Goal: Obtain resource: Obtain resource

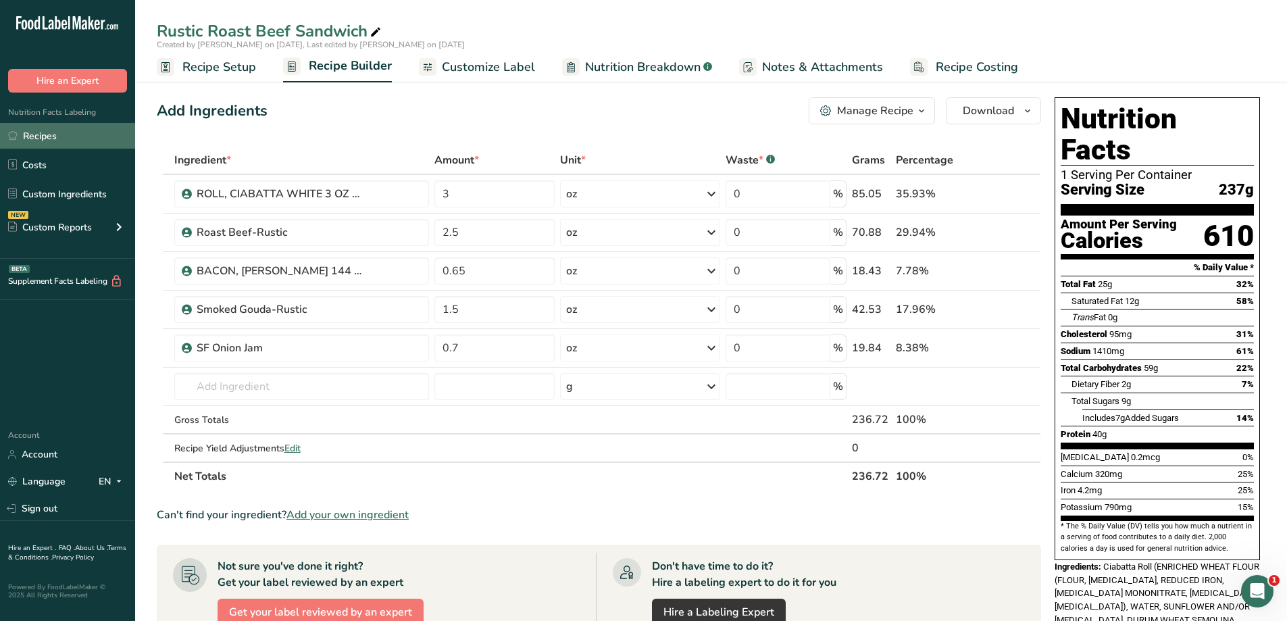
click at [45, 140] on link "Recipes" at bounding box center [67, 136] width 135 height 26
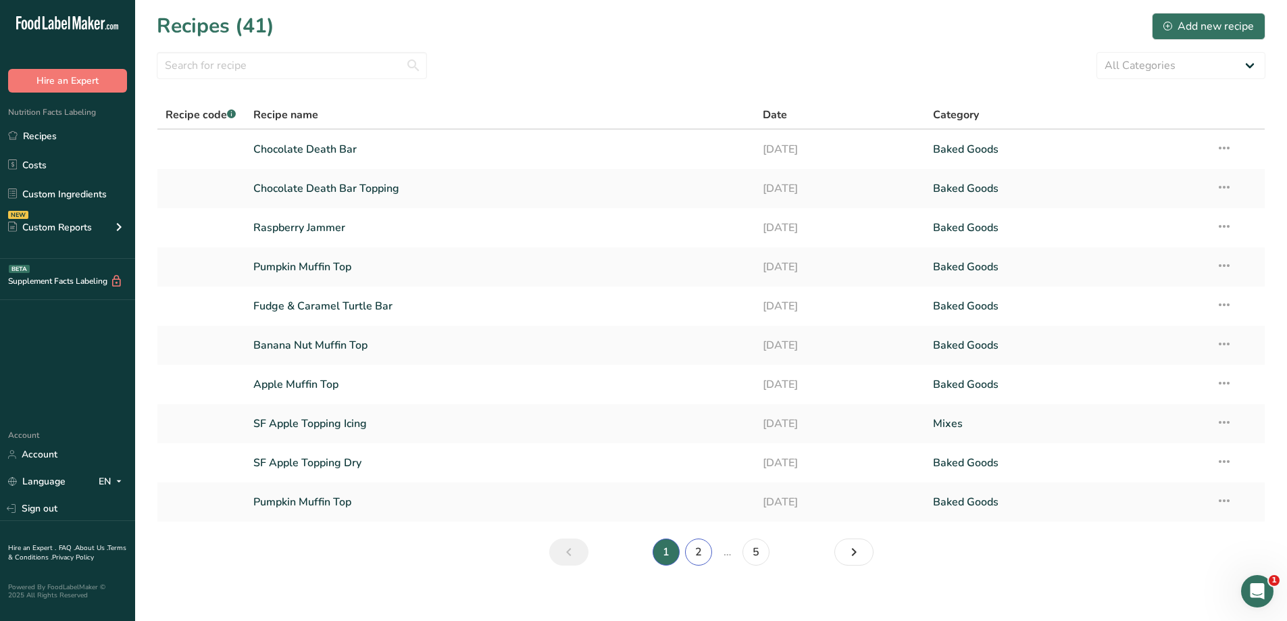
click at [691, 553] on link "2" at bounding box center [698, 551] width 27 height 27
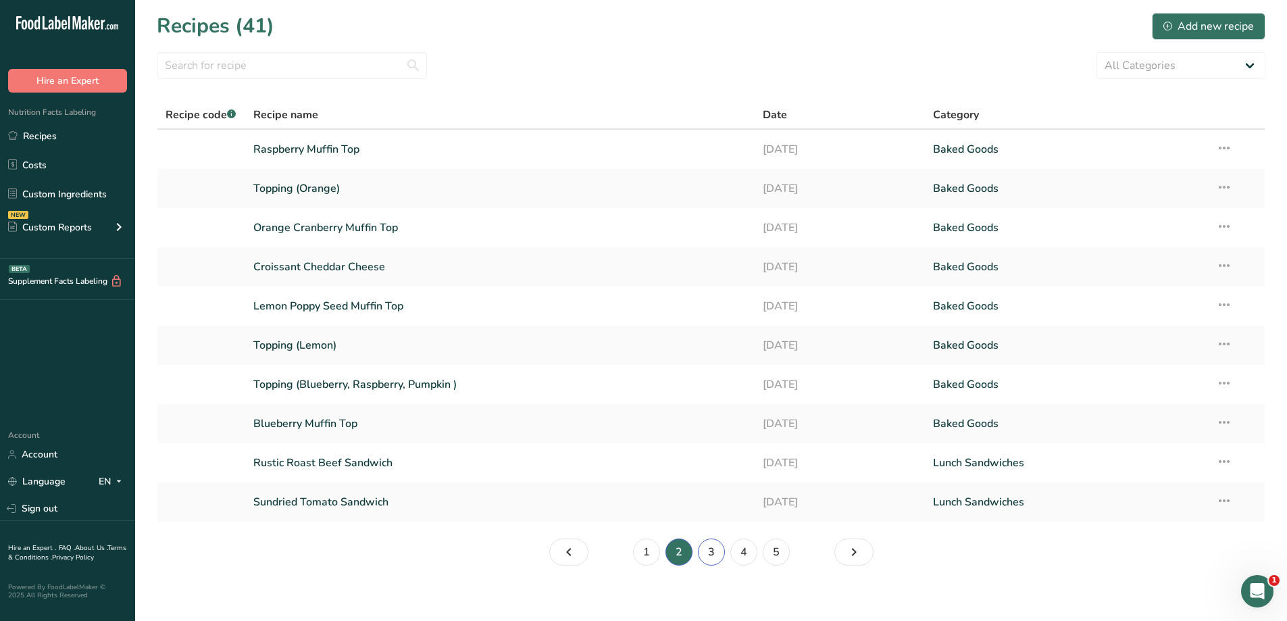
drag, startPoint x: 462, startPoint y: 379, endPoint x: 715, endPoint y: 557, distance: 309.7
click at [715, 557] on link "3" at bounding box center [711, 551] width 27 height 27
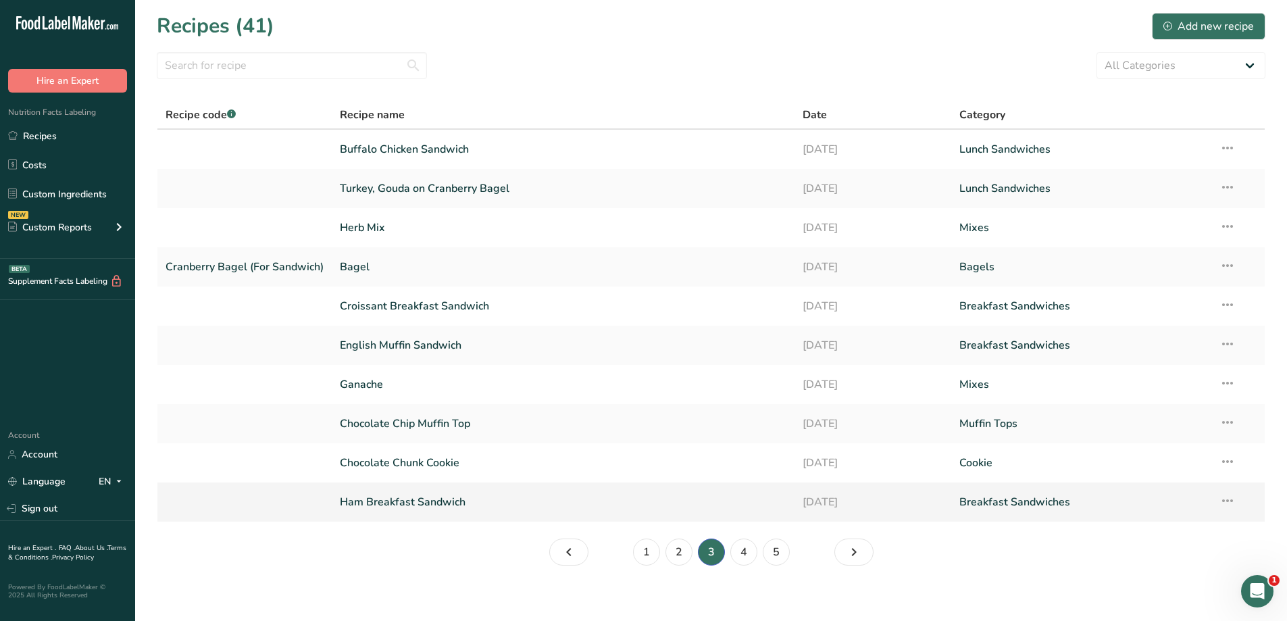
click at [516, 513] on link "Ham Breakfast Sandwich" at bounding box center [563, 502] width 446 height 28
click at [738, 555] on link "4" at bounding box center [743, 551] width 27 height 27
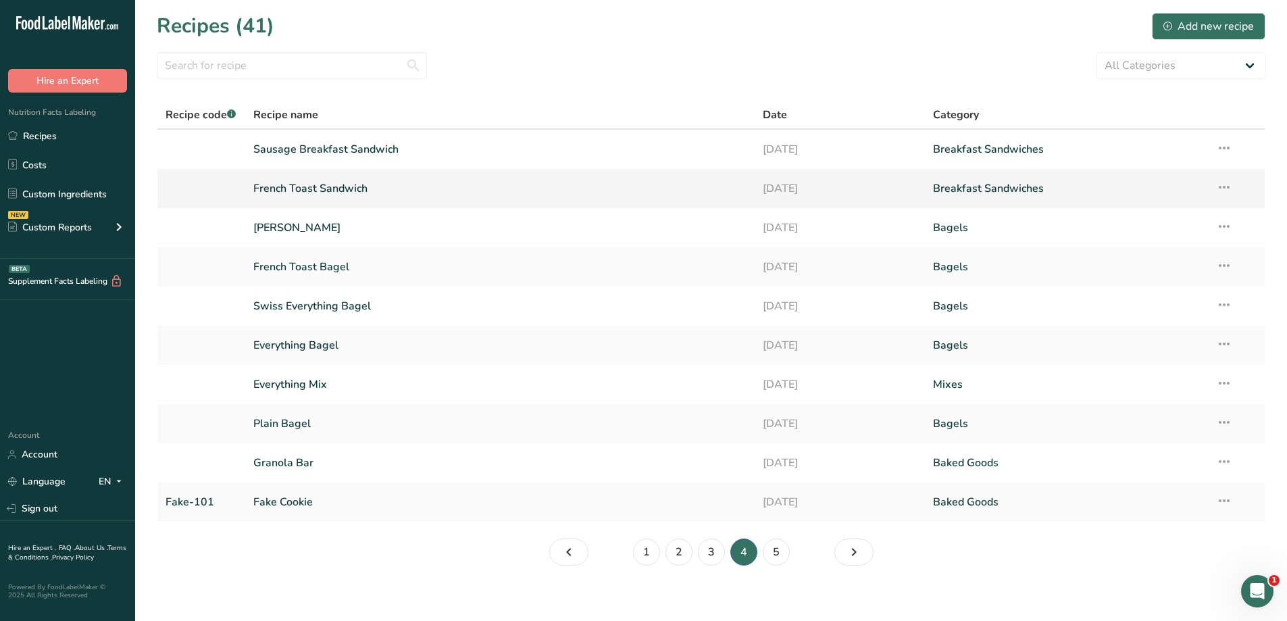
click at [415, 193] on link "French Toast Sandwich" at bounding box center [500, 188] width 494 height 28
click at [397, 268] on link "French Toast Bagel" at bounding box center [500, 267] width 494 height 28
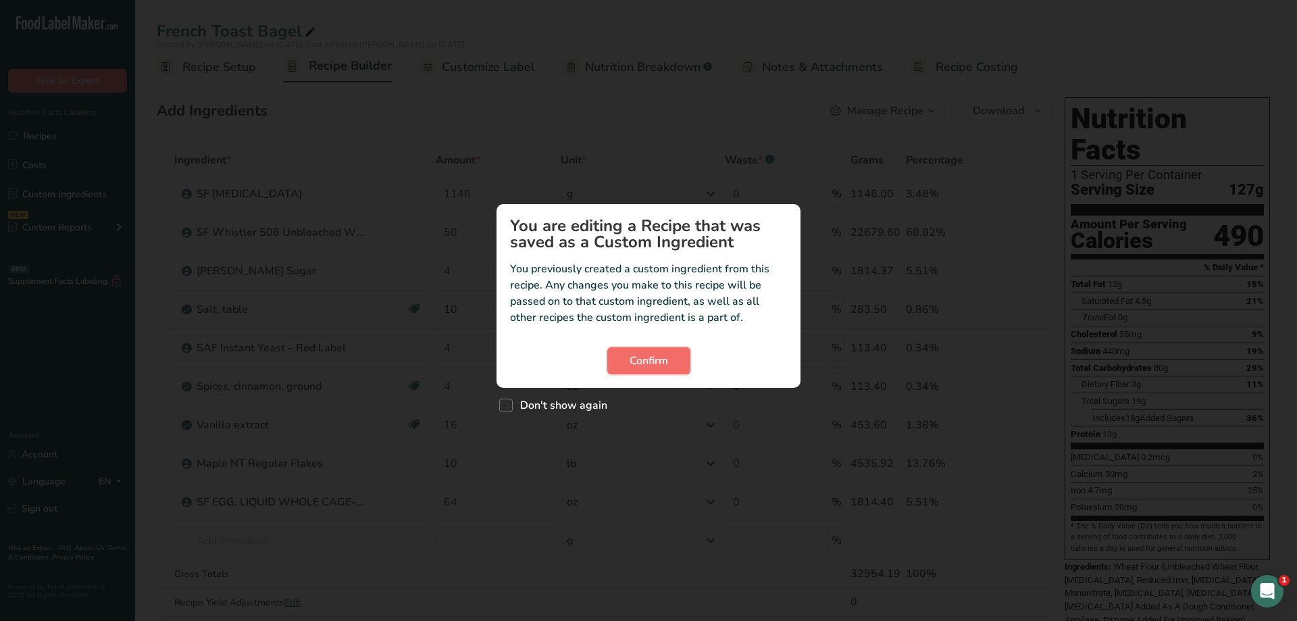
click at [619, 354] on button "Confirm" at bounding box center [648, 360] width 83 height 27
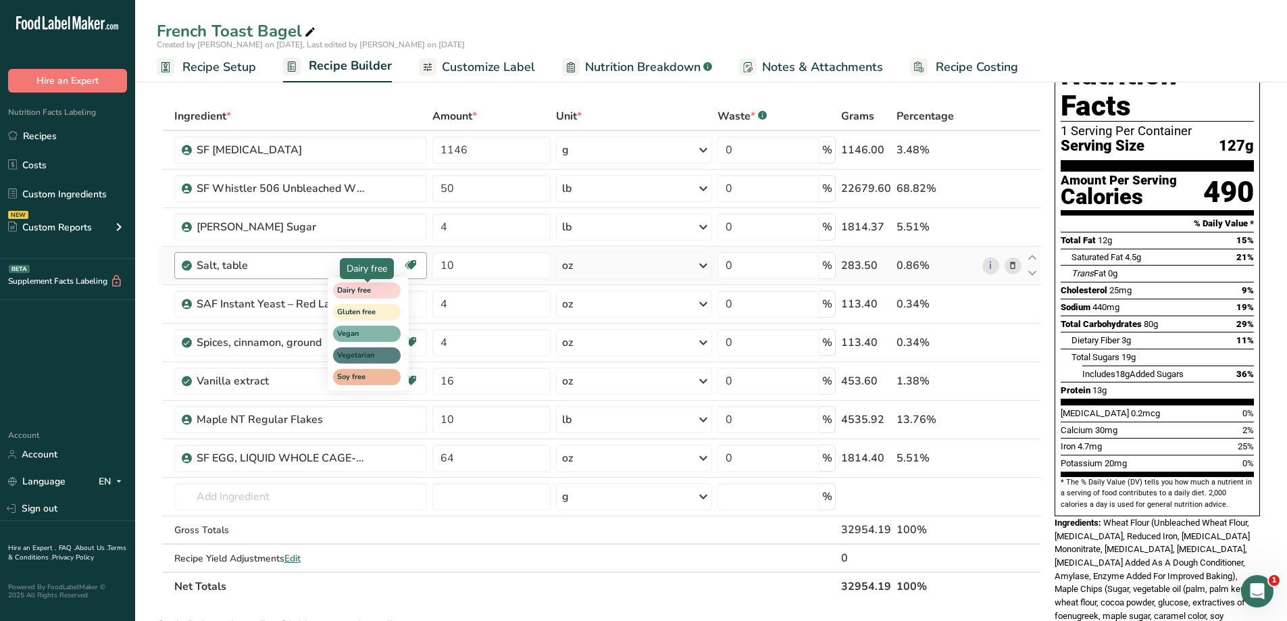
scroll to position [68, 0]
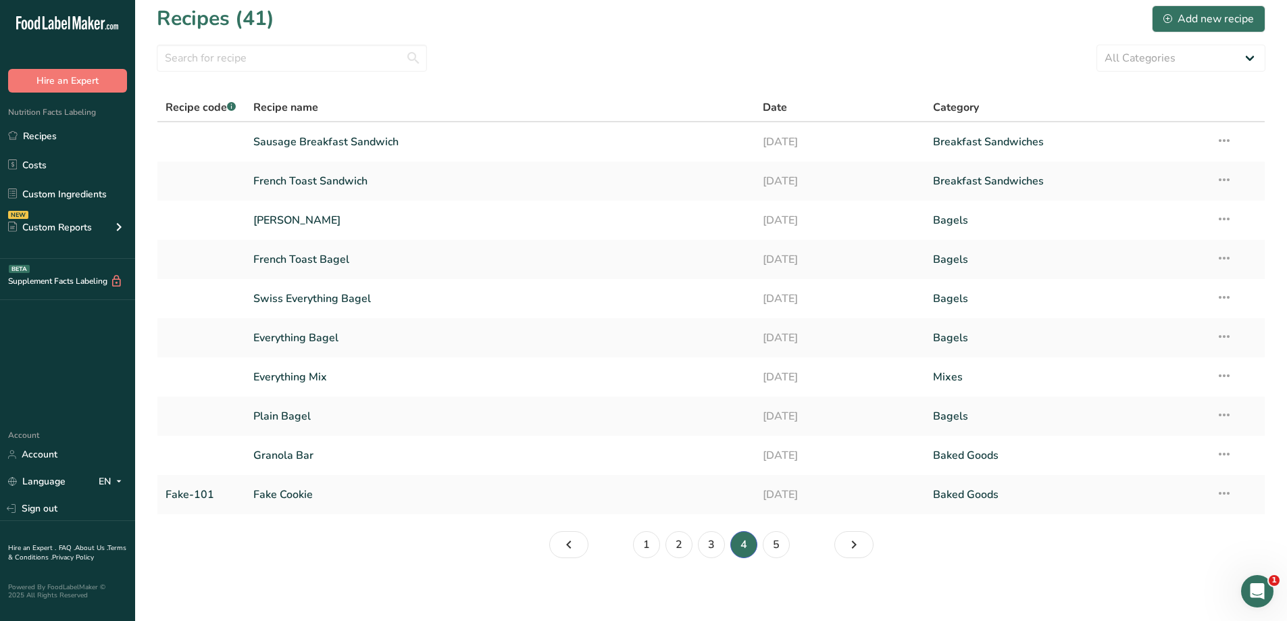
scroll to position [9, 0]
click at [776, 544] on link "5" at bounding box center [775, 542] width 27 height 27
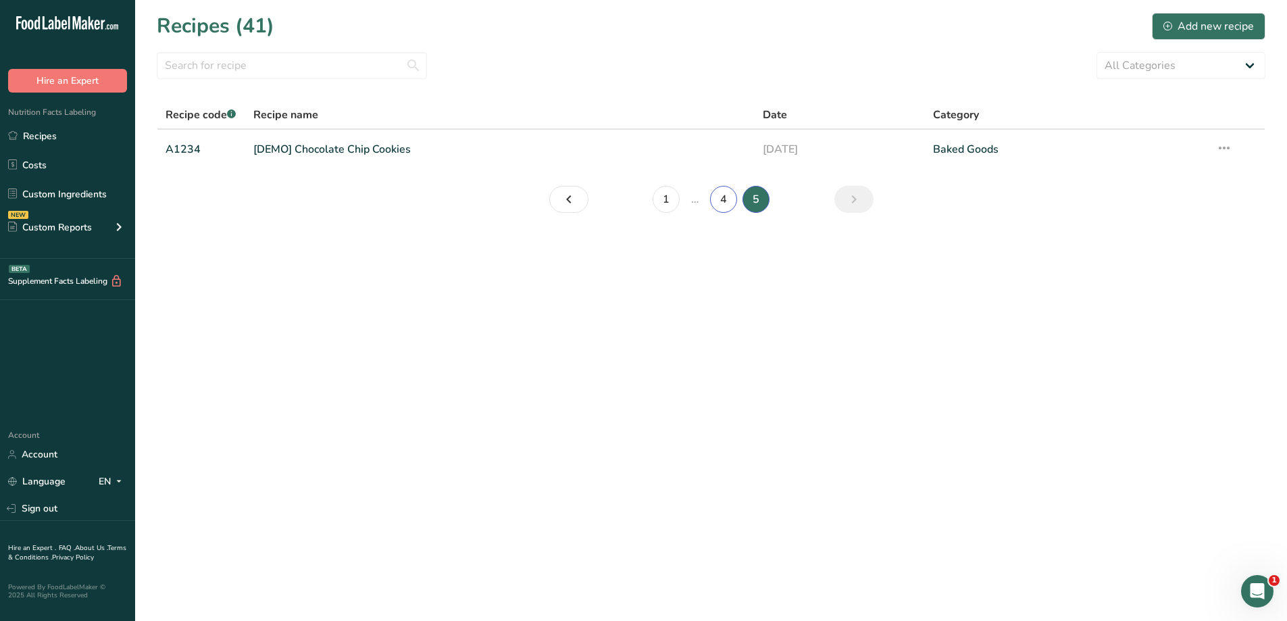
click at [721, 195] on link "4" at bounding box center [723, 199] width 27 height 27
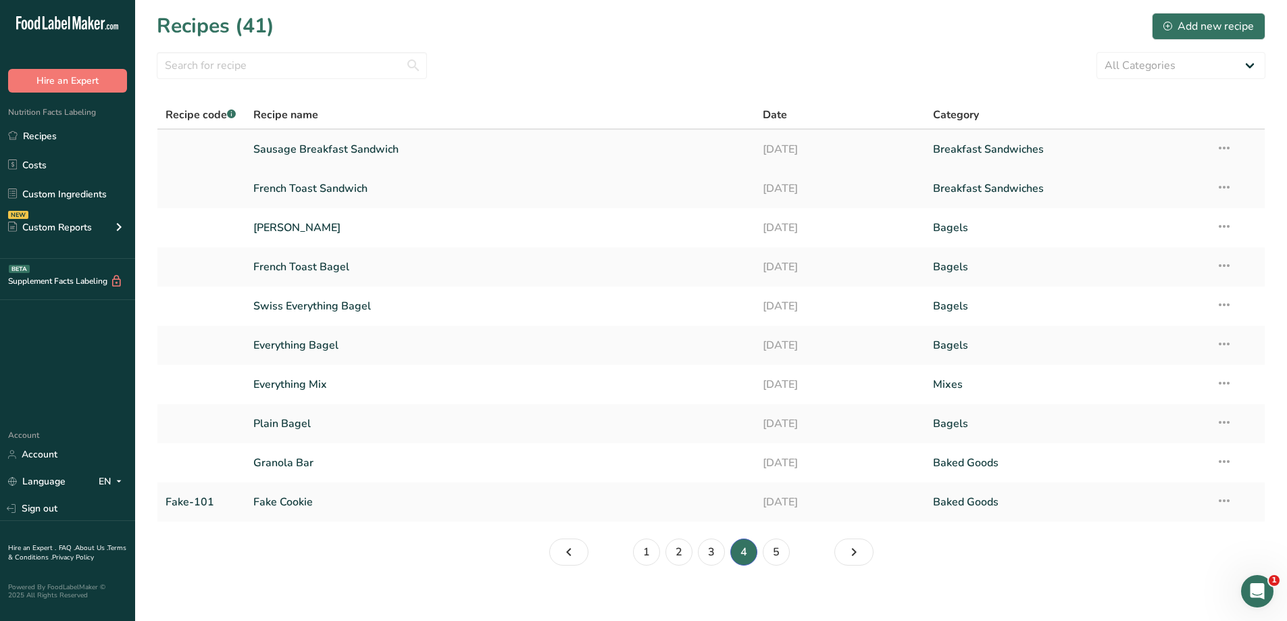
click at [432, 151] on link "Sausage Breakfast Sandwich" at bounding box center [500, 149] width 494 height 28
click at [388, 266] on link "French Toast Bagel" at bounding box center [500, 267] width 494 height 28
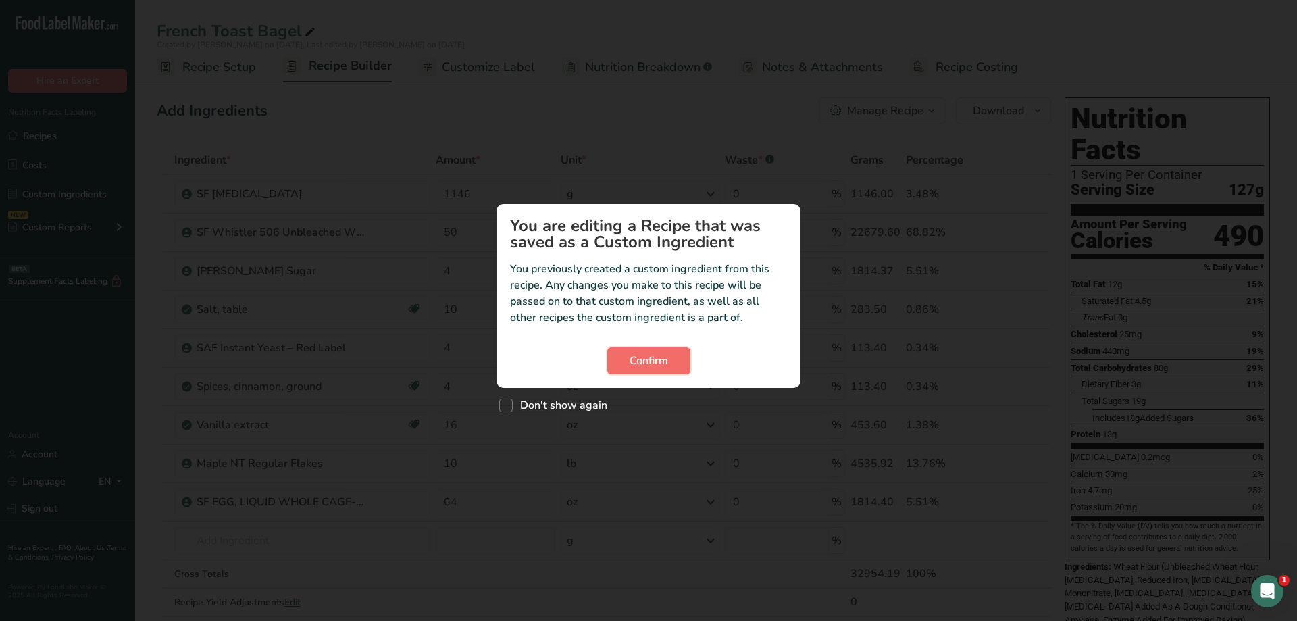
click at [678, 373] on button "Confirm" at bounding box center [648, 360] width 83 height 27
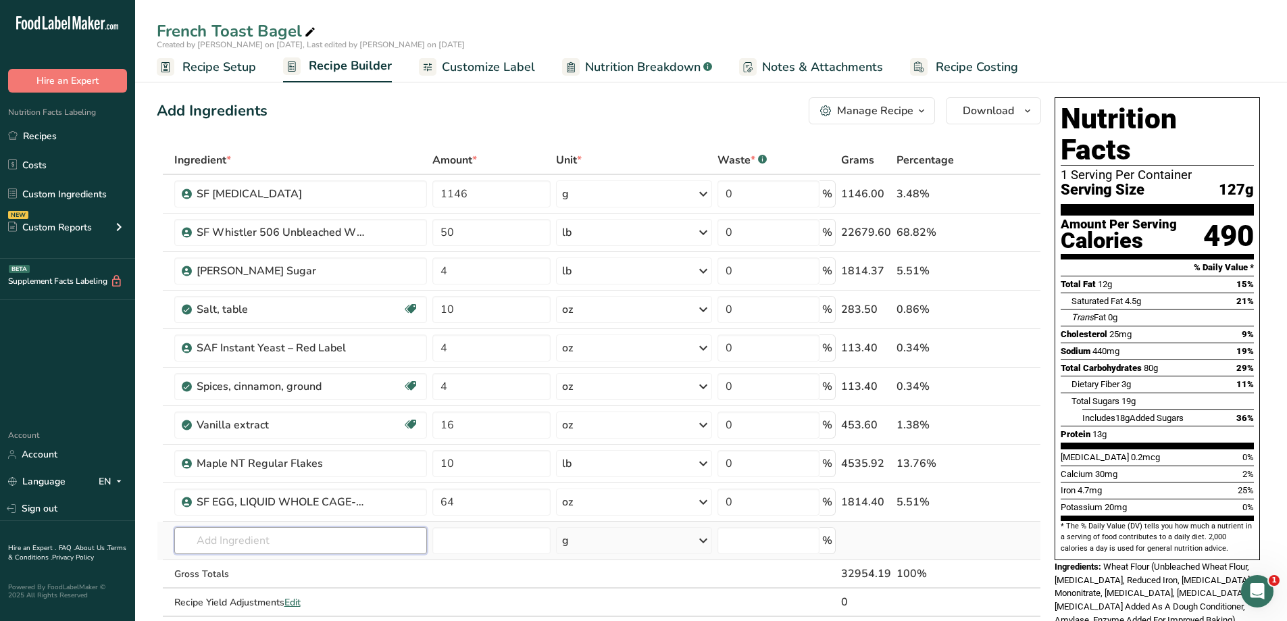
click at [240, 533] on input "text" at bounding box center [300, 540] width 253 height 27
type input "o"
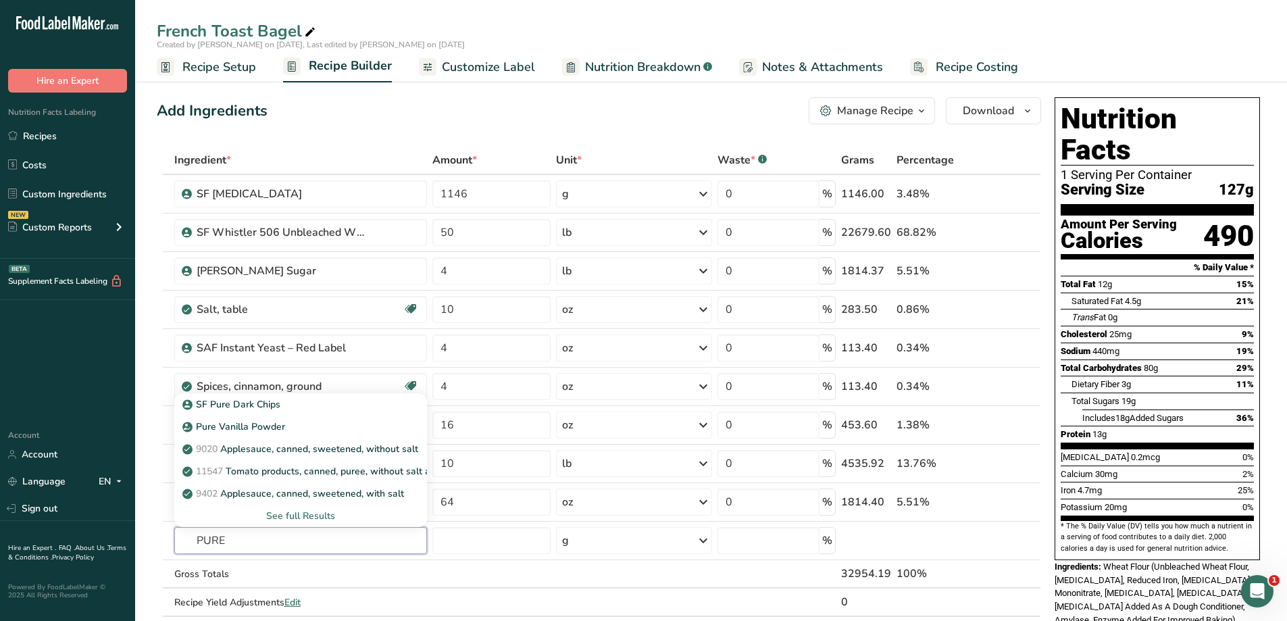
type input "PURE"
type input "O"
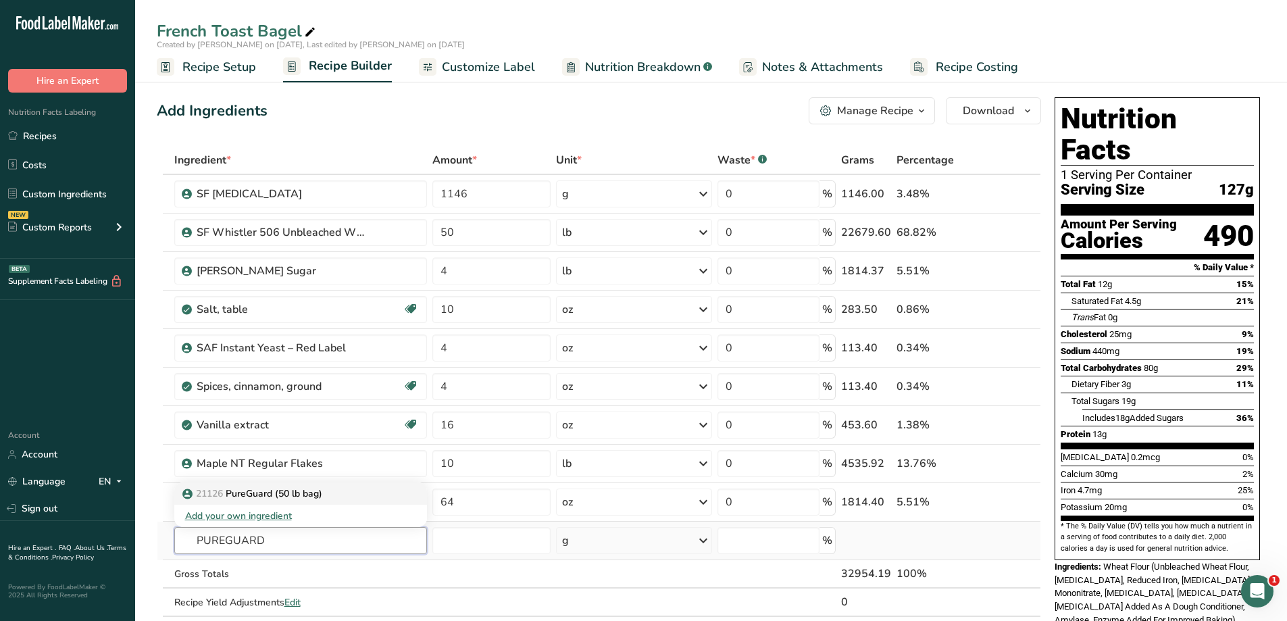
type input "PUREGUARD"
click at [211, 496] on span "21126" at bounding box center [209, 493] width 27 height 13
type input "PureGuard (50 lb bag)"
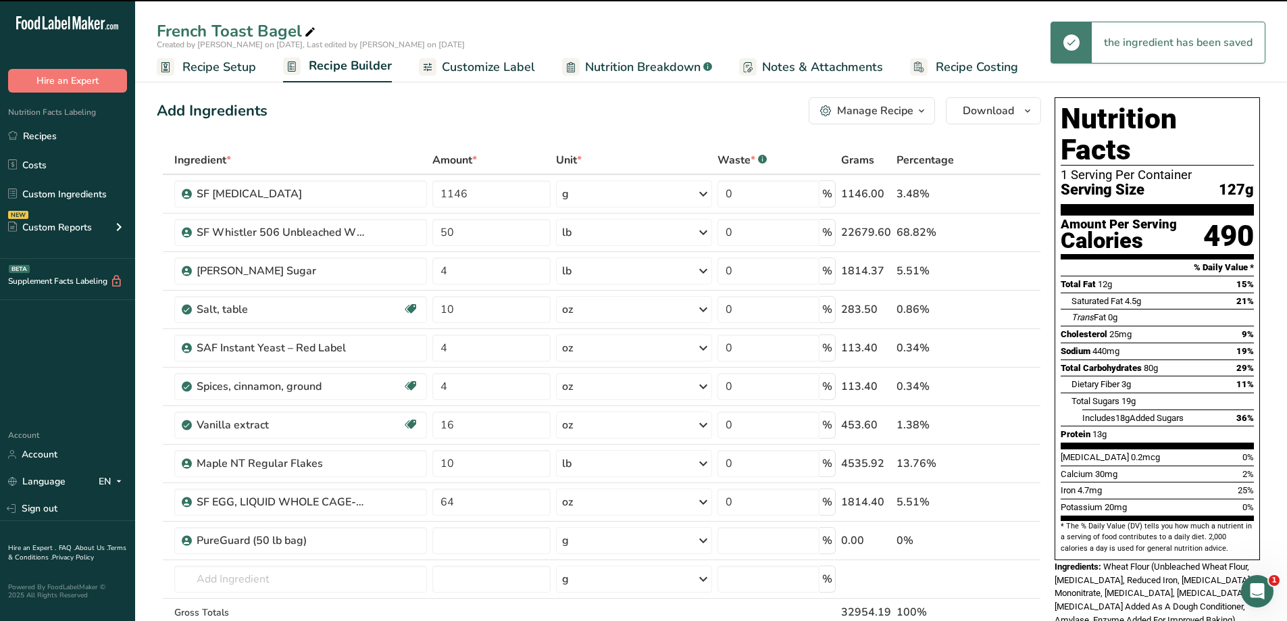
type input "0"
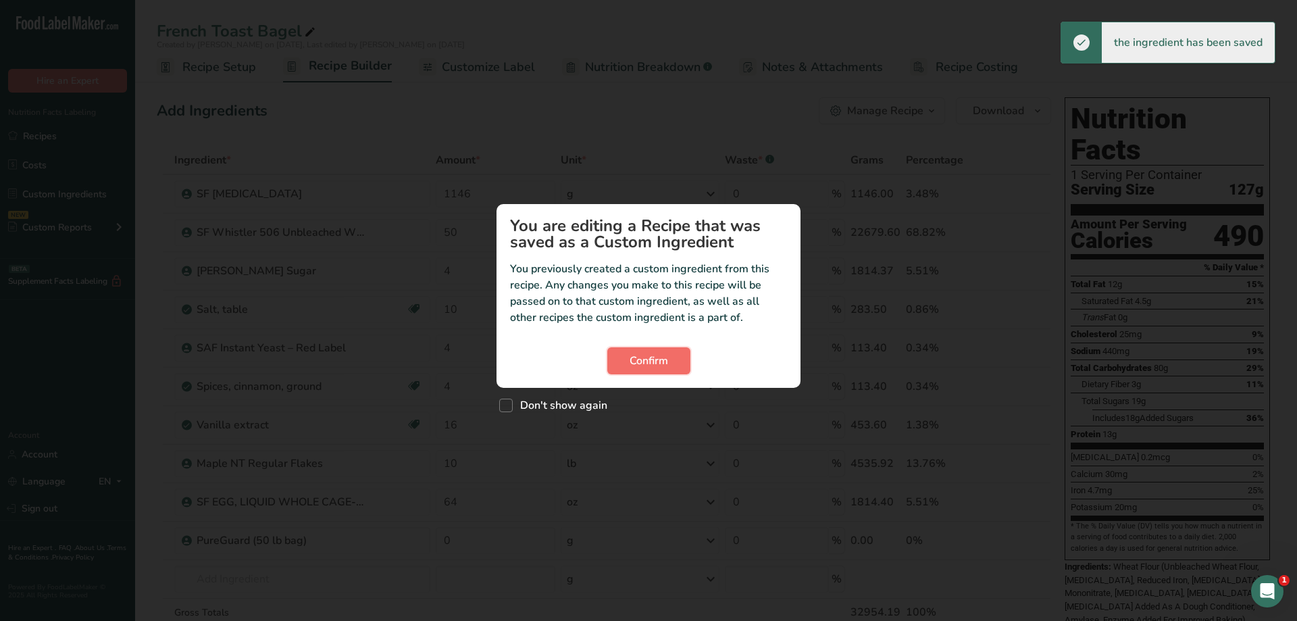
click at [677, 353] on button "Confirm" at bounding box center [648, 360] width 83 height 27
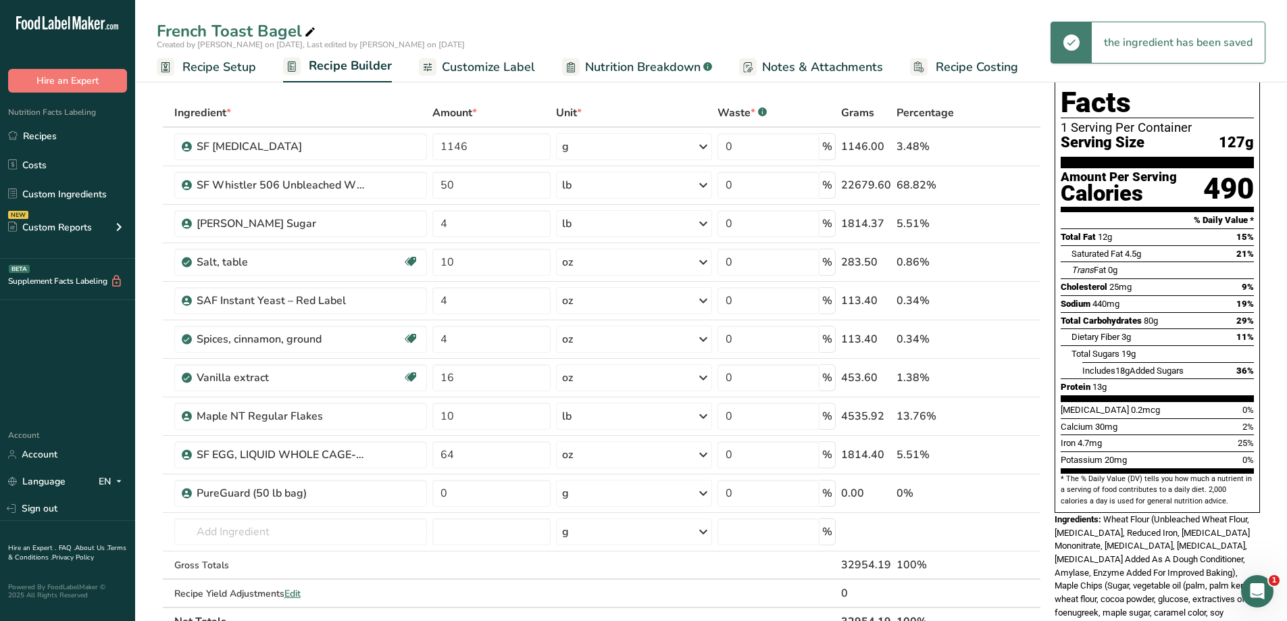
scroll to position [68, 0]
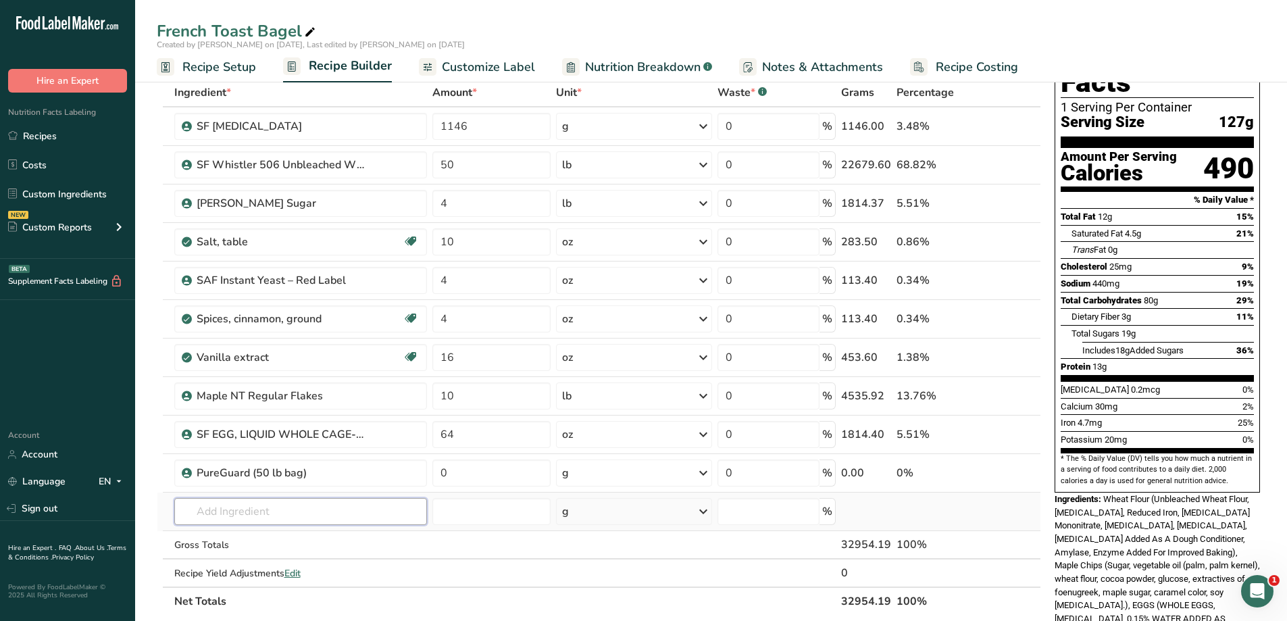
click at [271, 521] on input "text" at bounding box center [300, 511] width 253 height 27
type input "NB 250"
click at [331, 536] on div "20905 NB 250 Conditioner" at bounding box center [289, 539] width 209 height 14
type input "NB 250 Conditioner"
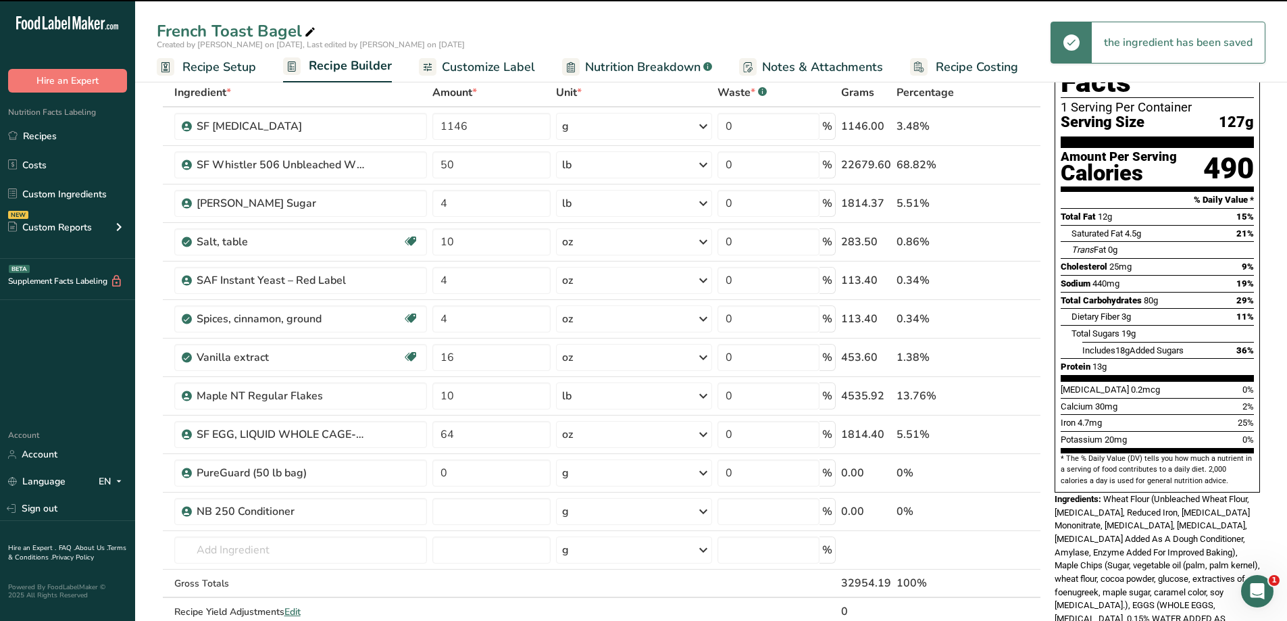
type input "0"
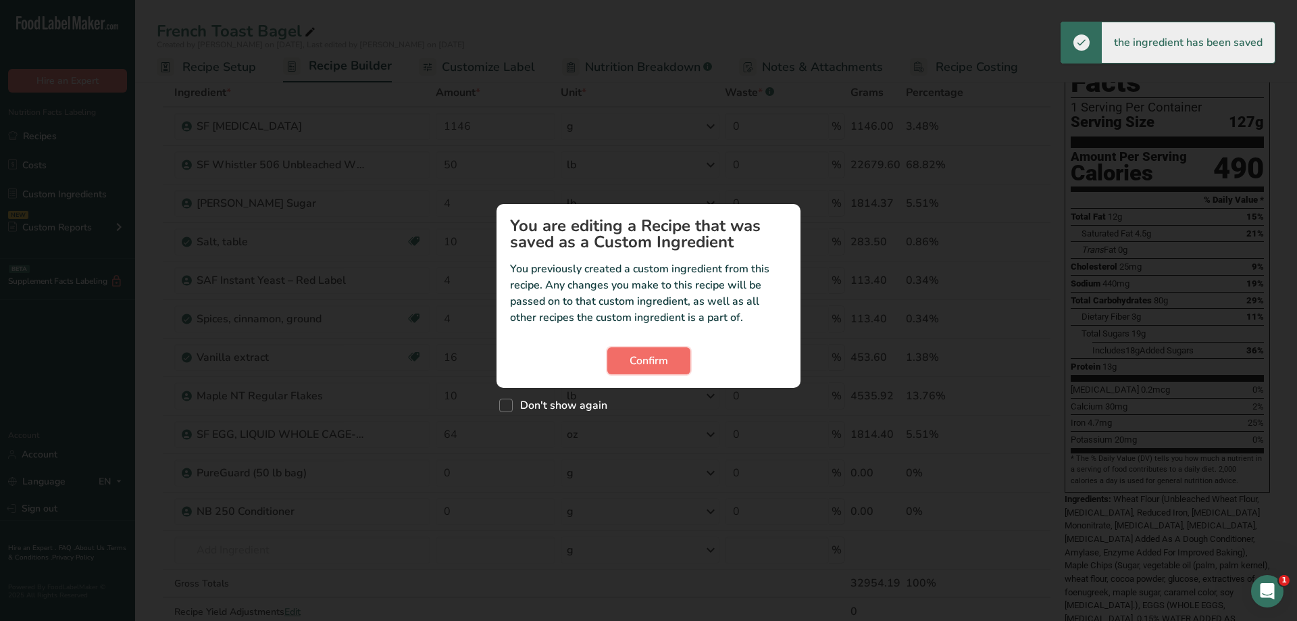
click at [653, 368] on span "Confirm" at bounding box center [648, 361] width 38 height 16
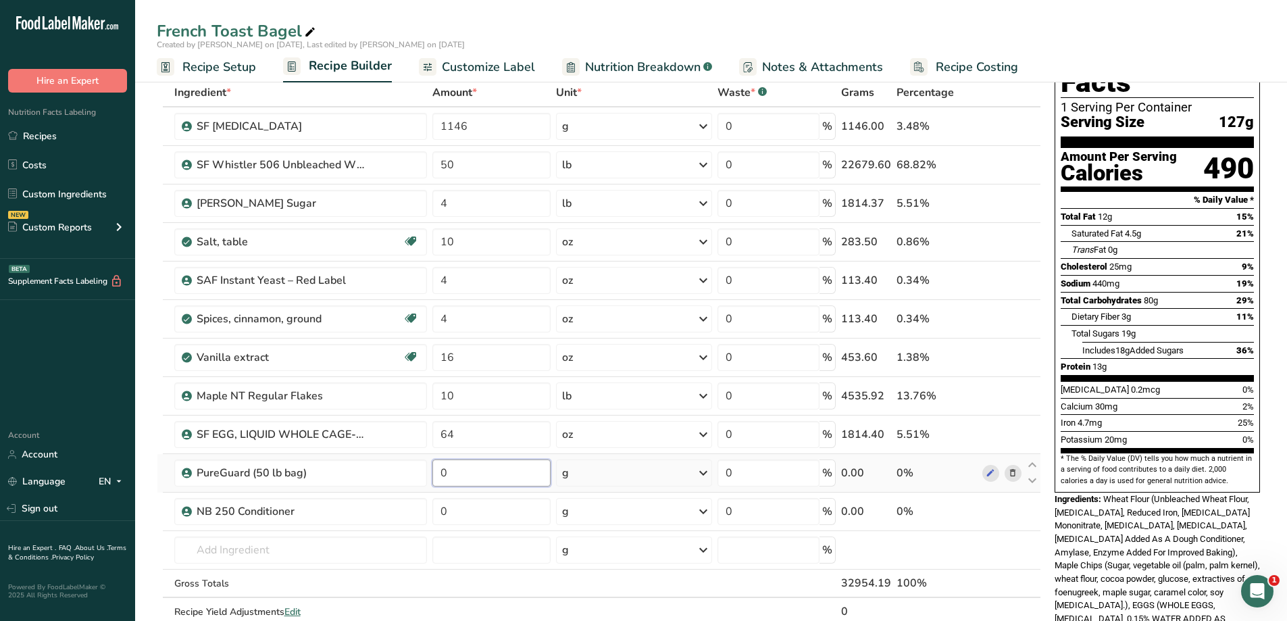
click at [455, 479] on input "0" at bounding box center [491, 472] width 118 height 27
type input "16"
click at [686, 484] on div "Ingredient * Amount * Unit * Waste * .a-a{fill:#347362;}.b-a{fill:#fff;} Grams …" at bounding box center [599, 365] width 884 height 575
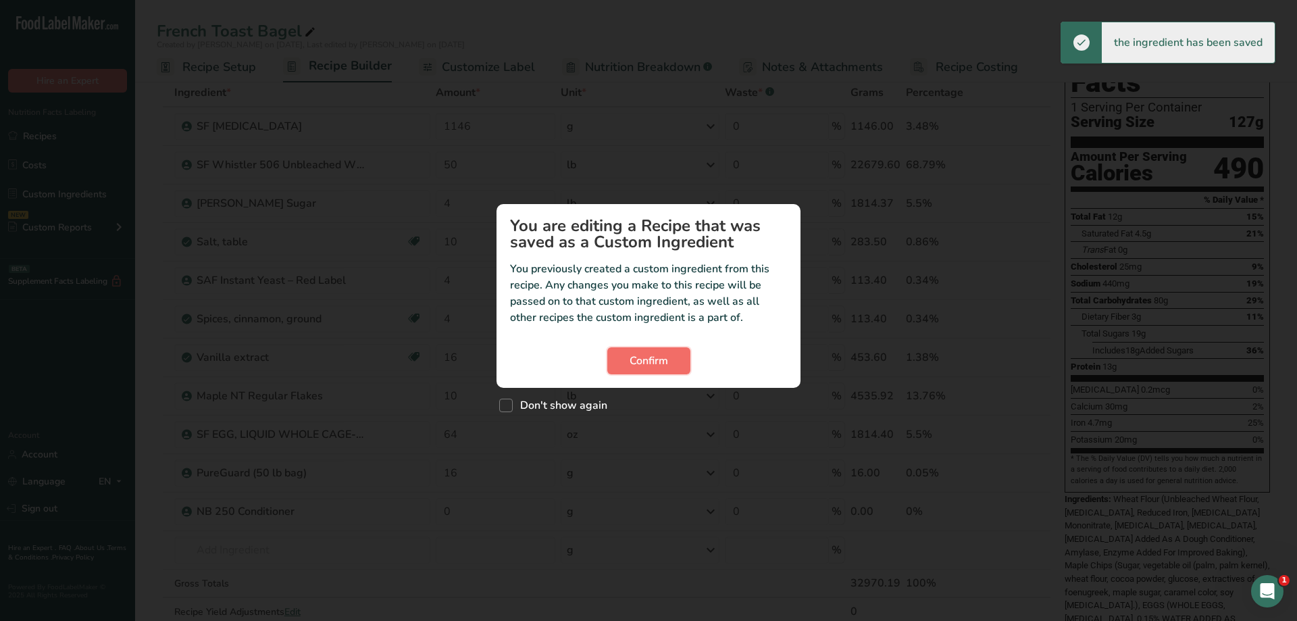
click at [640, 351] on button "Confirm" at bounding box center [648, 360] width 83 height 27
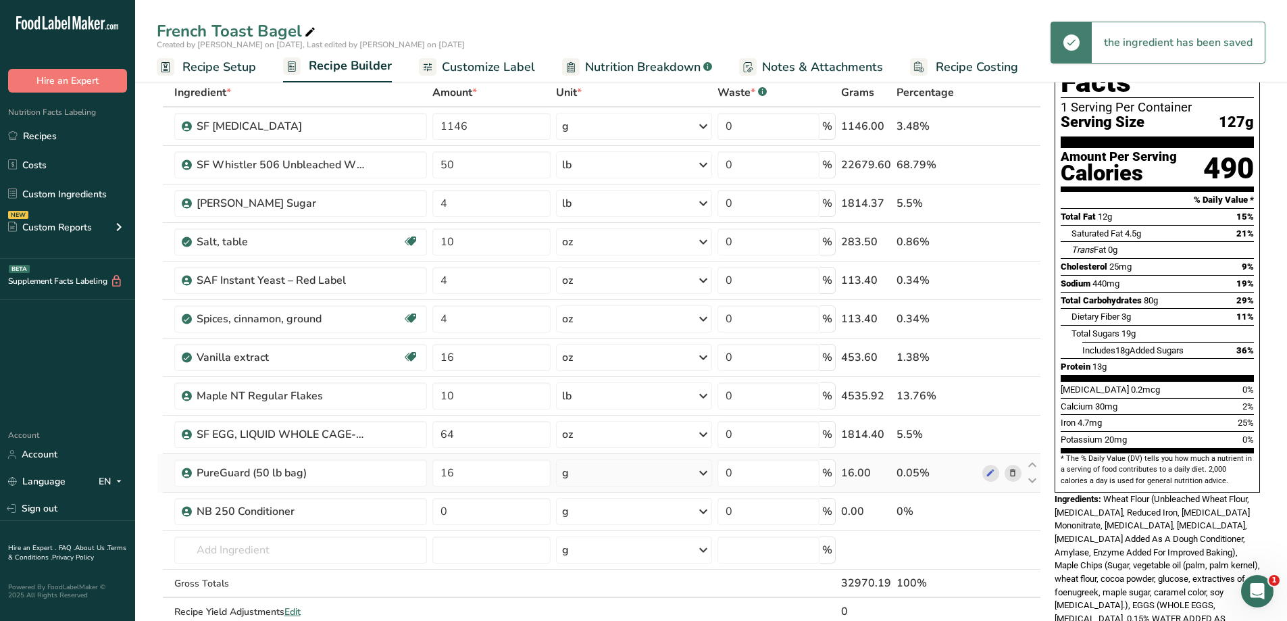
click at [644, 475] on div "g" at bounding box center [634, 472] width 156 height 27
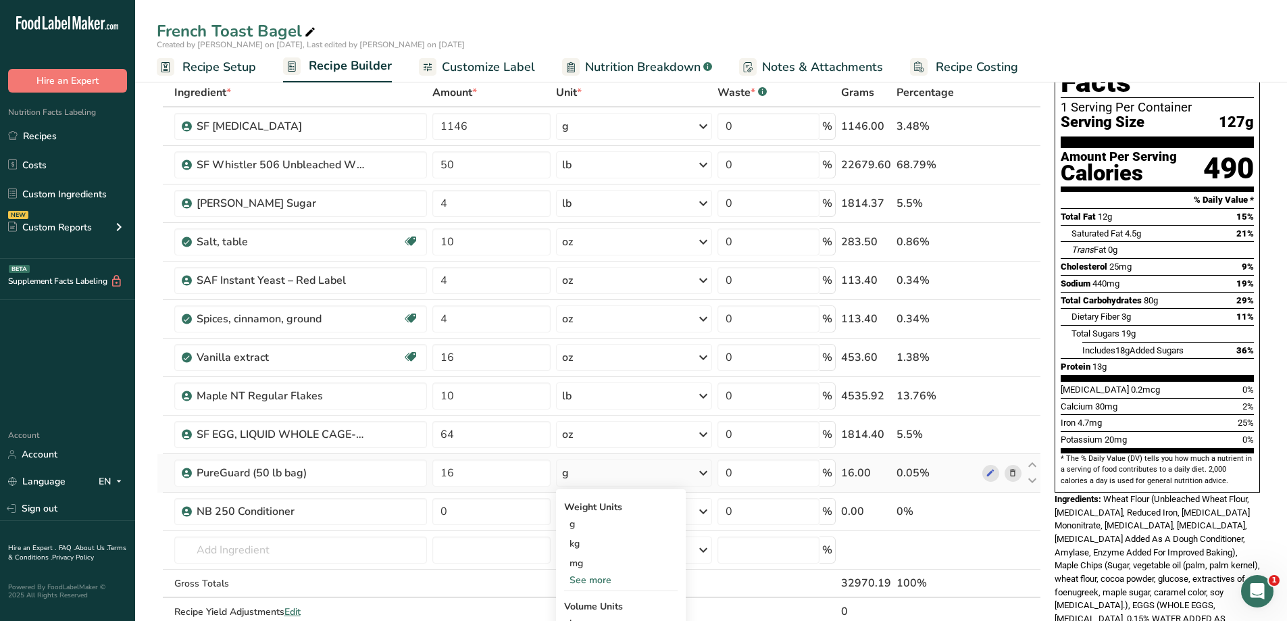
click at [617, 576] on div "See more" at bounding box center [620, 580] width 113 height 14
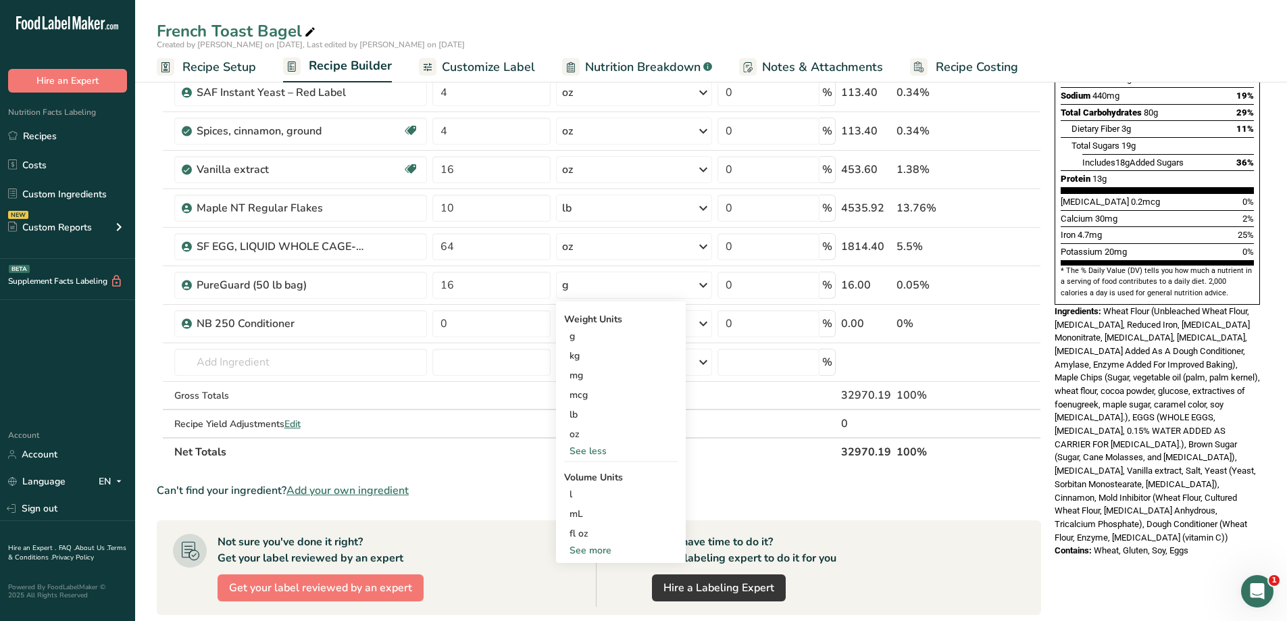
scroll to position [270, 0]
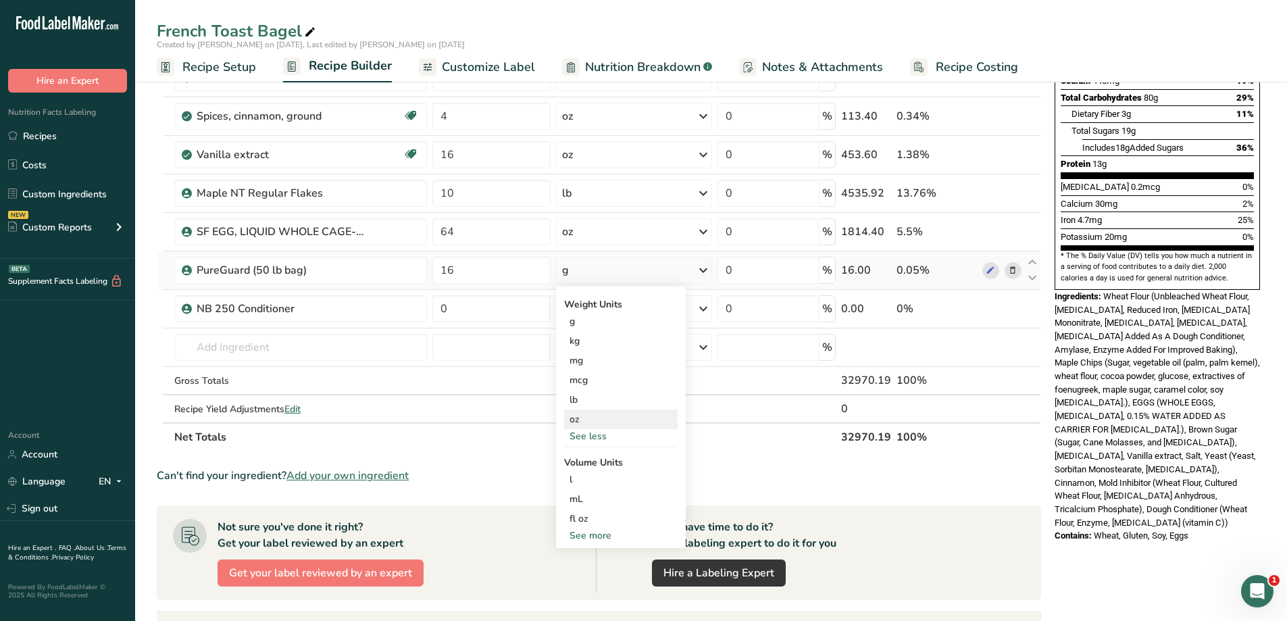
click at [581, 422] on div "oz" at bounding box center [620, 419] width 113 height 20
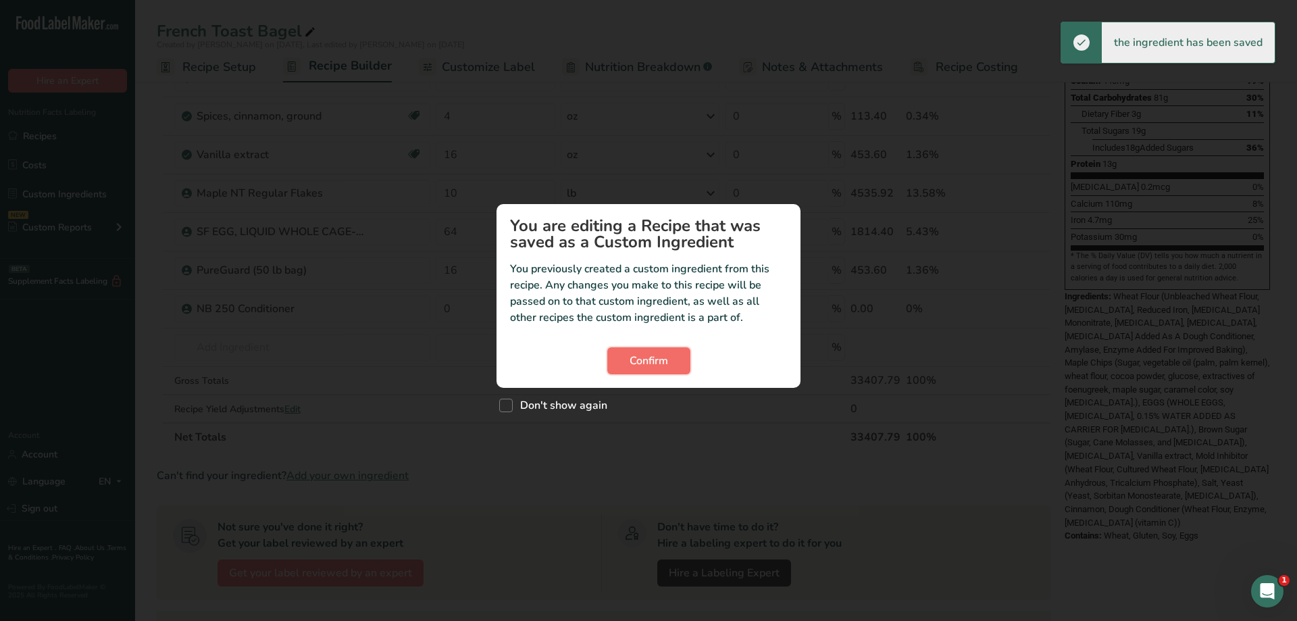
click at [647, 363] on span "Confirm" at bounding box center [648, 361] width 38 height 16
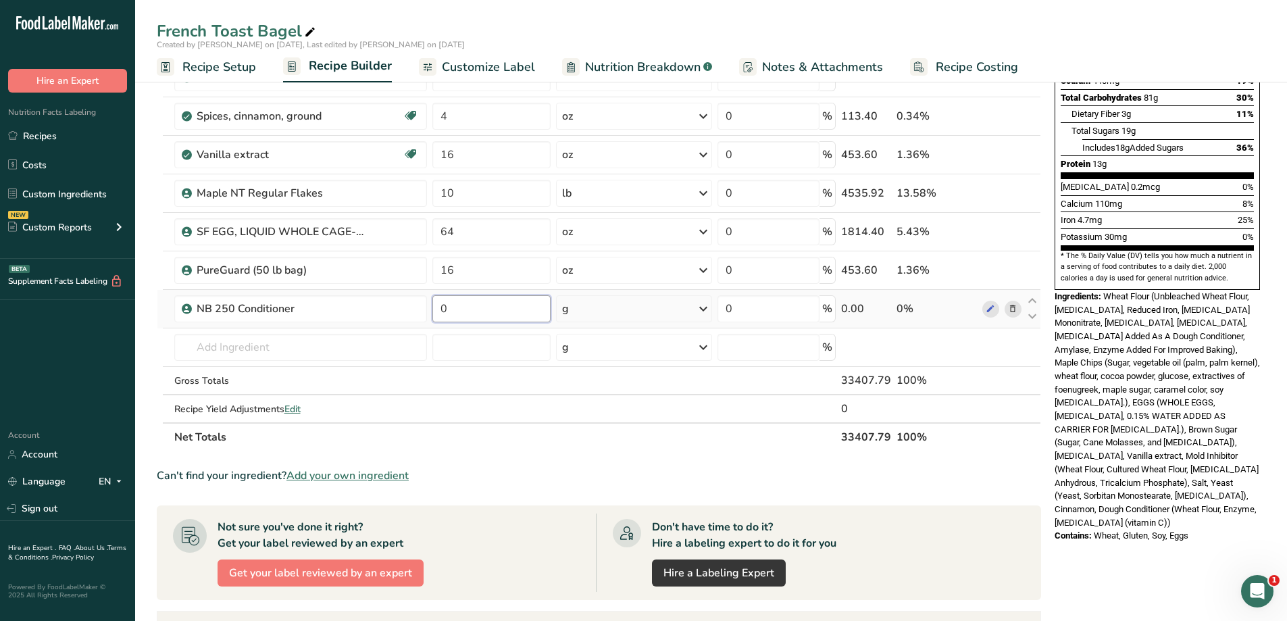
click at [455, 313] on input "0" at bounding box center [491, 308] width 118 height 27
type input "1.5"
click at [662, 313] on div "Ingredient * Amount * Unit * Waste * .a-a{fill:#347362;}.b-a{fill:#fff;} Grams …" at bounding box center [599, 163] width 884 height 575
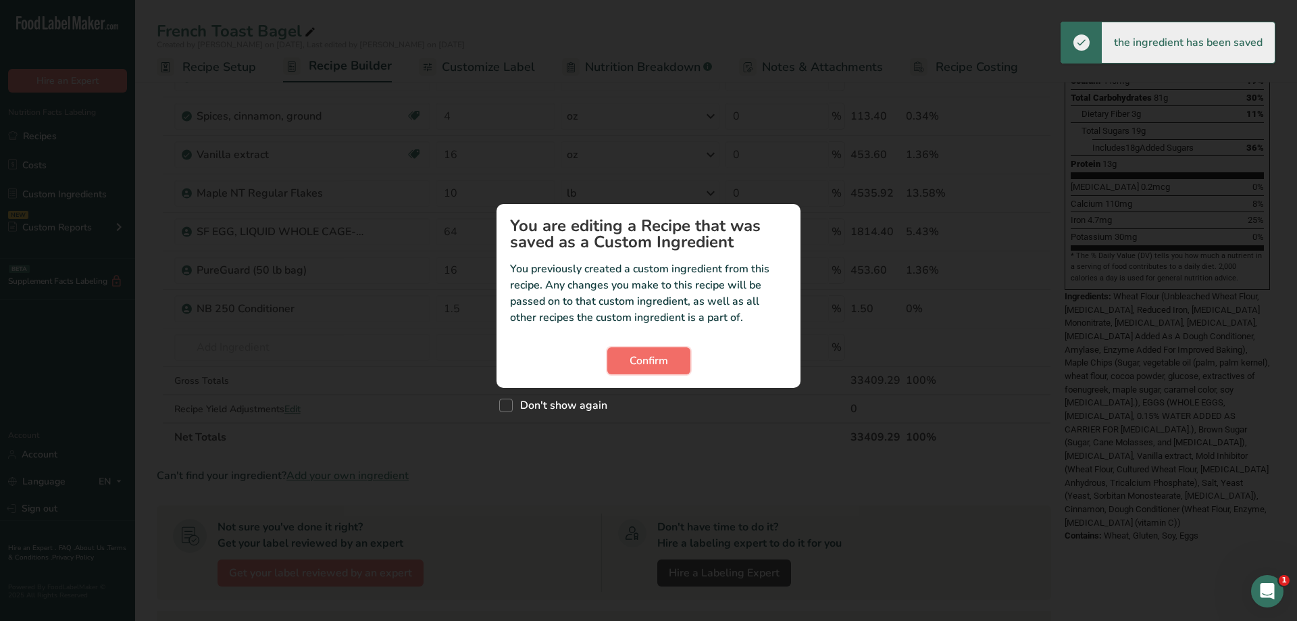
click at [668, 359] on button "Confirm" at bounding box center [648, 360] width 83 height 27
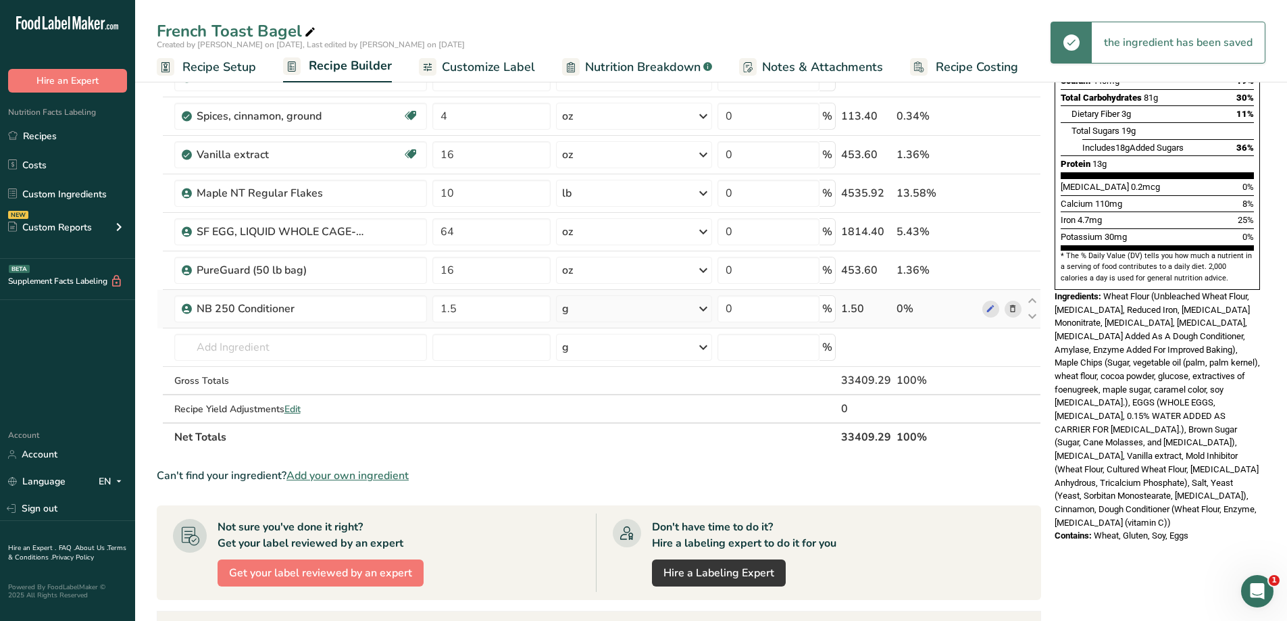
click at [673, 315] on div "g" at bounding box center [634, 308] width 156 height 27
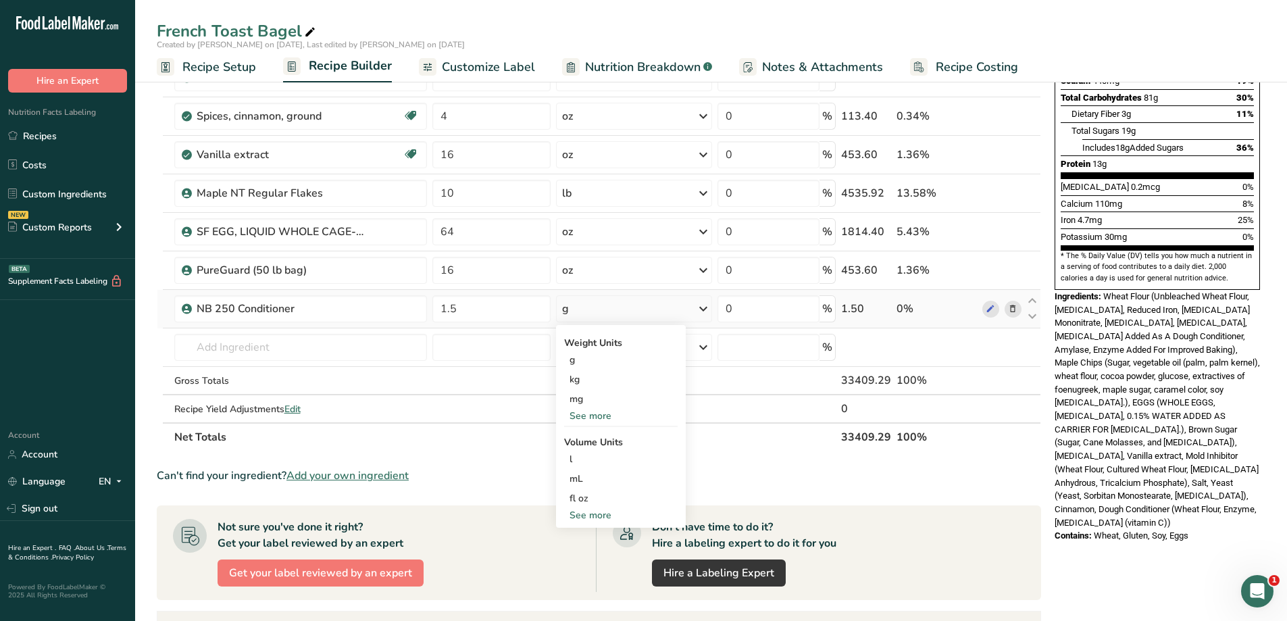
click at [621, 415] on div "See more" at bounding box center [620, 416] width 113 height 14
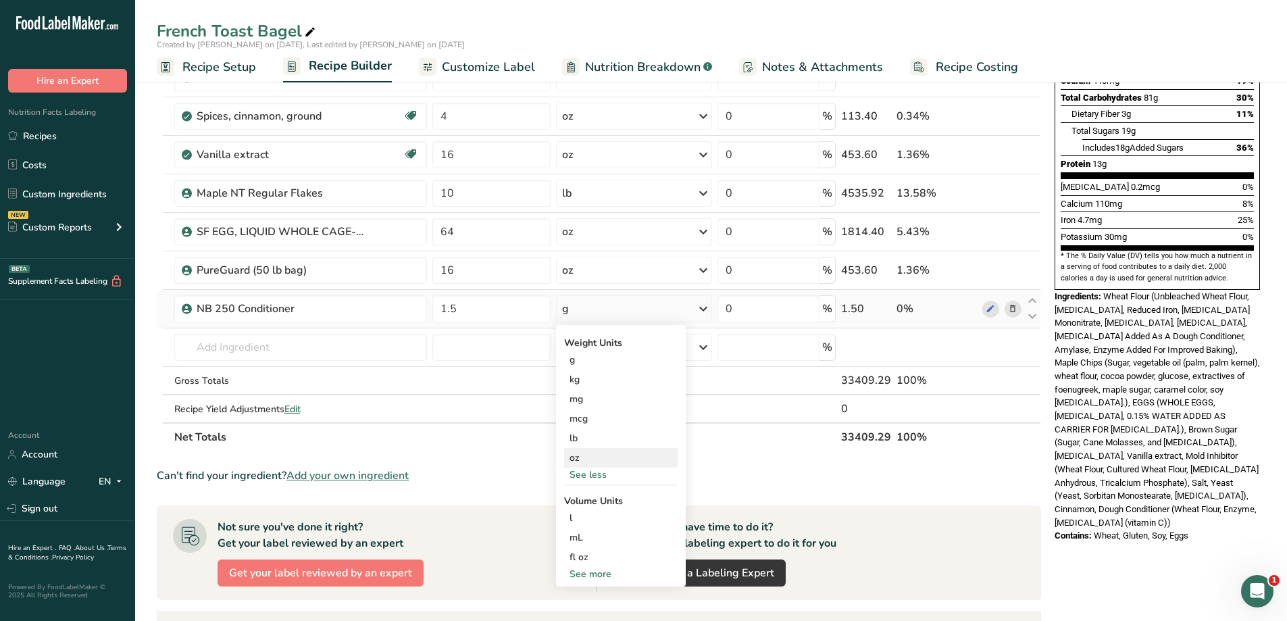
click at [618, 455] on div "oz" at bounding box center [620, 458] width 113 height 20
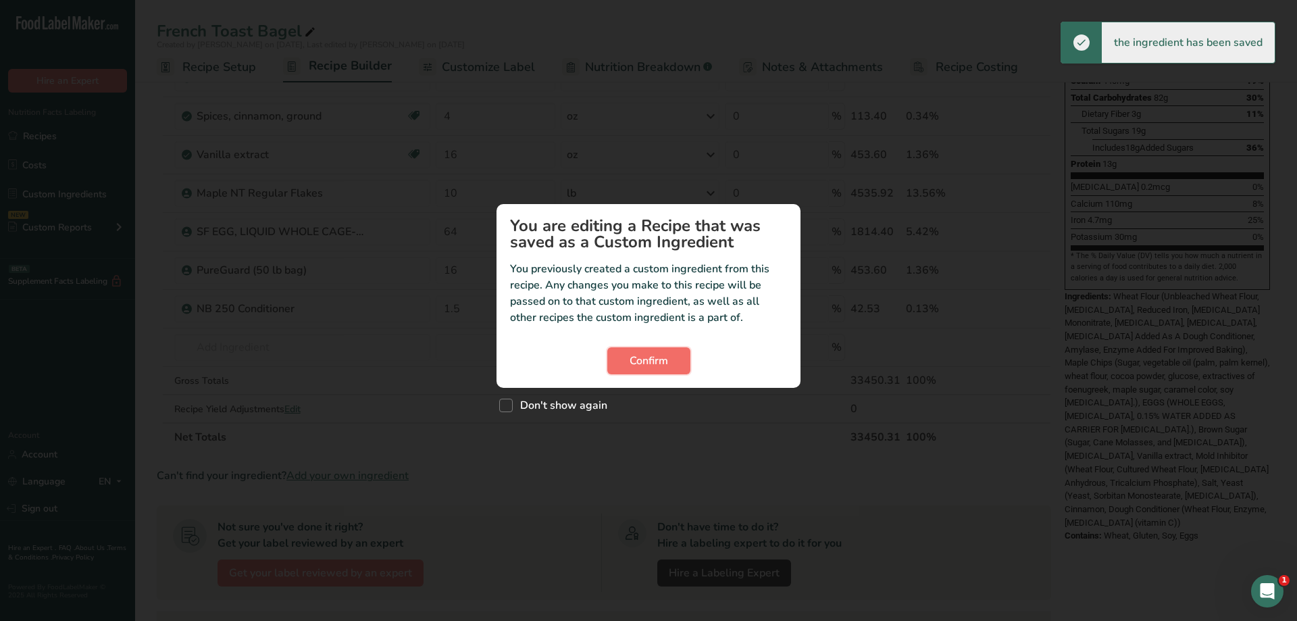
click at [644, 366] on span "Confirm" at bounding box center [648, 361] width 38 height 16
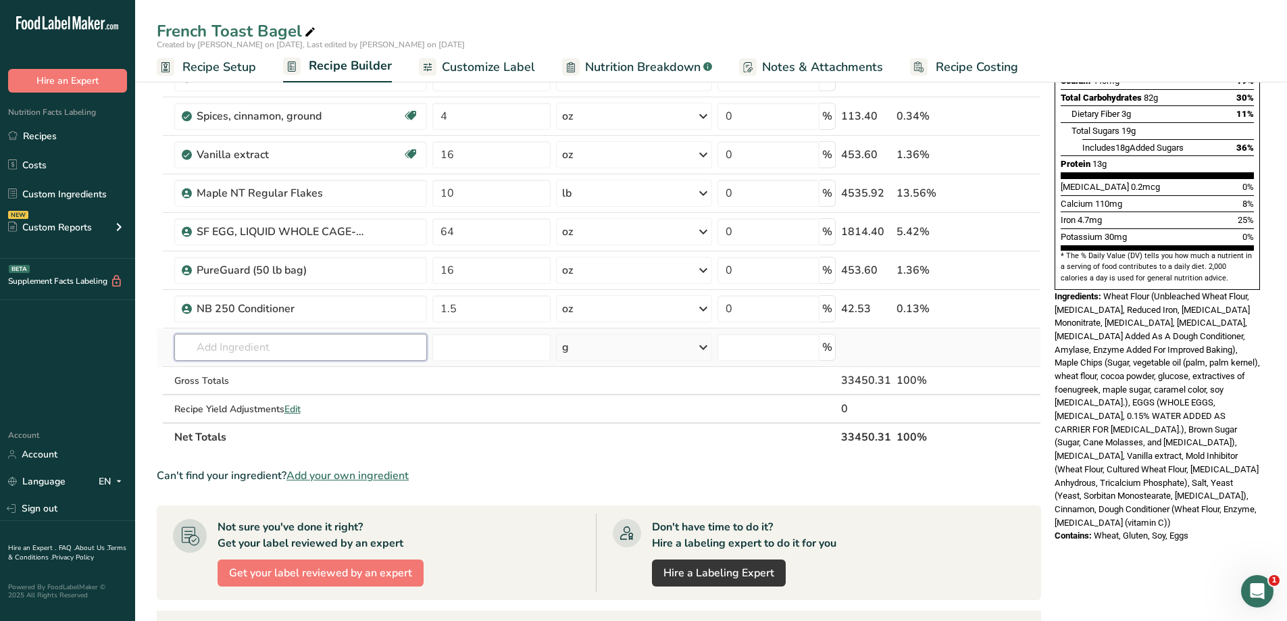
click at [271, 343] on input "text" at bounding box center [300, 347] width 253 height 27
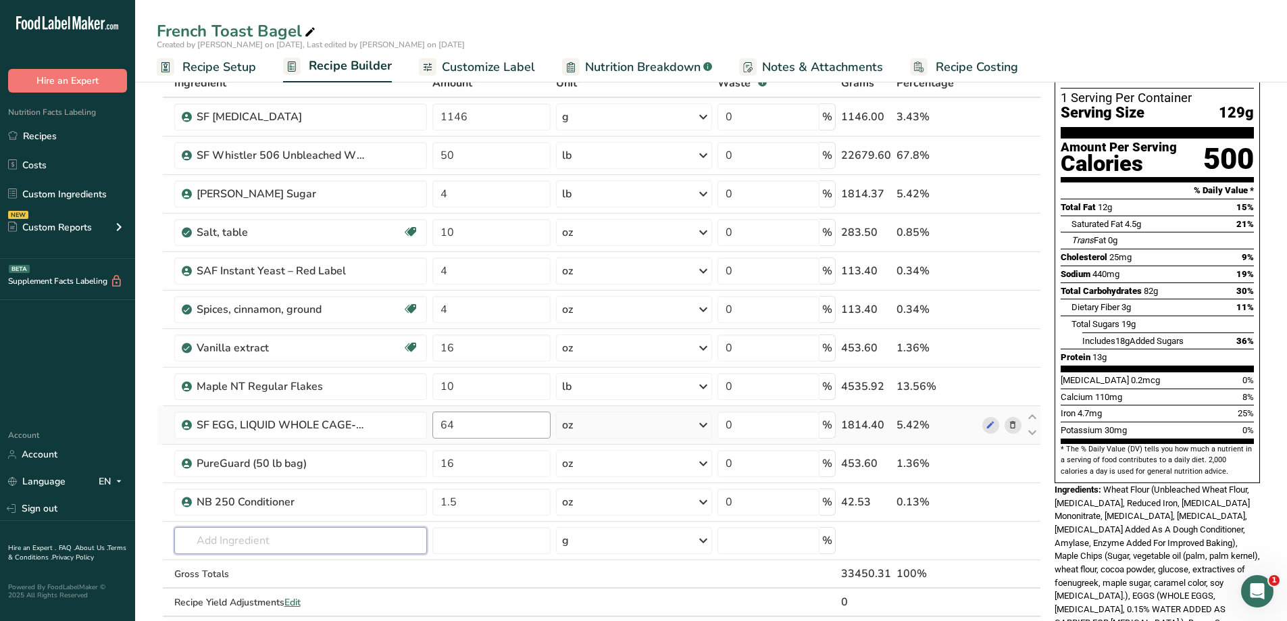
scroll to position [0, 0]
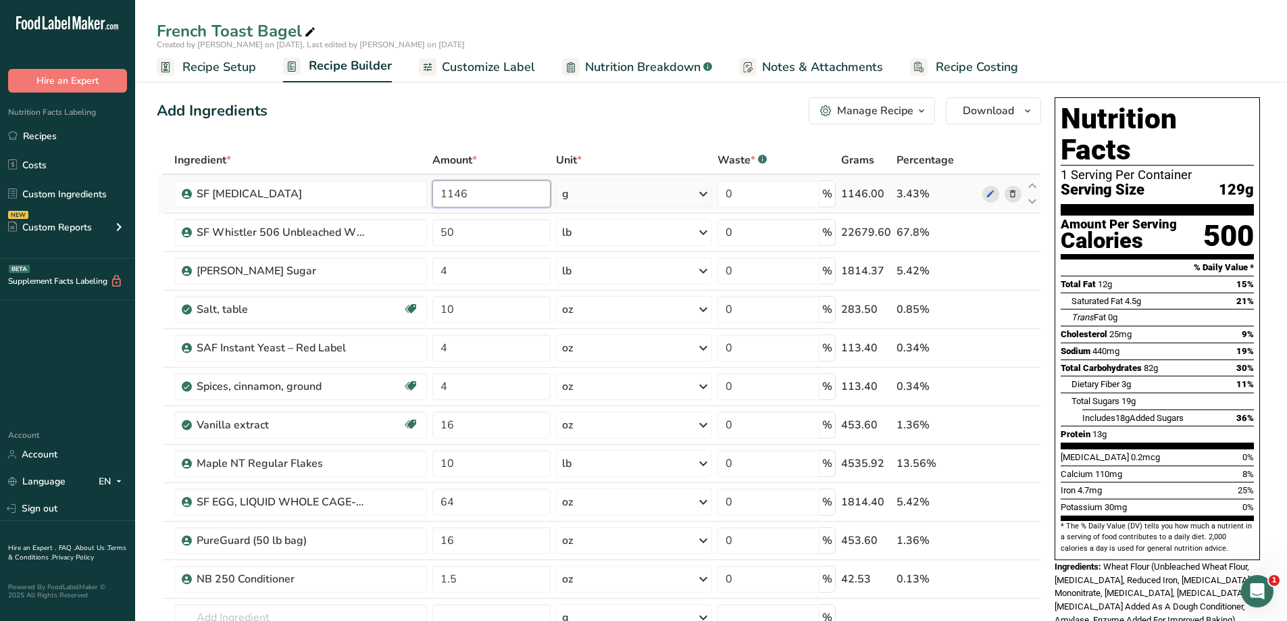
click at [483, 195] on input "1146" at bounding box center [491, 193] width 118 height 27
click at [464, 238] on div "Ingredient * Amount * Unit * Waste * .a-a{fill:#347362;}.b-a{fill:#fff;} Grams …" at bounding box center [599, 433] width 884 height 575
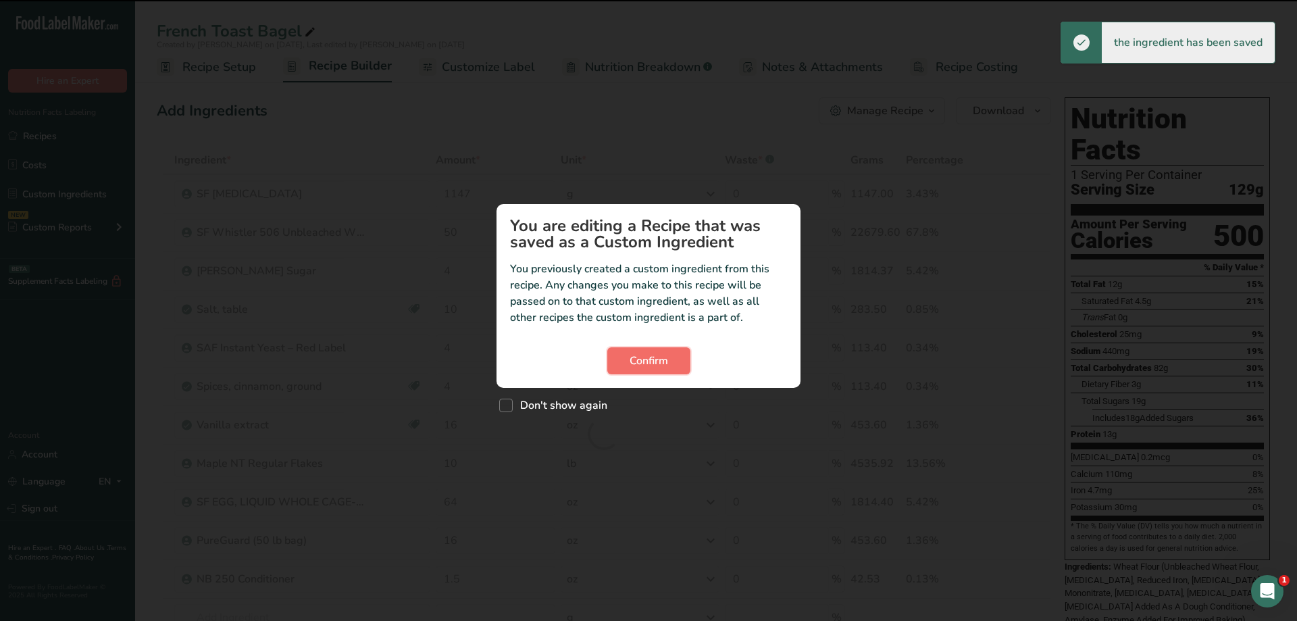
click at [643, 368] on span "Confirm" at bounding box center [648, 361] width 38 height 16
click at [656, 367] on span "Confirm" at bounding box center [648, 361] width 38 height 16
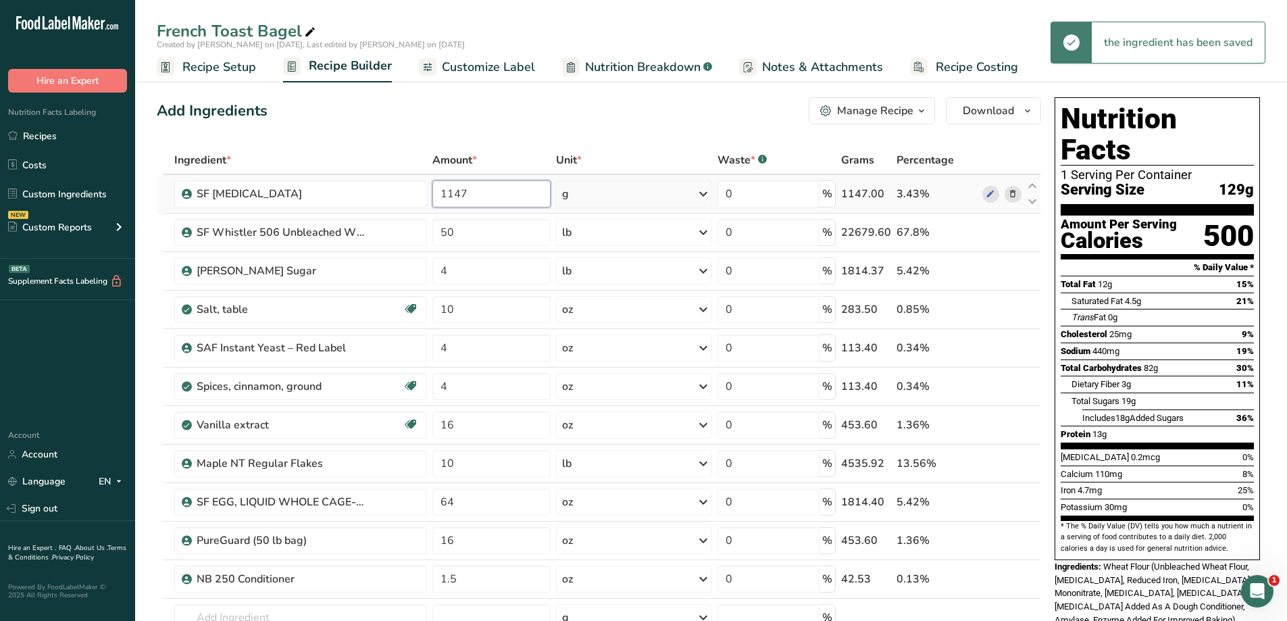
click at [489, 191] on input "1147" at bounding box center [491, 193] width 118 height 27
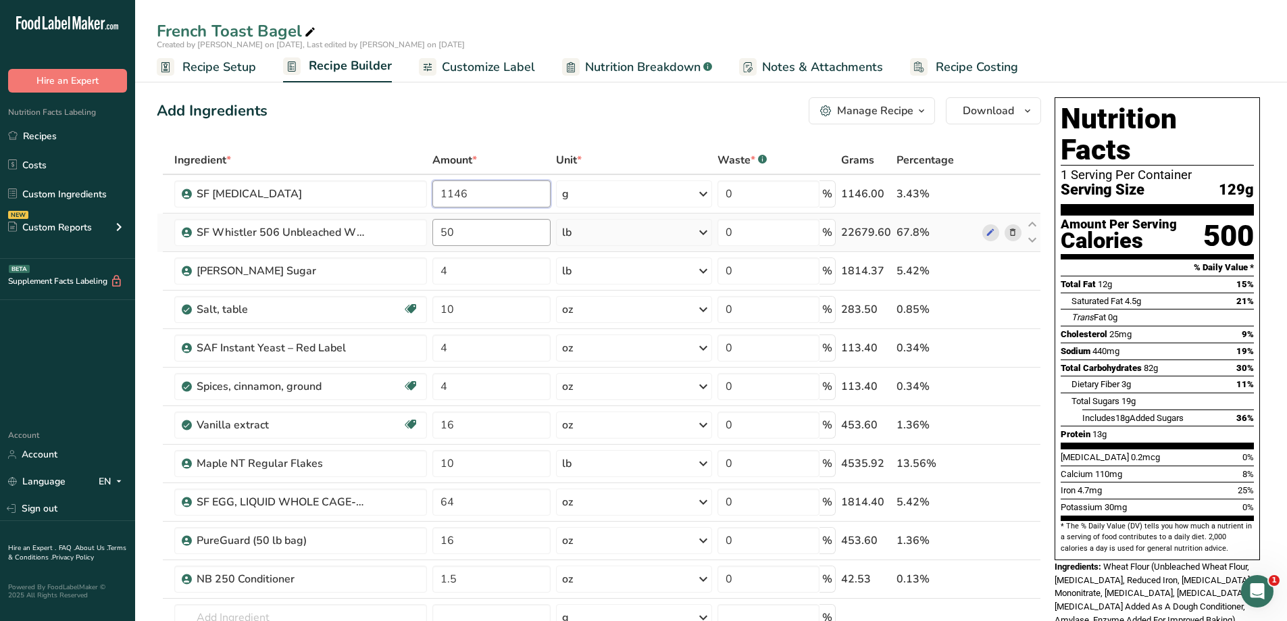
type input "1146"
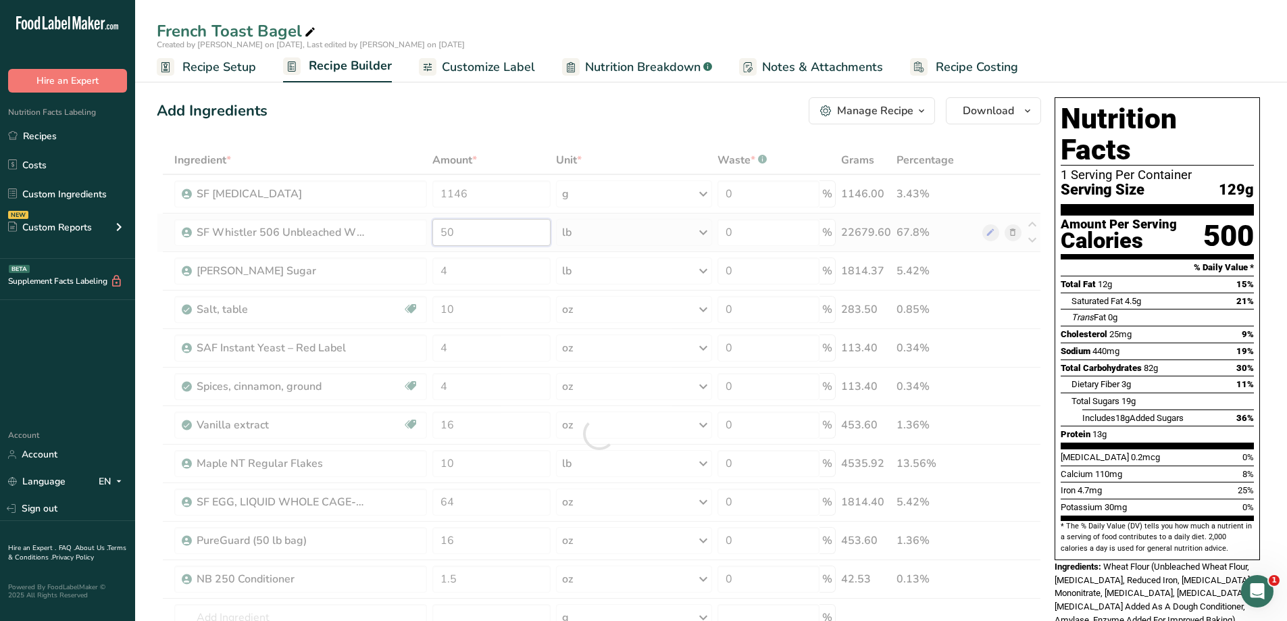
click at [490, 231] on div "Ingredient * Amount * Unit * Waste * .a-a{fill:#347362;}.b-a{fill:#fff;} Grams …" at bounding box center [599, 433] width 884 height 575
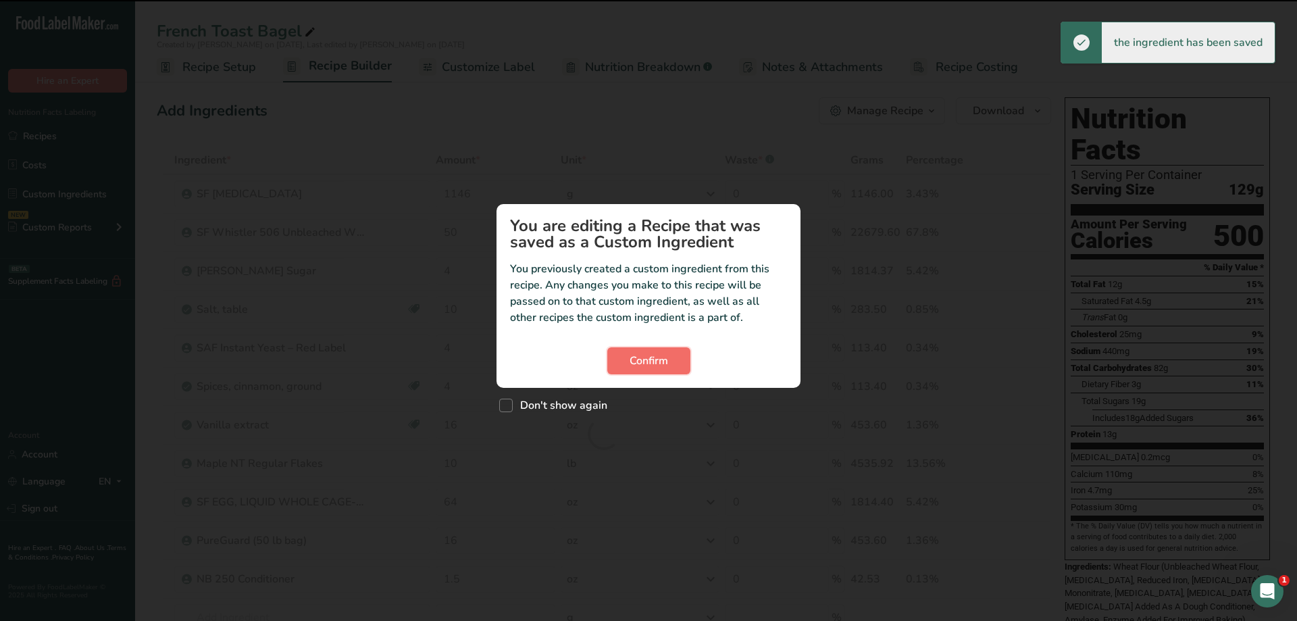
click at [660, 357] on span "Confirm" at bounding box center [648, 361] width 38 height 16
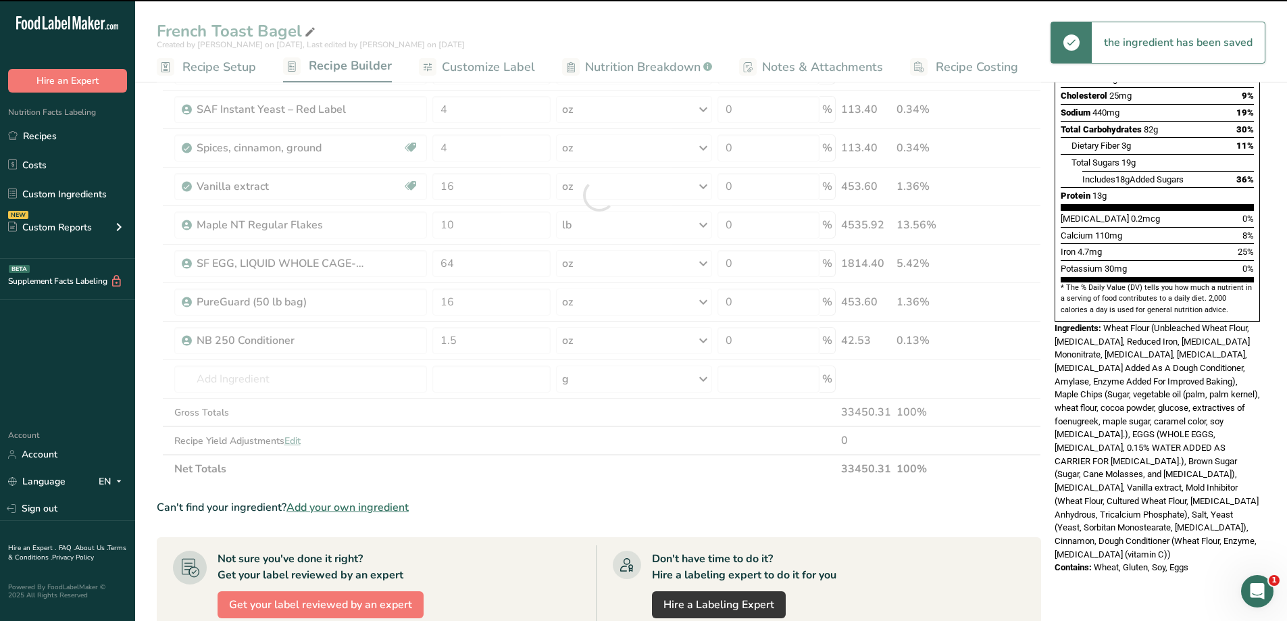
scroll to position [270, 0]
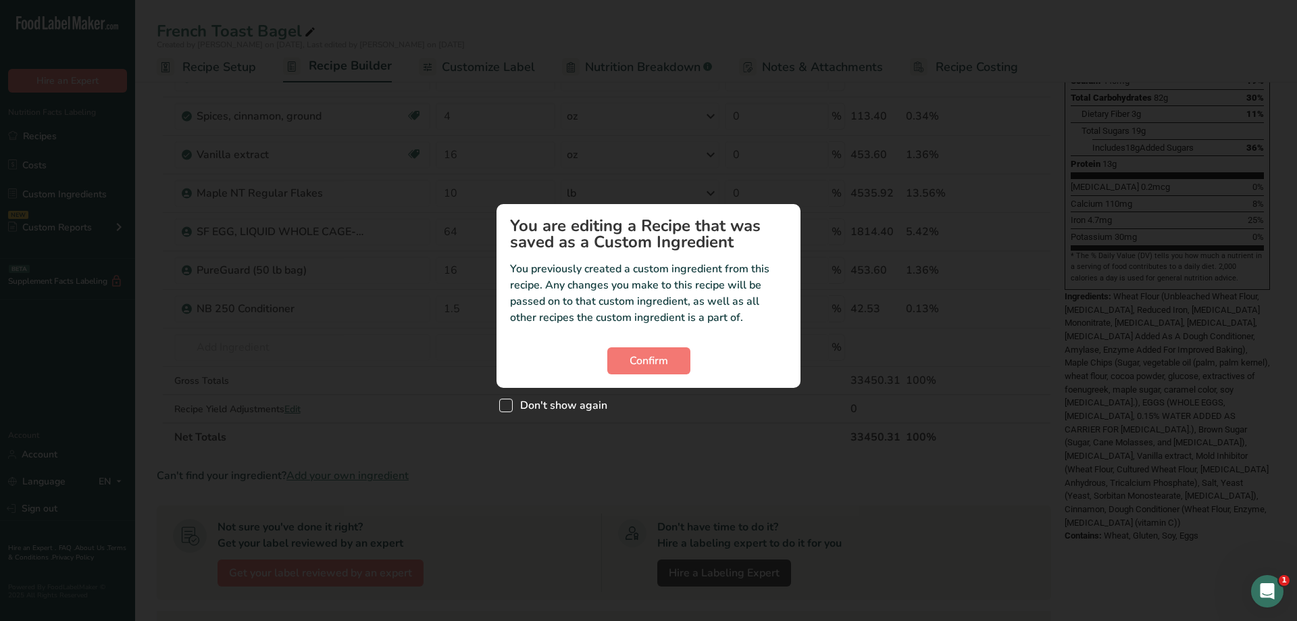
click at [509, 411] on span "Custom ingredient modal" at bounding box center [506, 405] width 14 height 14
click at [508, 410] on input "Don't show again" at bounding box center [503, 405] width 9 height 9
checkbox input "true"
click at [638, 355] on span "Confirm" at bounding box center [648, 361] width 38 height 16
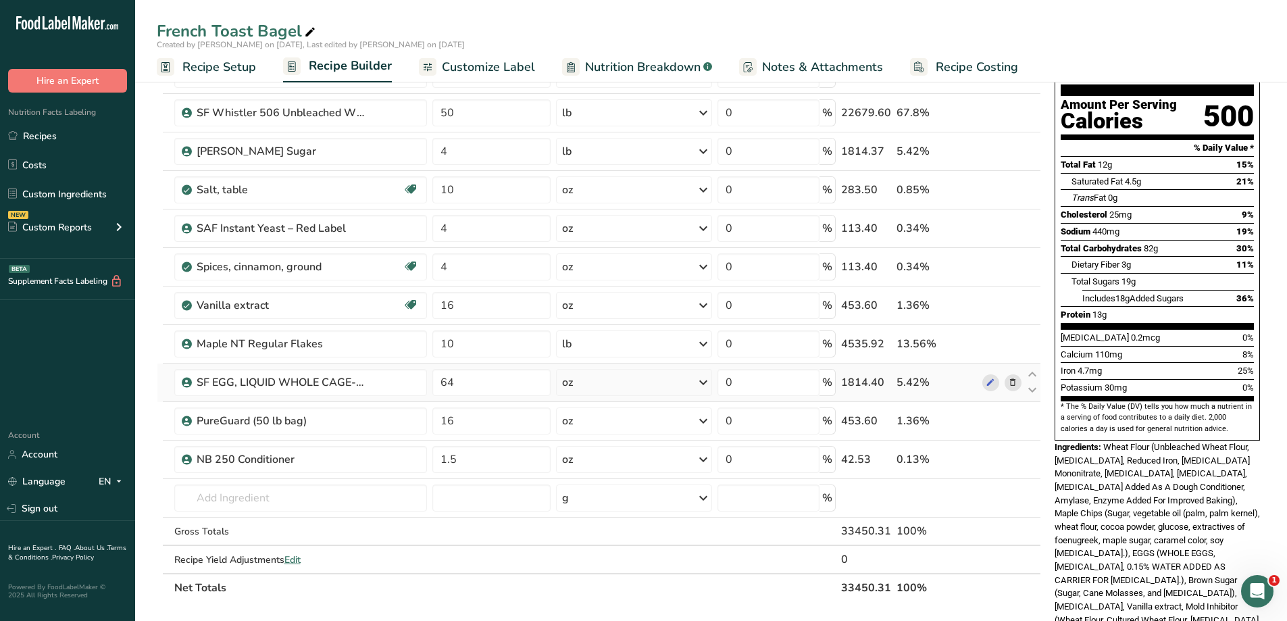
scroll to position [203, 0]
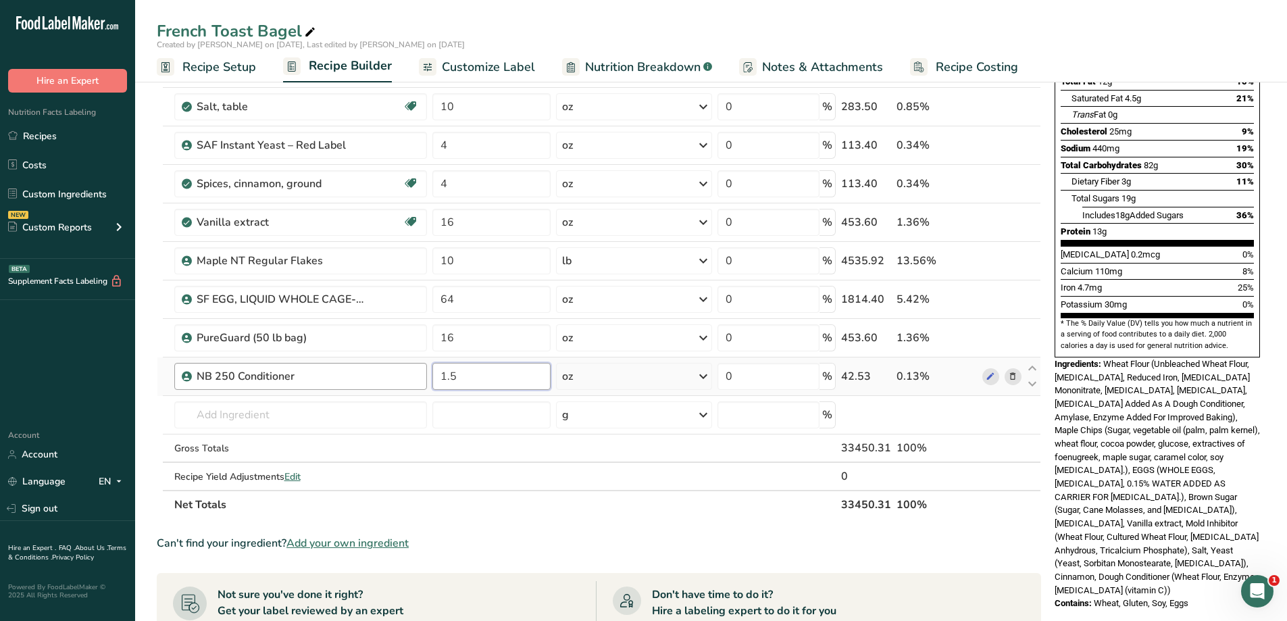
drag, startPoint x: 494, startPoint y: 379, endPoint x: 400, endPoint y: 363, distance: 95.8
click at [402, 365] on tr "NB 250 Conditioner 1.5 oz Weight Units g kg mg mcg lb oz See less Volume Units …" at bounding box center [598, 376] width 883 height 38
type input "0"
click at [384, 376] on div "Ingredient * Amount * Unit * Waste * .a-a{fill:#347362;}.b-a{fill:#fff;} Grams …" at bounding box center [599, 230] width 884 height 575
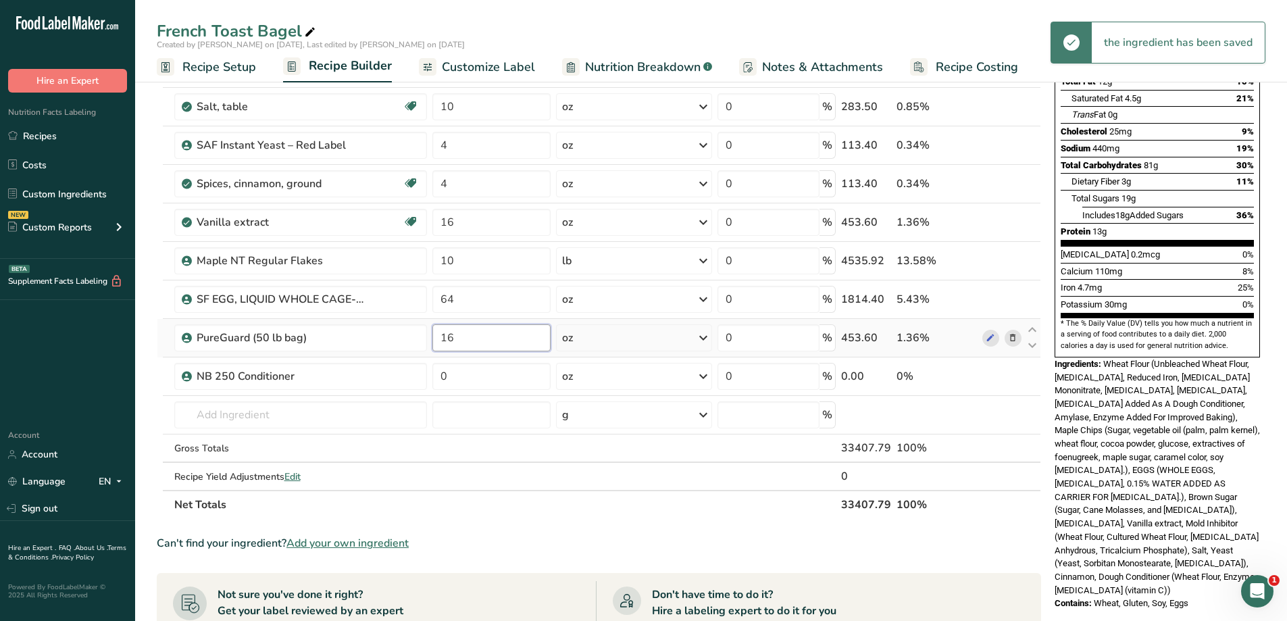
click at [482, 340] on input "16" at bounding box center [491, 337] width 118 height 27
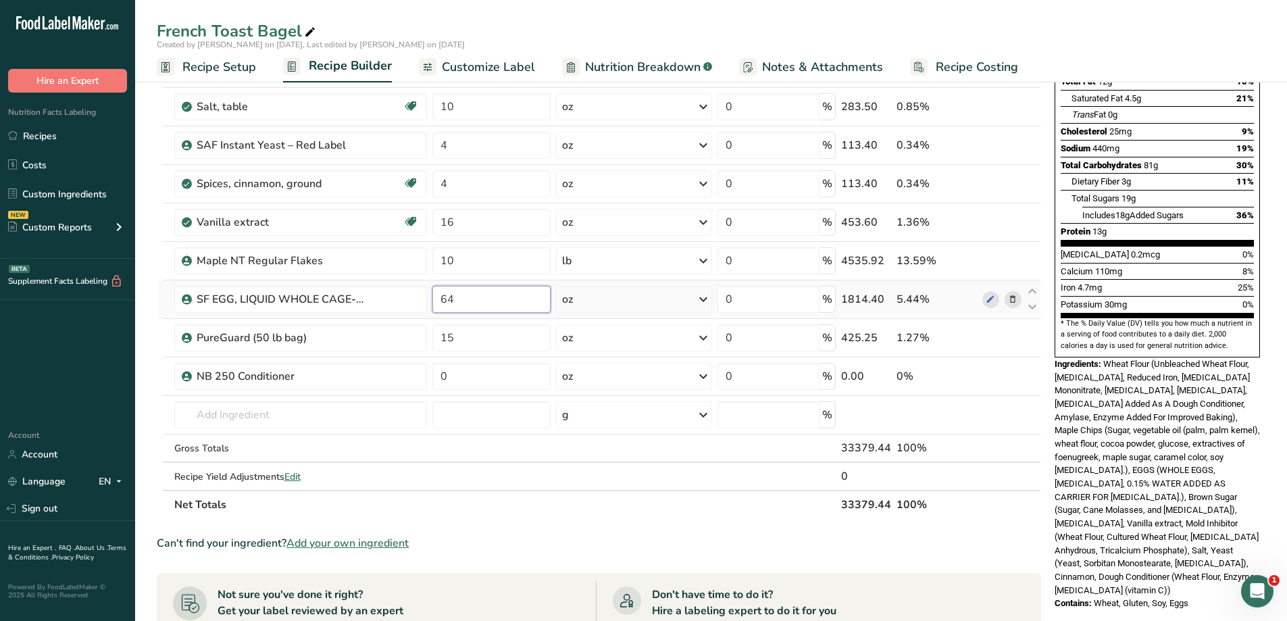
click at [495, 307] on div "Ingredient * Amount * Unit * Waste * .a-a{fill:#347362;}.b-a{fill:#fff;} Grams …" at bounding box center [599, 230] width 884 height 575
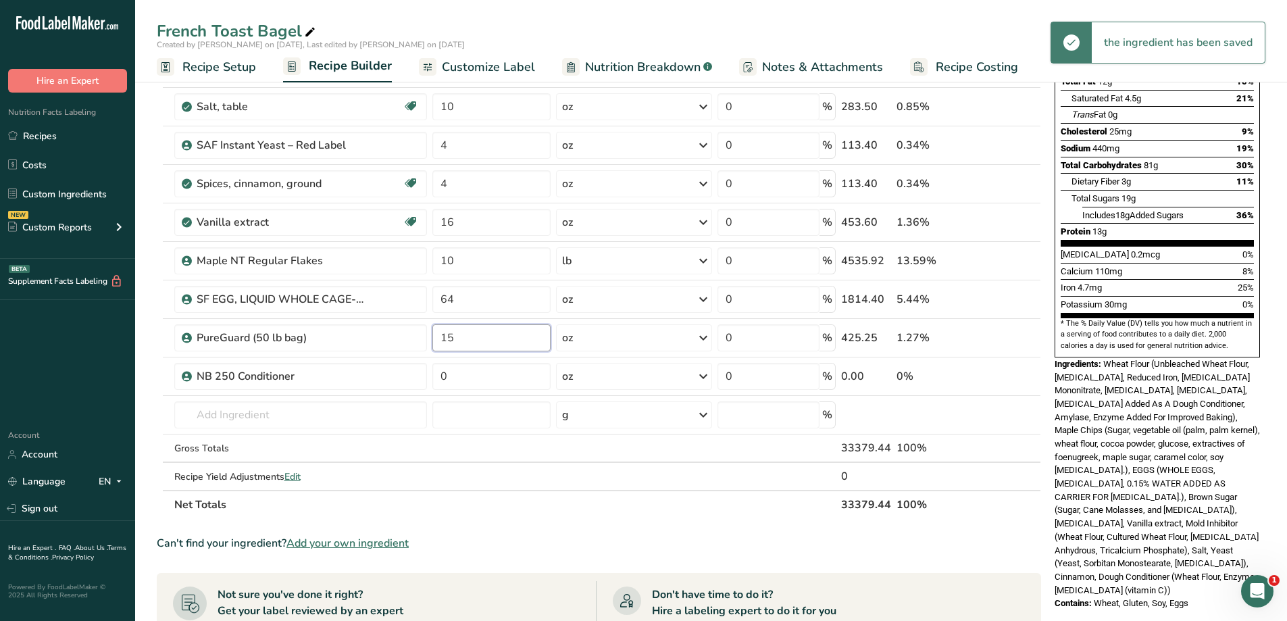
click at [492, 340] on div "Ingredient * Amount * Unit * Waste * .a-a{fill:#347362;}.b-a{fill:#fff;} Grams …" at bounding box center [599, 230] width 884 height 575
type input "16"
click at [509, 376] on div "Ingredient * Amount * Unit * Waste * .a-a{fill:#347362;}.b-a{fill:#fff;} Grams …" at bounding box center [599, 230] width 884 height 575
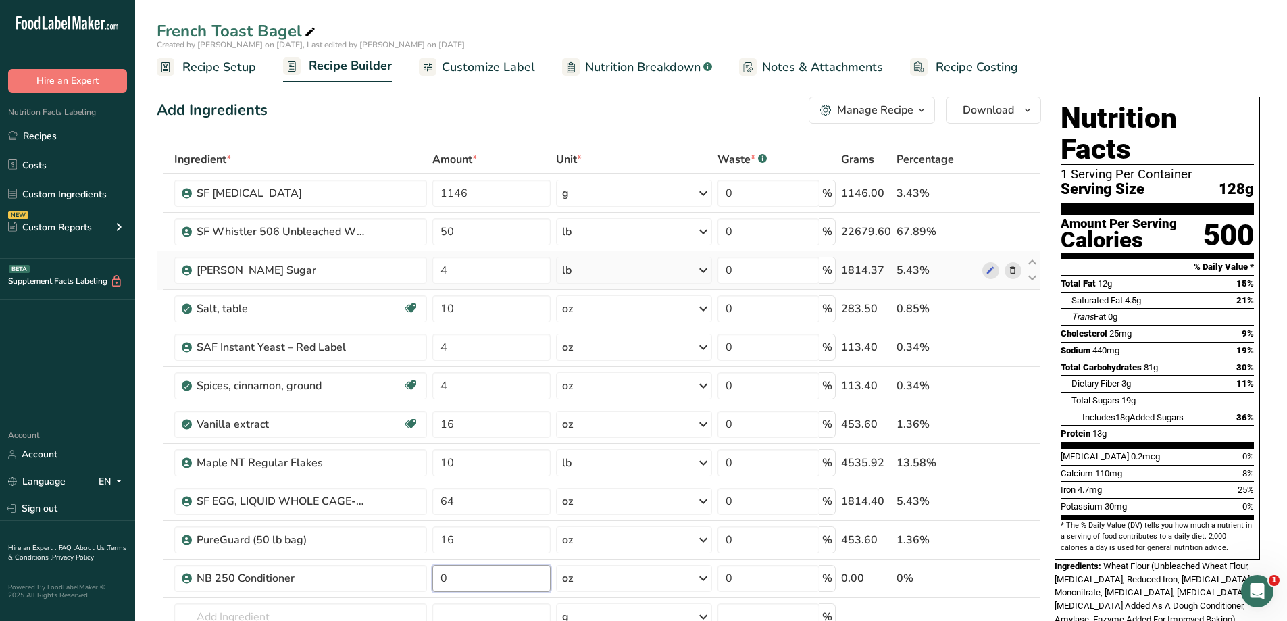
scroll to position [0, 0]
click at [488, 201] on div "Ingredient * Amount * Unit * Waste * .a-a{fill:#347362;}.b-a{fill:#fff;} Grams …" at bounding box center [599, 433] width 884 height 575
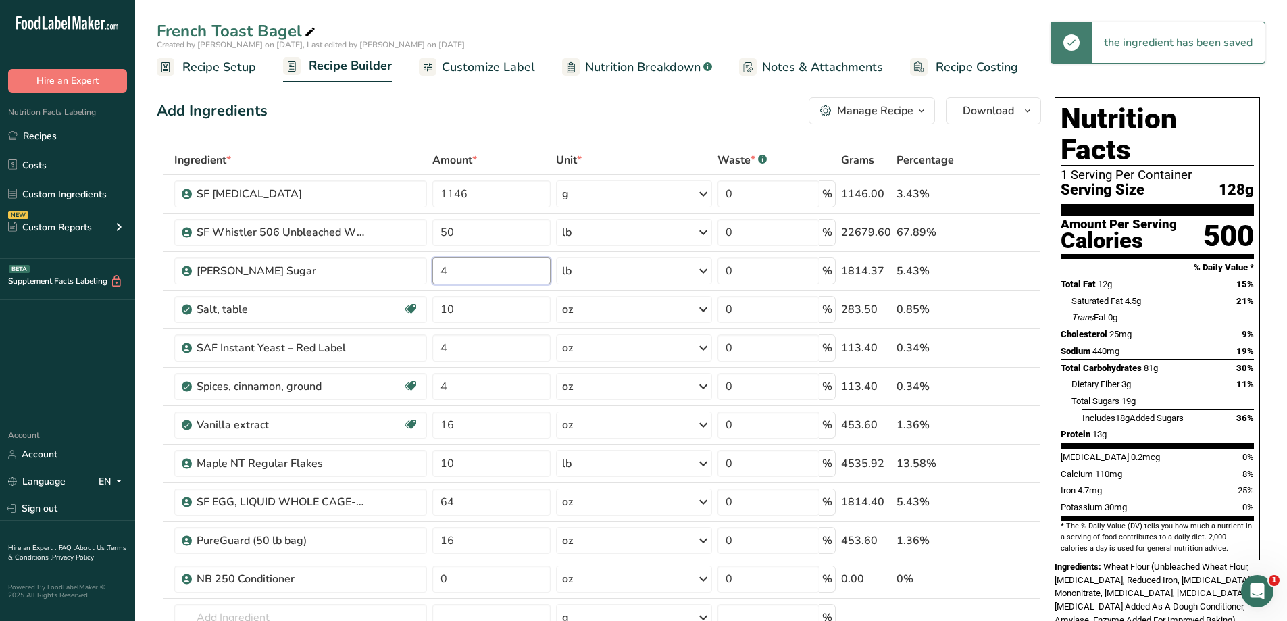
click at [491, 271] on div "Ingredient * Amount * Unit * Waste * .a-a{fill:#347362;}.b-a{fill:#fff;} Grams …" at bounding box center [599, 433] width 884 height 575
type input "3"
type input "4"
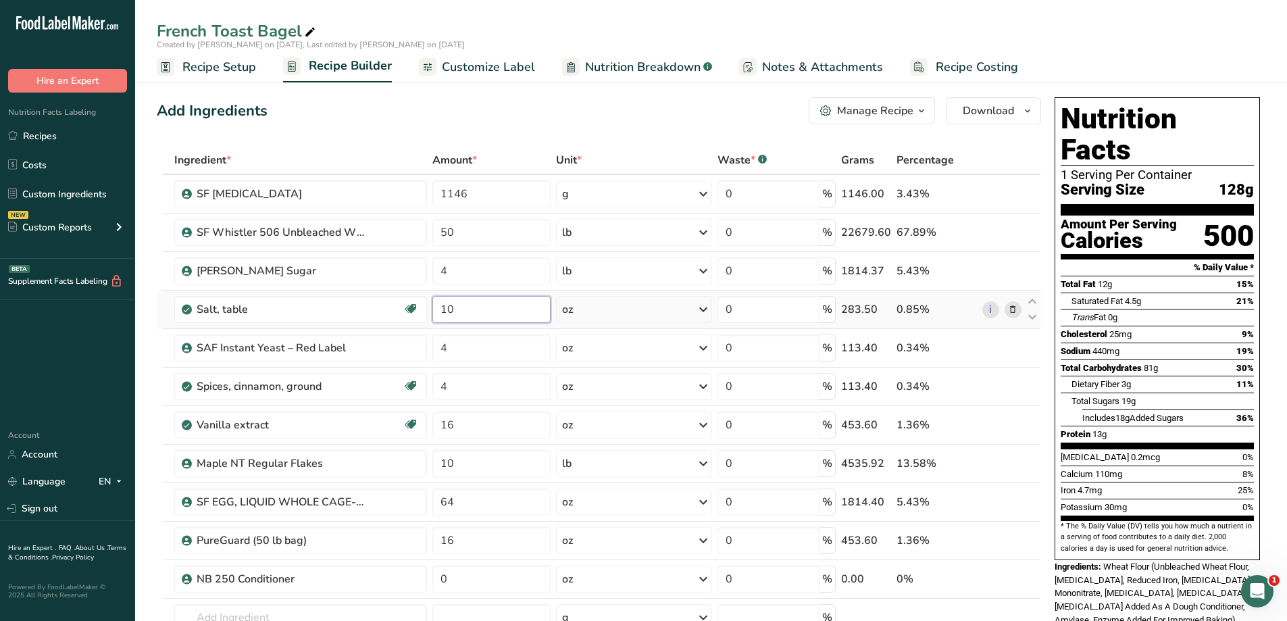
click at [496, 313] on div "Ingredient * Amount * Unit * Waste * .a-a{fill:#347362;}.b-a{fill:#fff;} Grams …" at bounding box center [599, 433] width 884 height 575
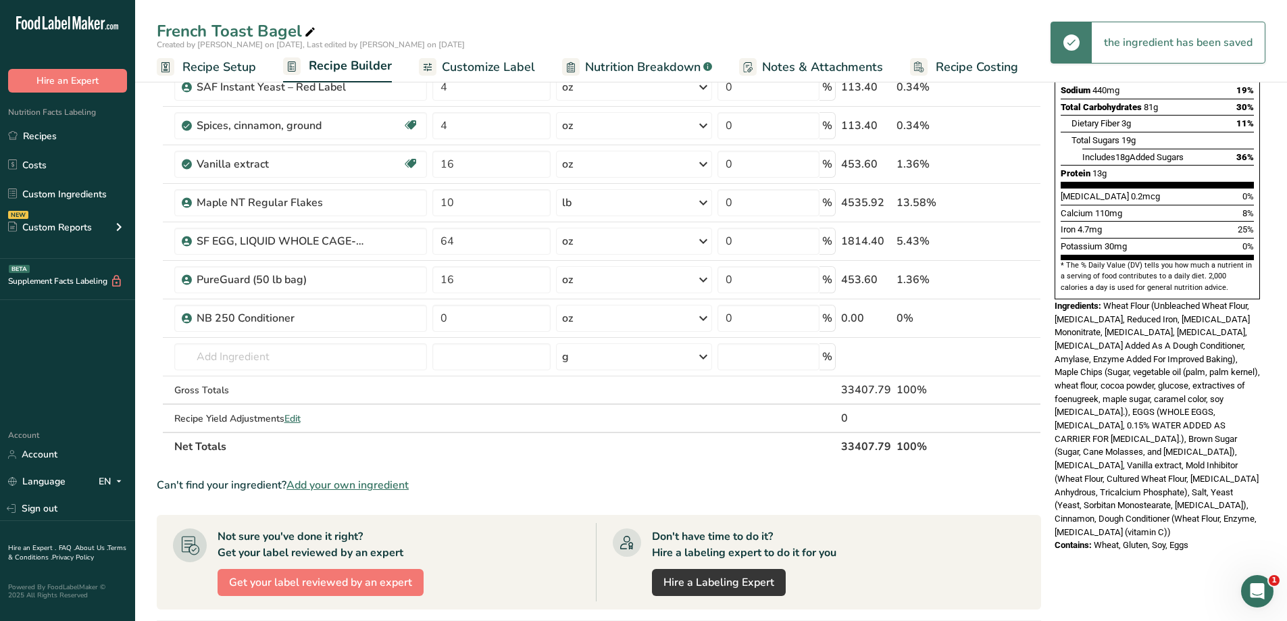
scroll to position [270, 0]
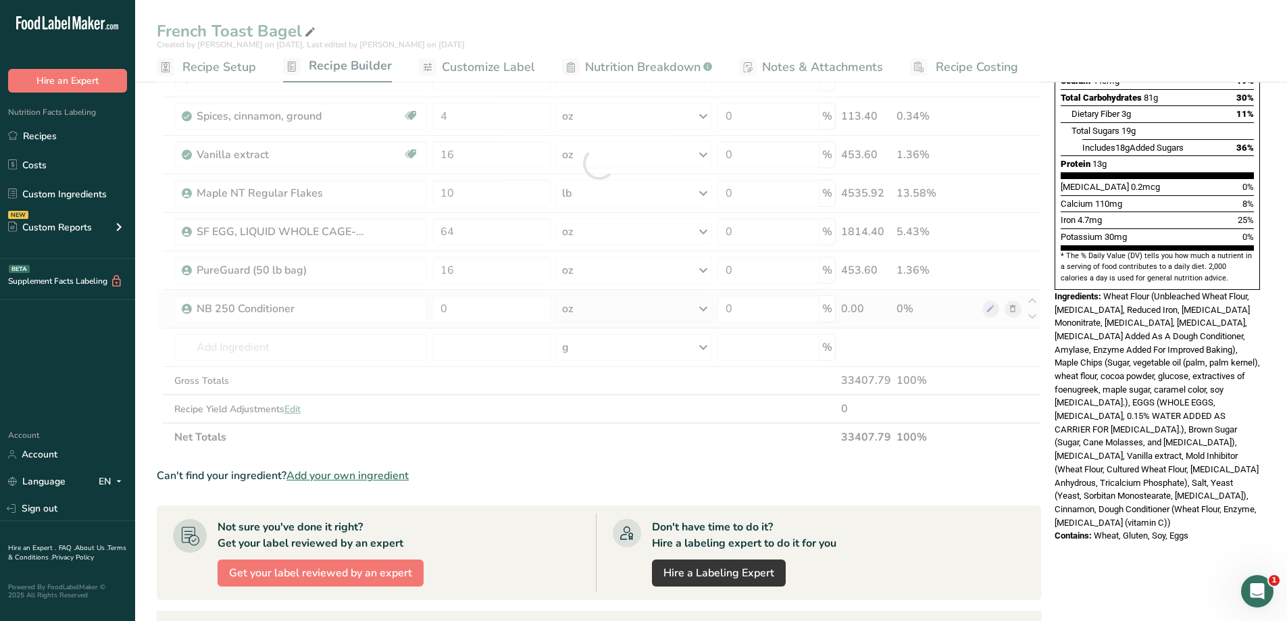
click at [1012, 313] on div "Ingredient * Amount * Unit * Waste * .a-a{fill:#347362;}.b-a{fill:#fff;} Grams …" at bounding box center [599, 163] width 884 height 575
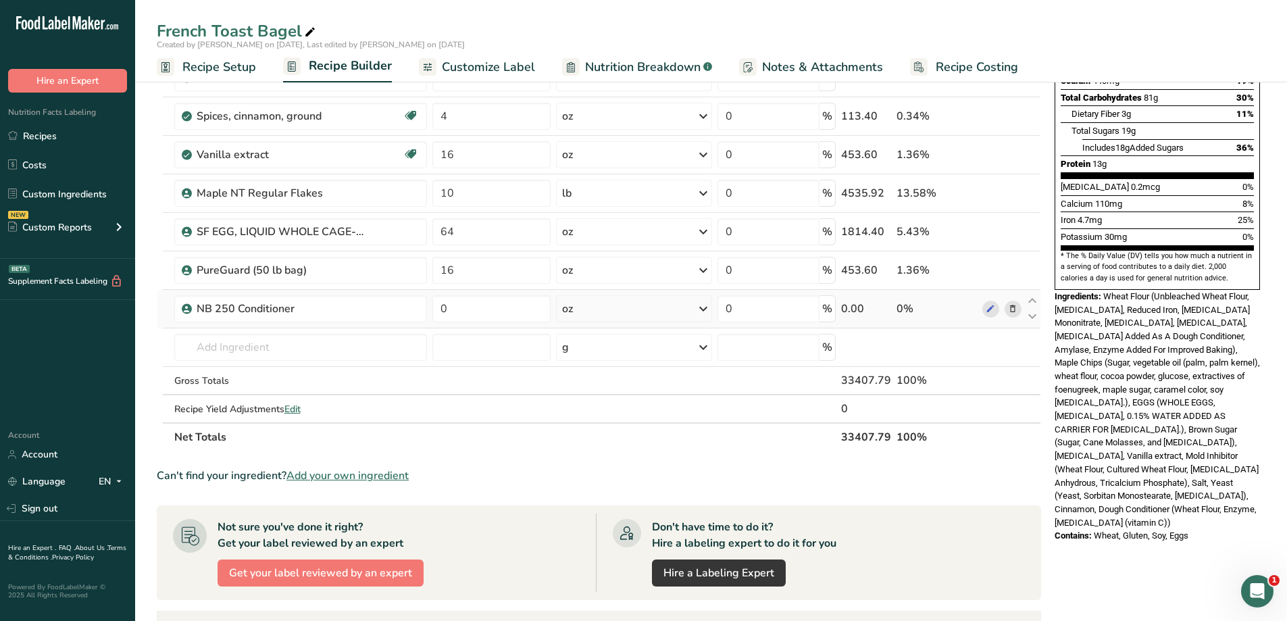
click at [1013, 308] on icon at bounding box center [1012, 309] width 9 height 14
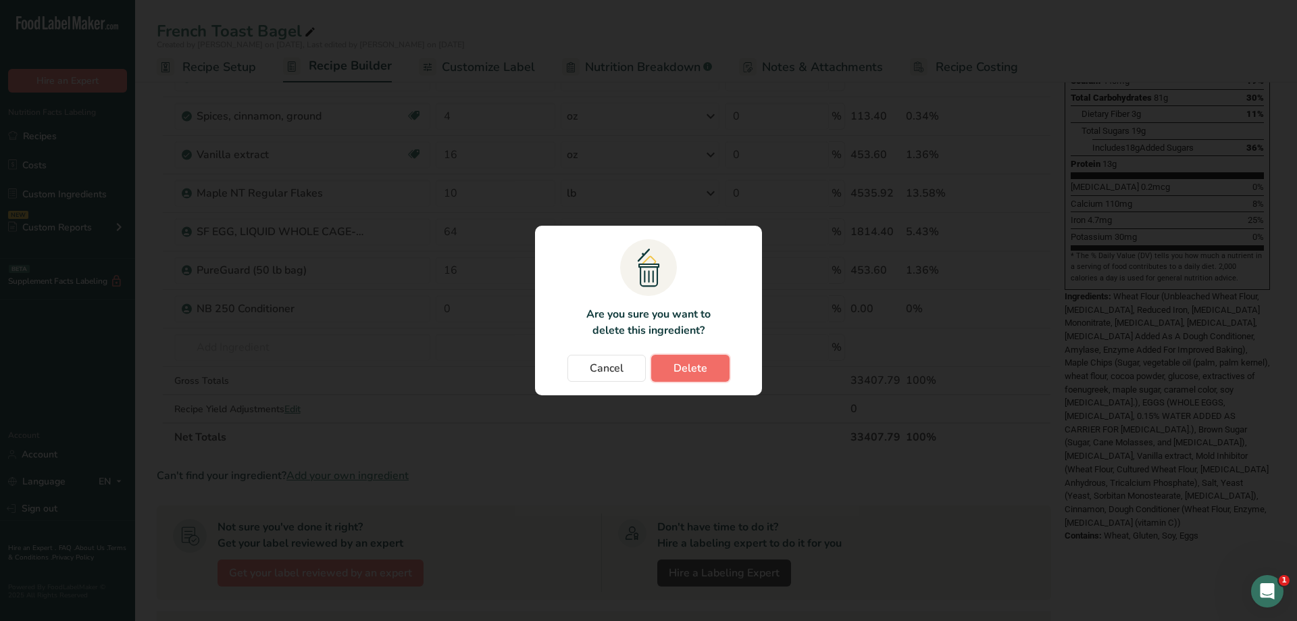
click at [668, 365] on button "Delete" at bounding box center [690, 368] width 78 height 27
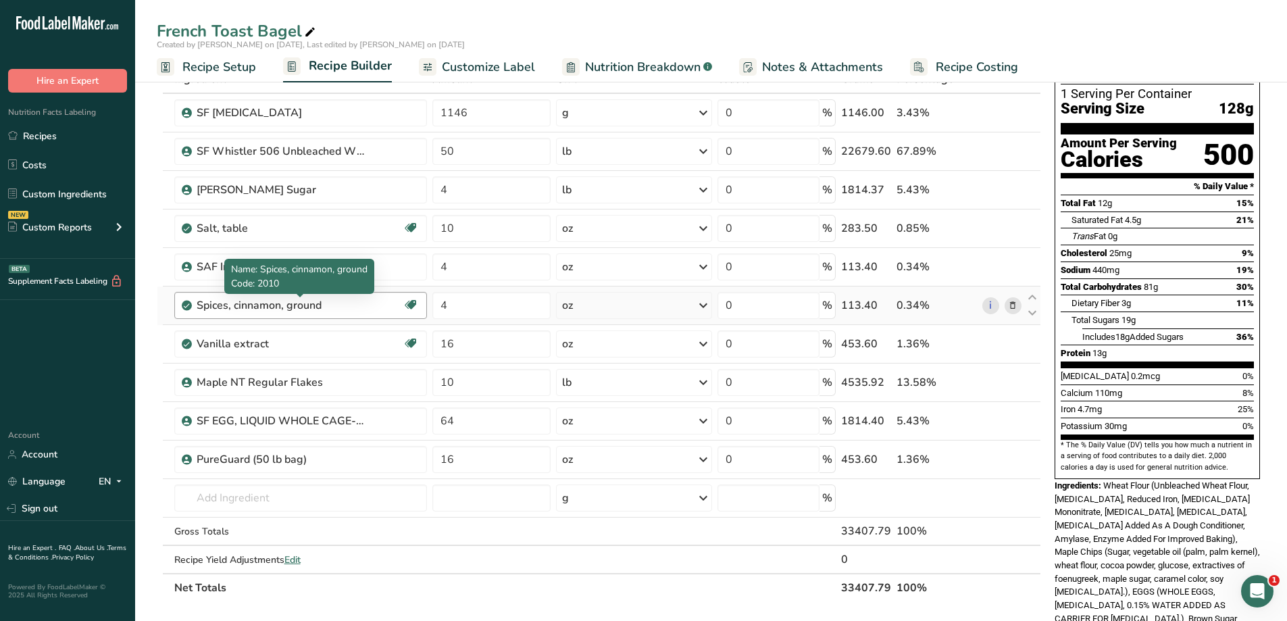
scroll to position [0, 0]
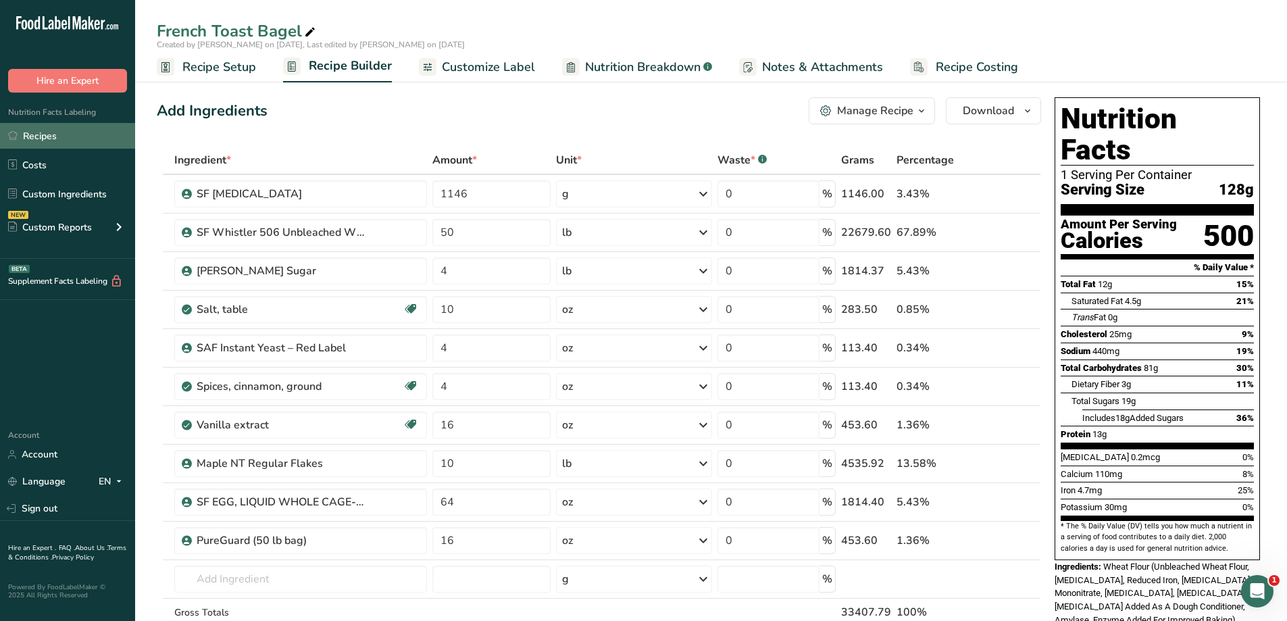
click at [96, 141] on link "Recipes" at bounding box center [67, 136] width 135 height 26
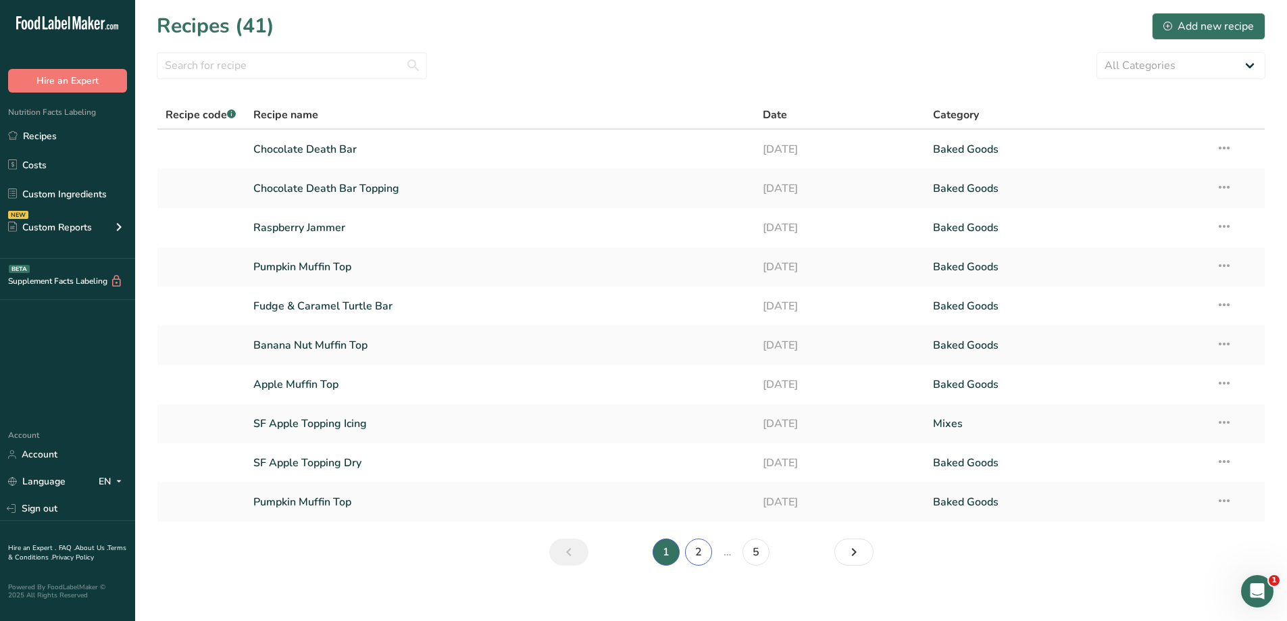
click at [705, 543] on link "2" at bounding box center [698, 551] width 27 height 27
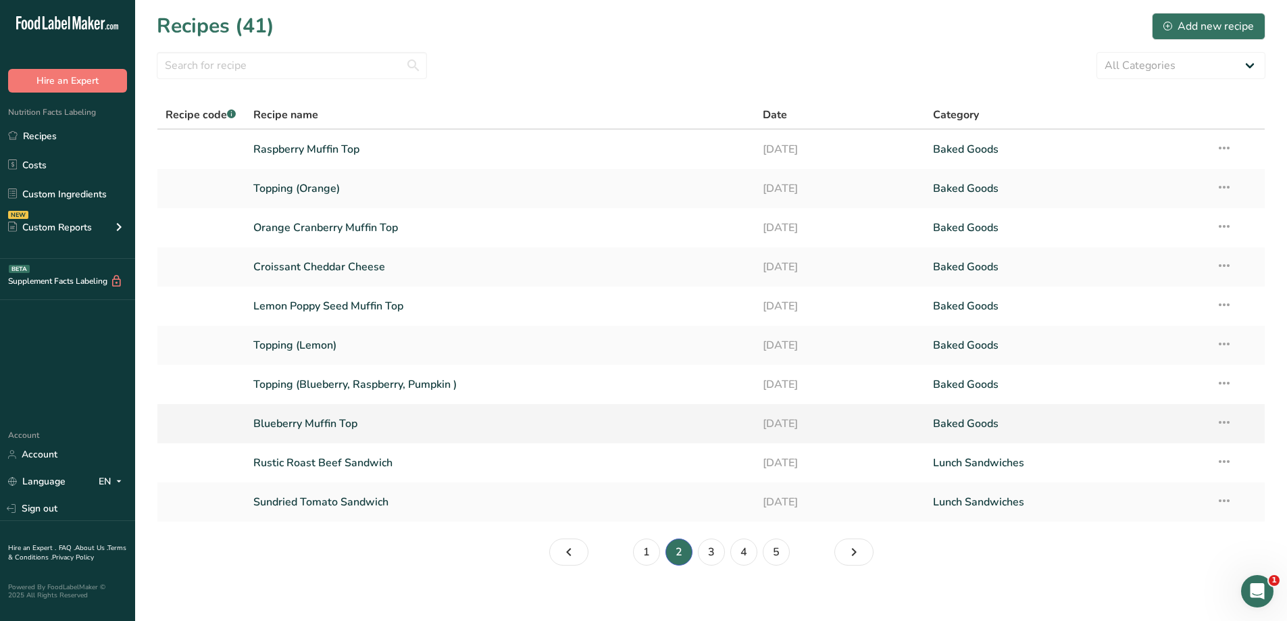
scroll to position [9, 0]
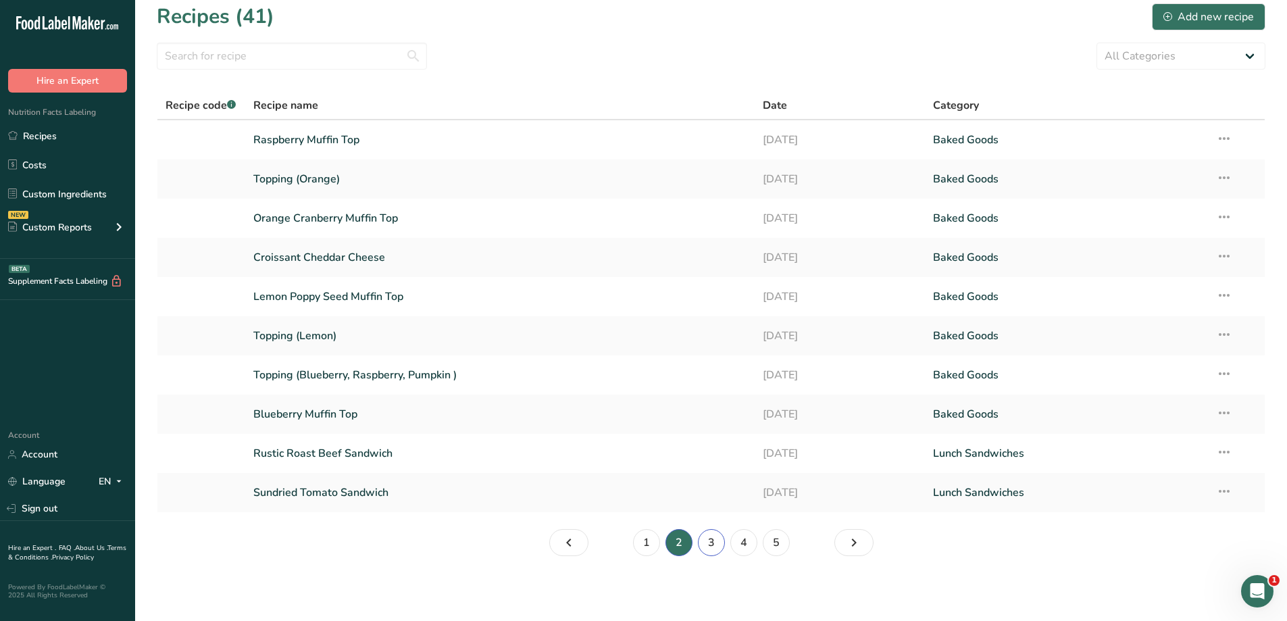
click at [710, 544] on link "3" at bounding box center [711, 542] width 27 height 27
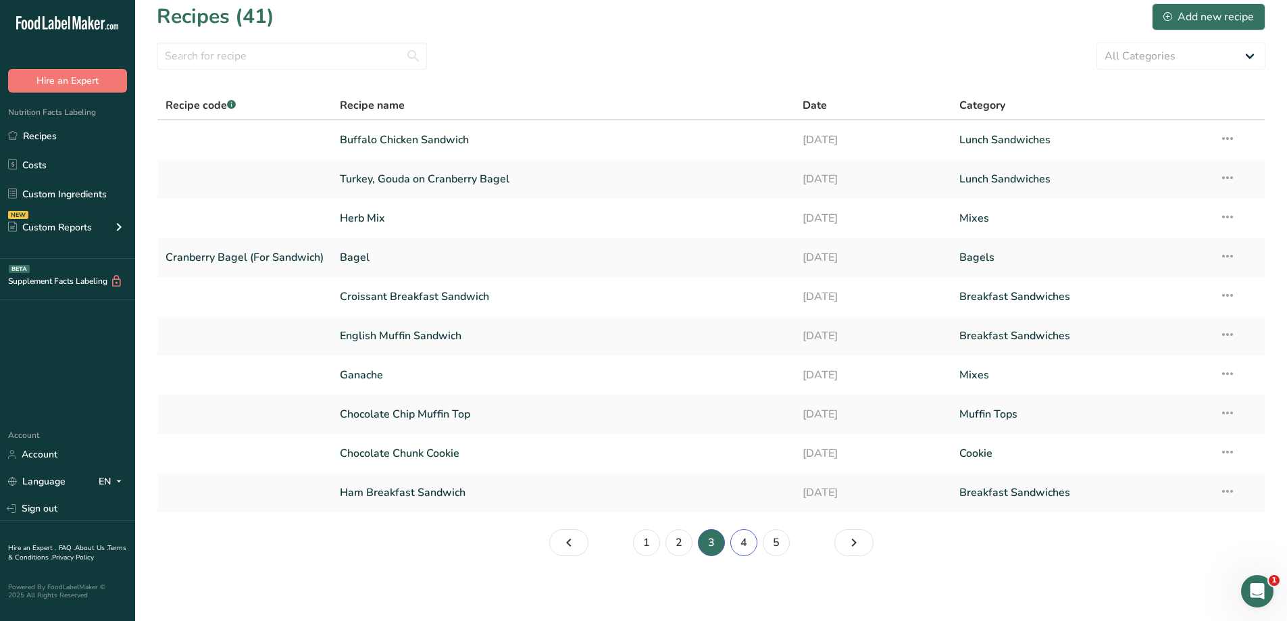
click at [742, 547] on link "4" at bounding box center [743, 542] width 27 height 27
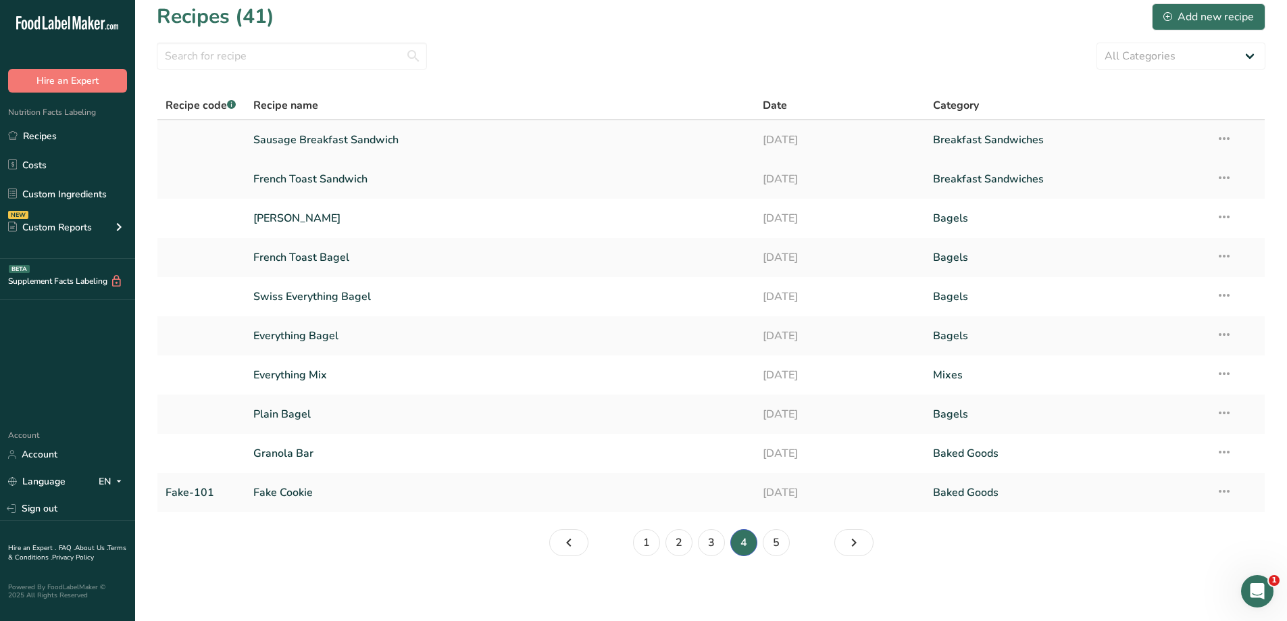
click at [419, 135] on link "Sausage Breakfast Sandwich" at bounding box center [500, 140] width 494 height 28
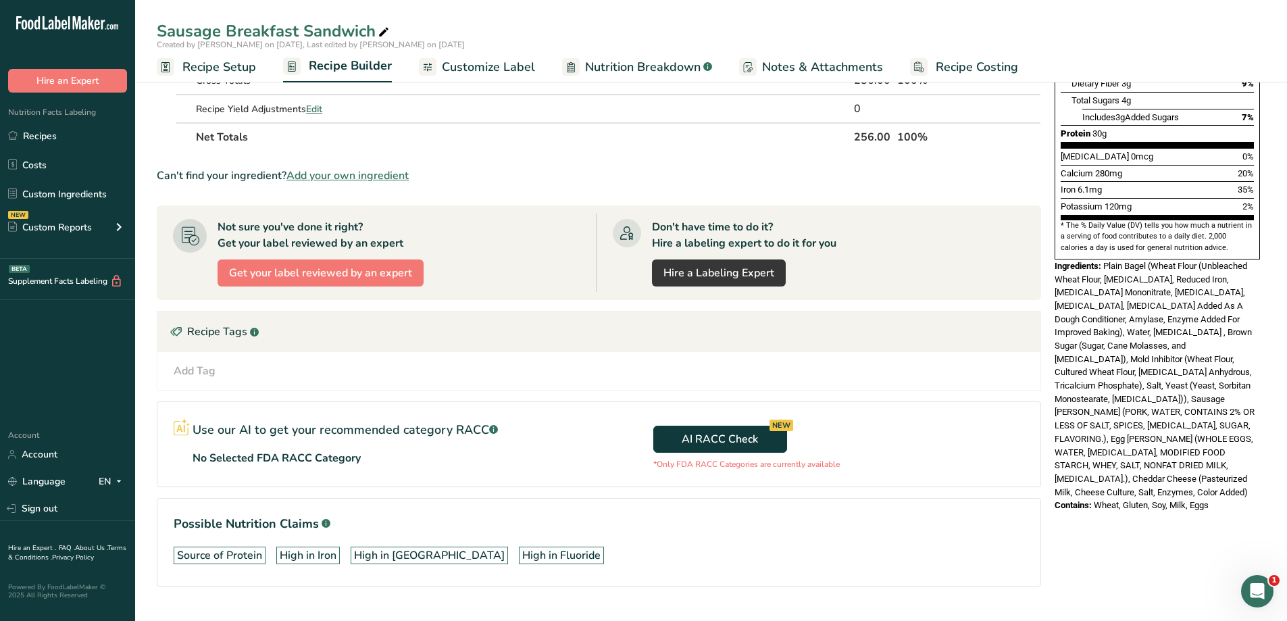
scroll to position [331, 0]
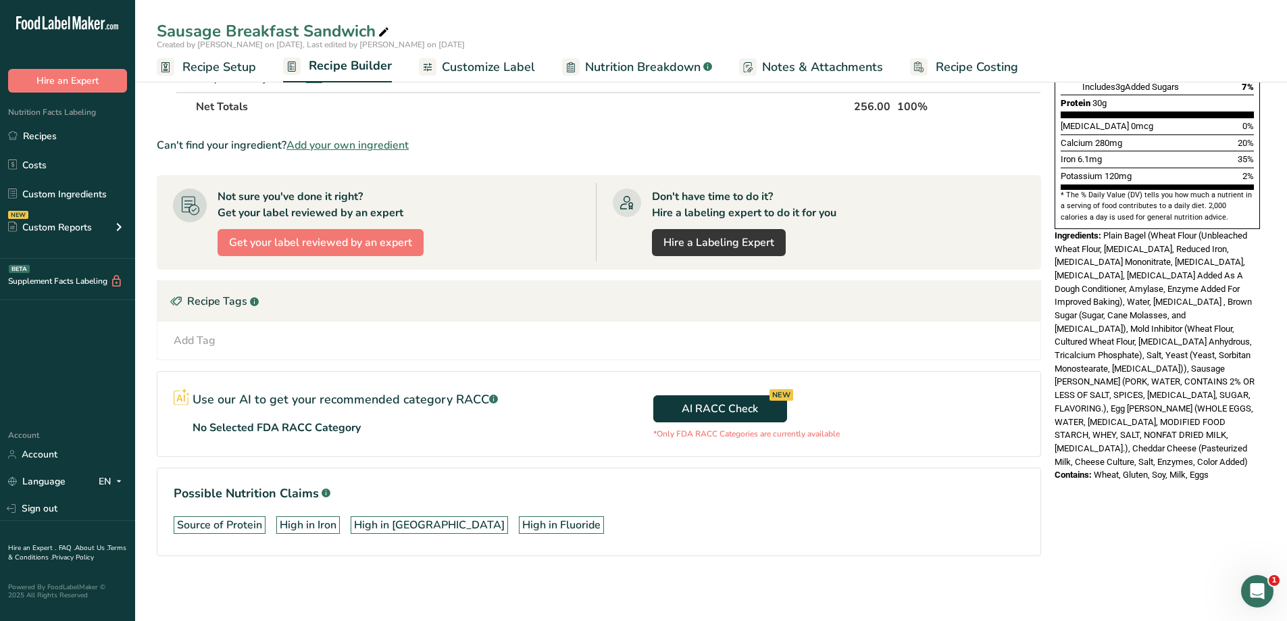
drag, startPoint x: 1210, startPoint y: 419, endPoint x: 1054, endPoint y: 209, distance: 261.6
click at [1054, 209] on div "Nutrition Facts 1 Serving Per Container Serving Size 256g Amount Per Serving Ca…" at bounding box center [1157, 124] width 216 height 726
copy div "Ingredients: Plain Bagel (Wheat Flour (Unbleached Wheat Flour, Niacin, Reduced …"
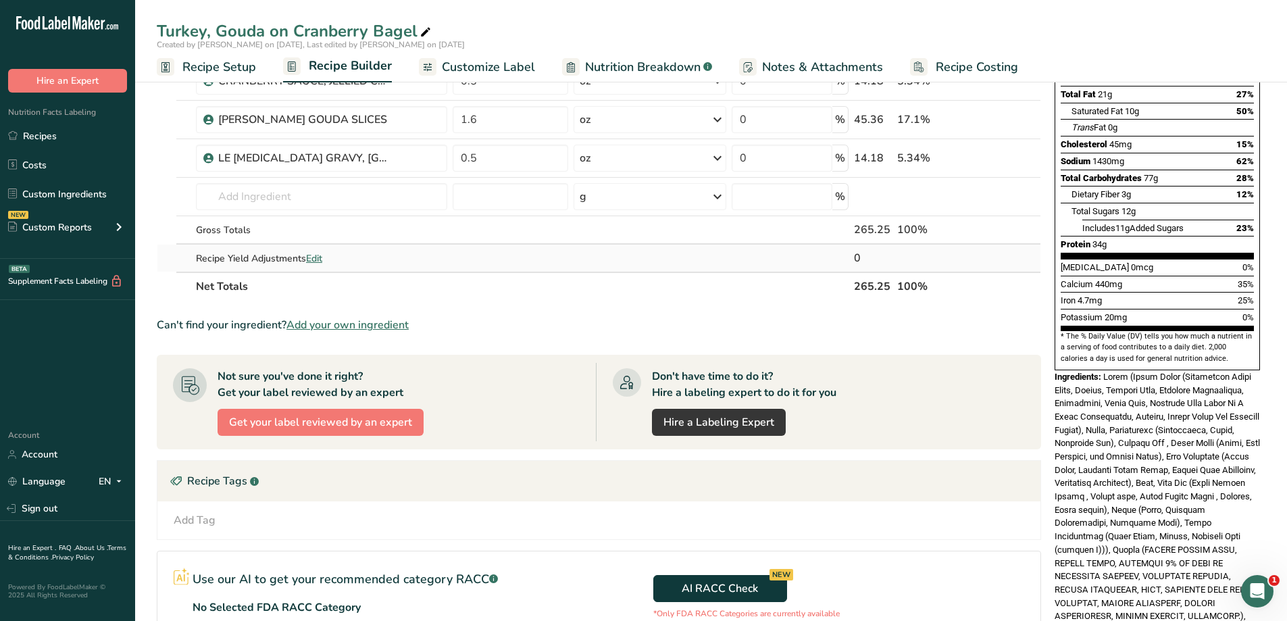
scroll to position [203, 0]
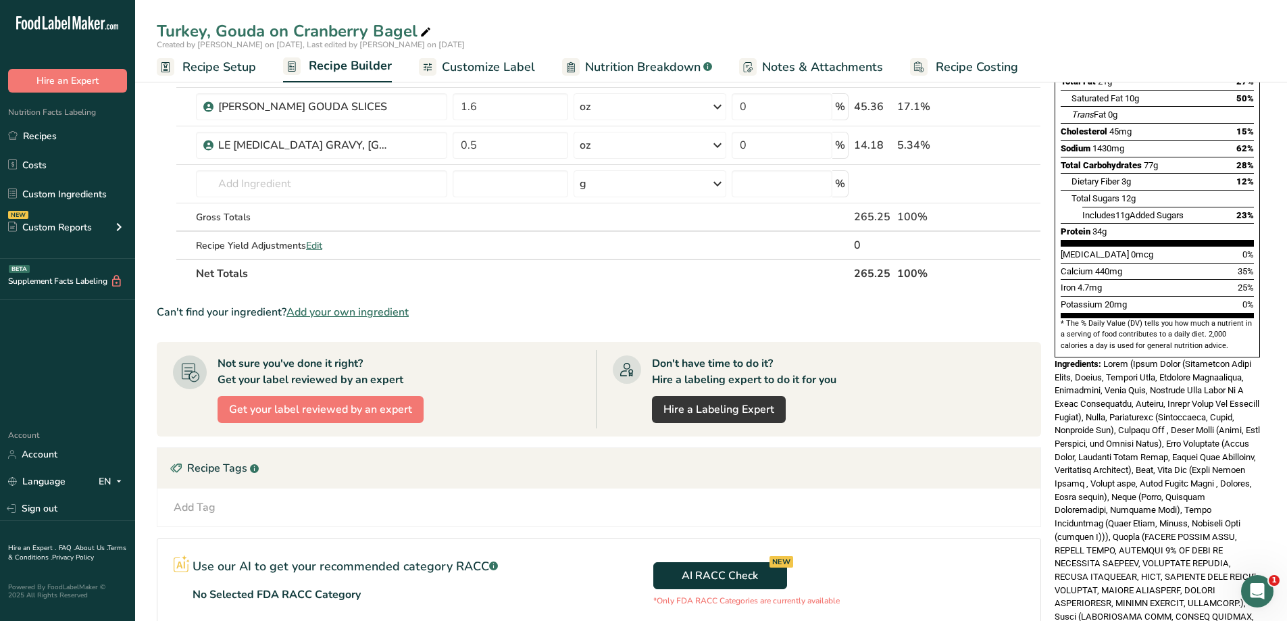
click at [1220, 505] on span at bounding box center [1156, 550] width 205 height 382
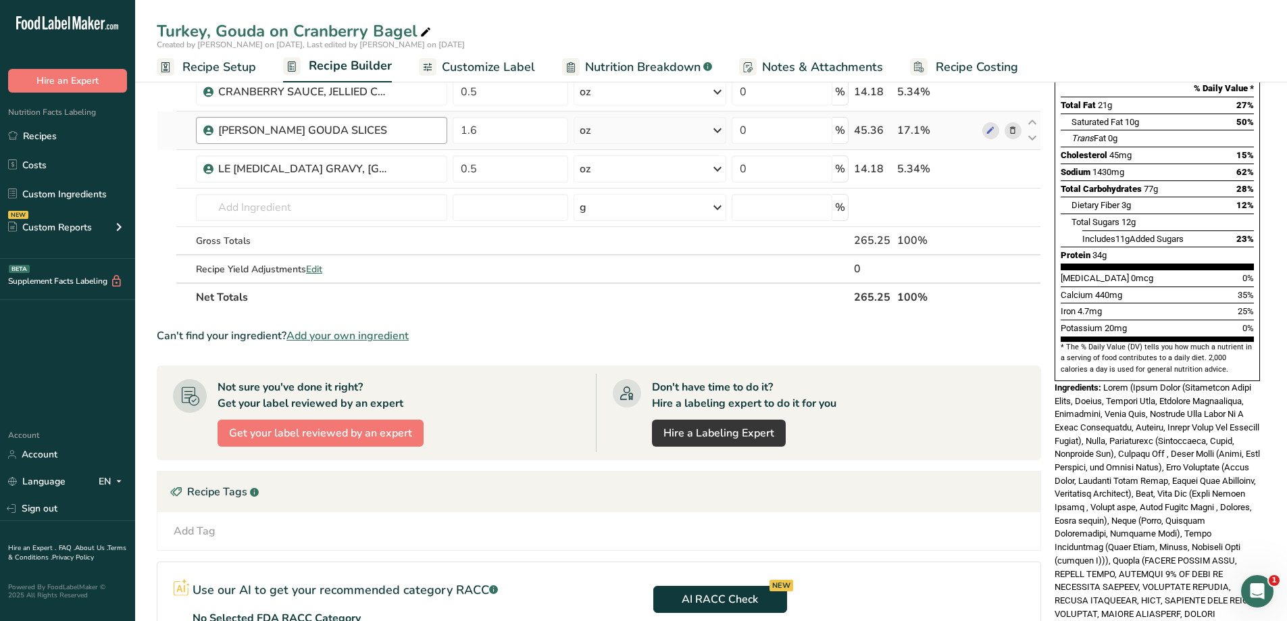
scroll to position [0, 0]
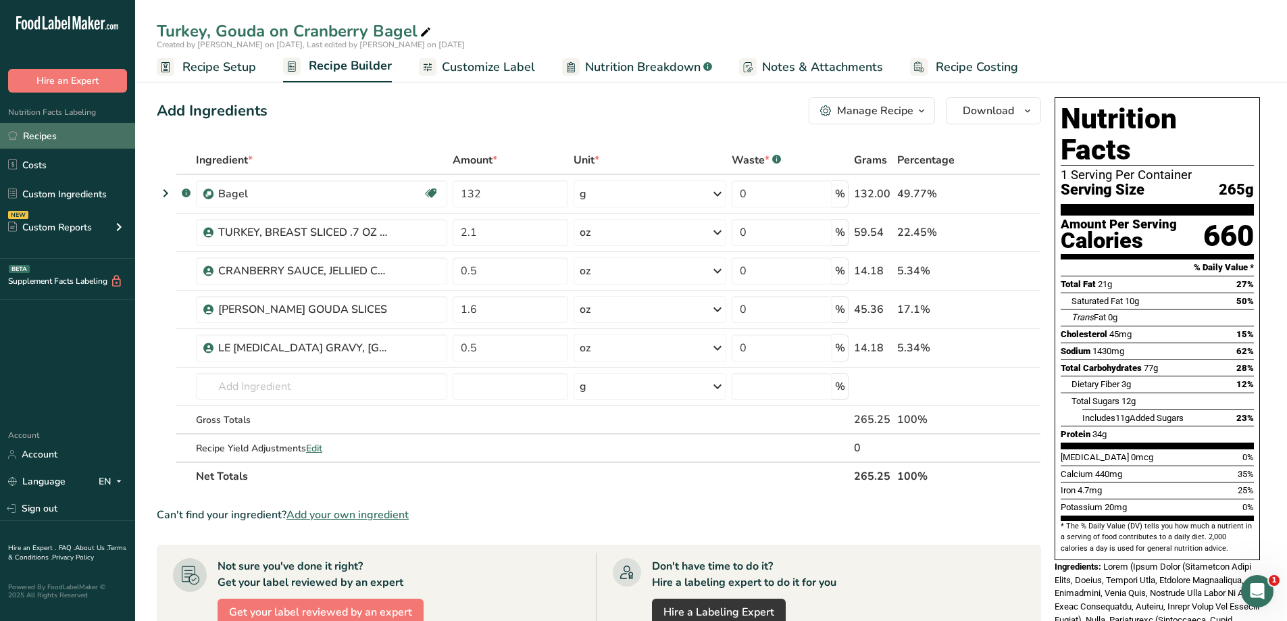
click at [45, 131] on link "Recipes" at bounding box center [67, 136] width 135 height 26
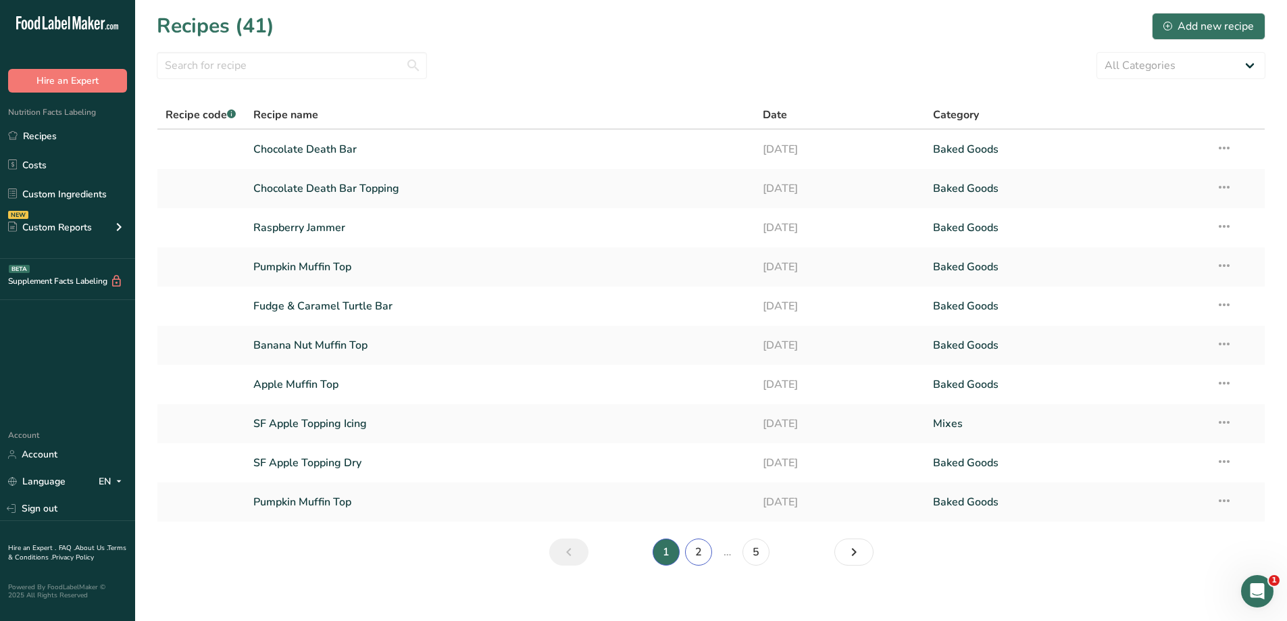
click at [696, 557] on link "2" at bounding box center [698, 551] width 27 height 27
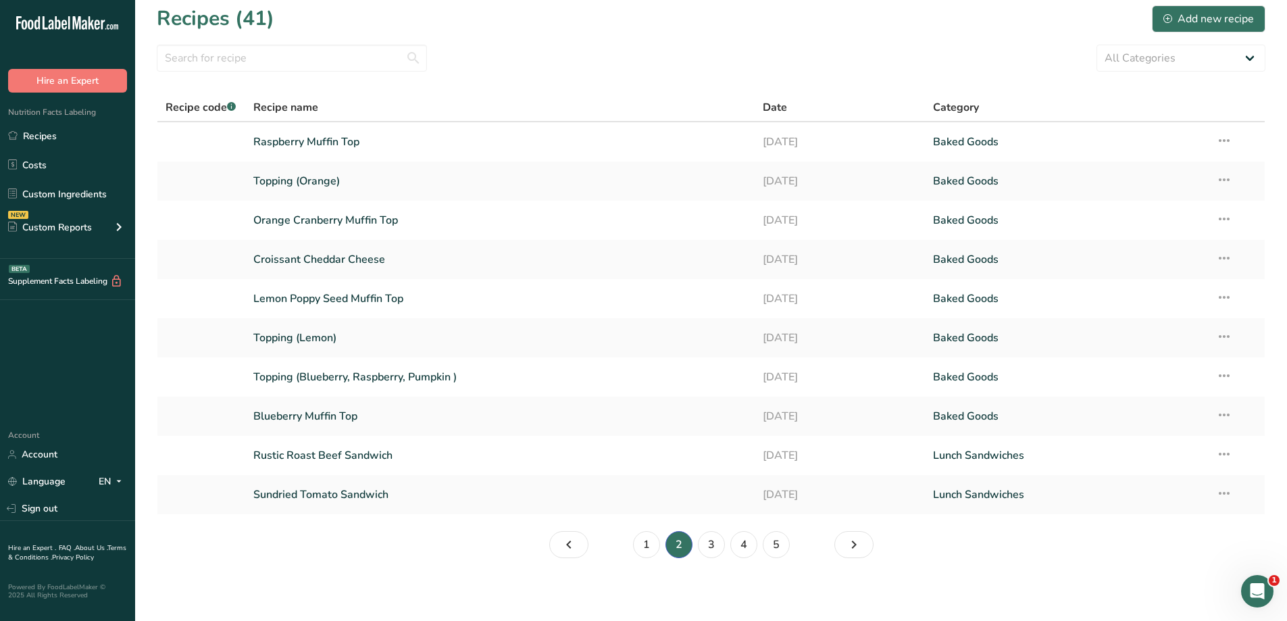
scroll to position [9, 0]
click at [700, 550] on link "3" at bounding box center [711, 542] width 27 height 27
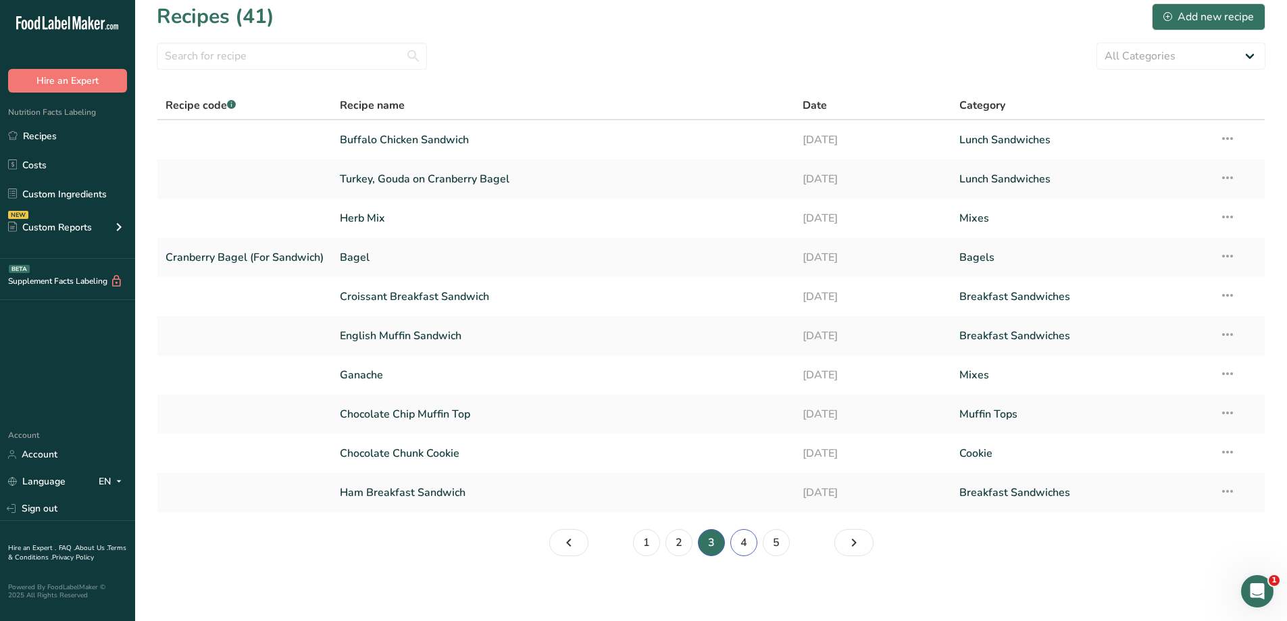
click at [738, 544] on link "4" at bounding box center [743, 542] width 27 height 27
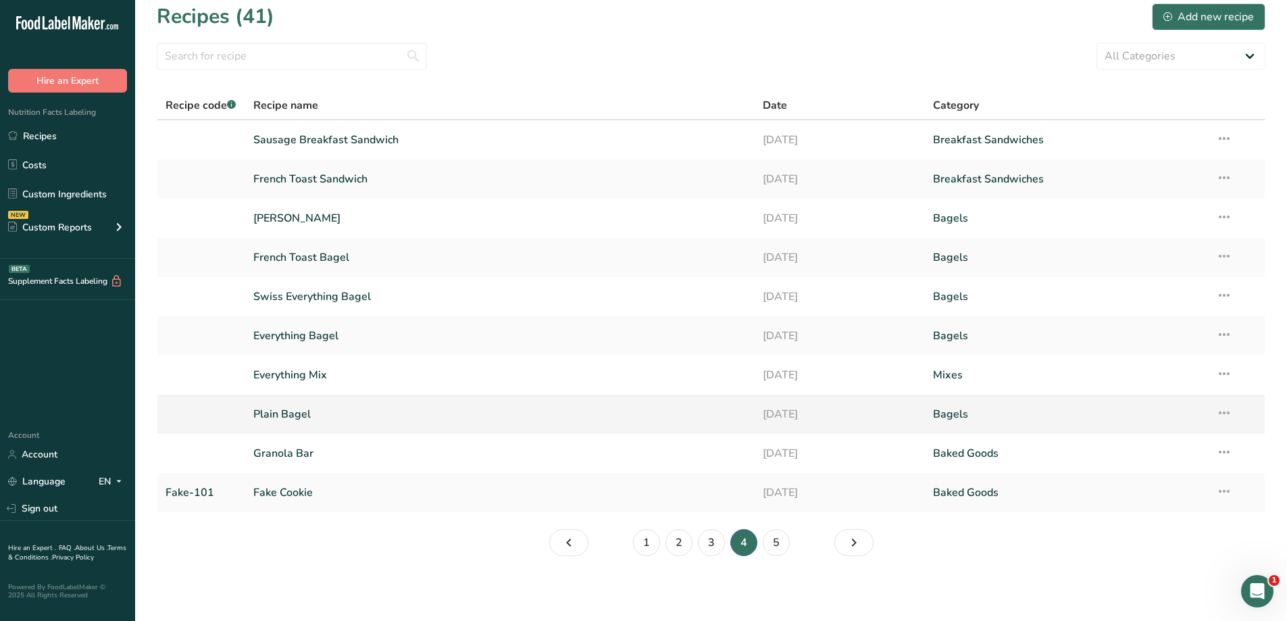
click at [423, 423] on link "Plain Bagel" at bounding box center [500, 414] width 494 height 28
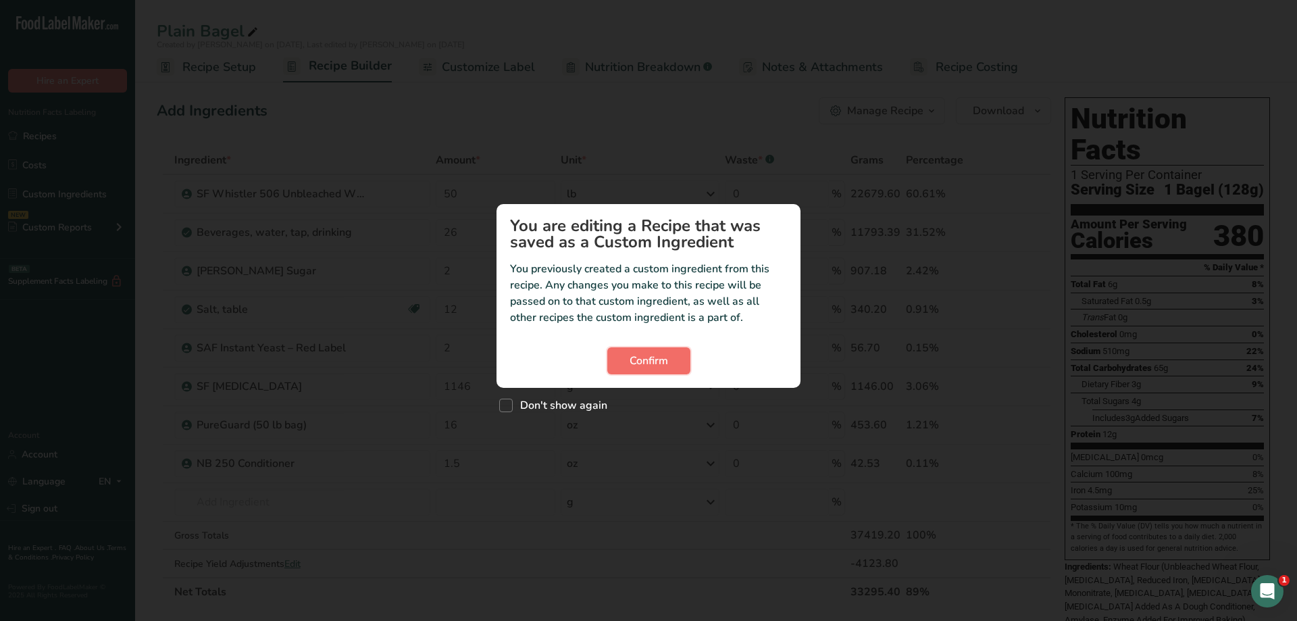
click at [620, 362] on button "Confirm" at bounding box center [648, 360] width 83 height 27
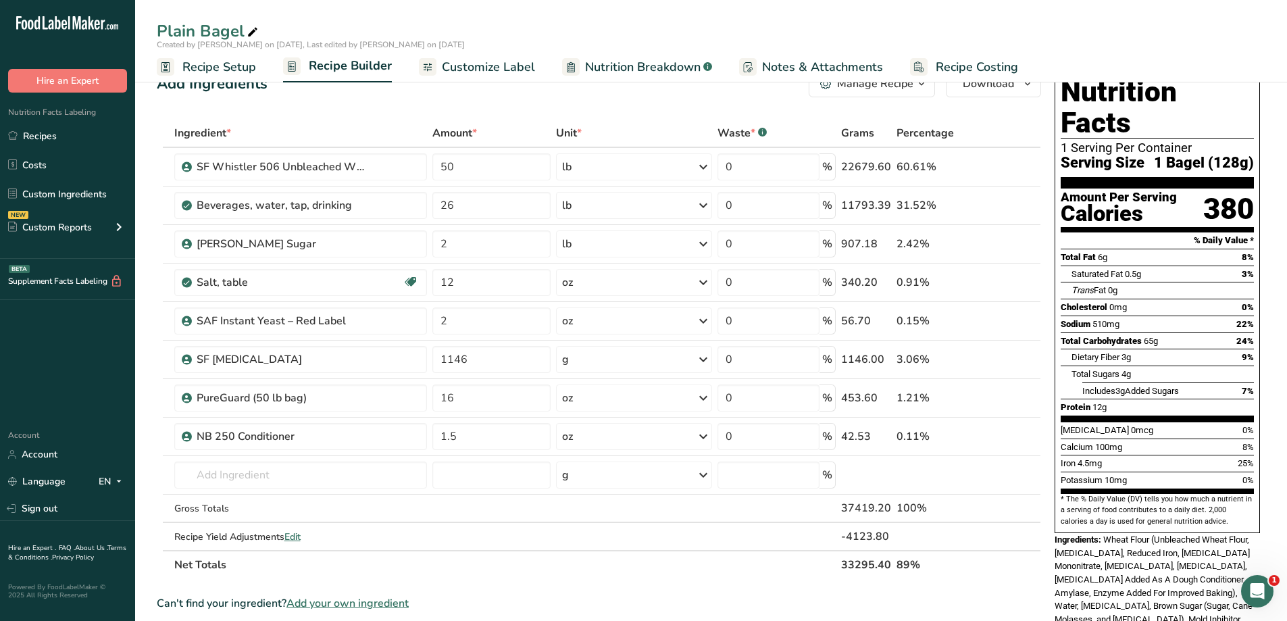
scroll to position [68, 0]
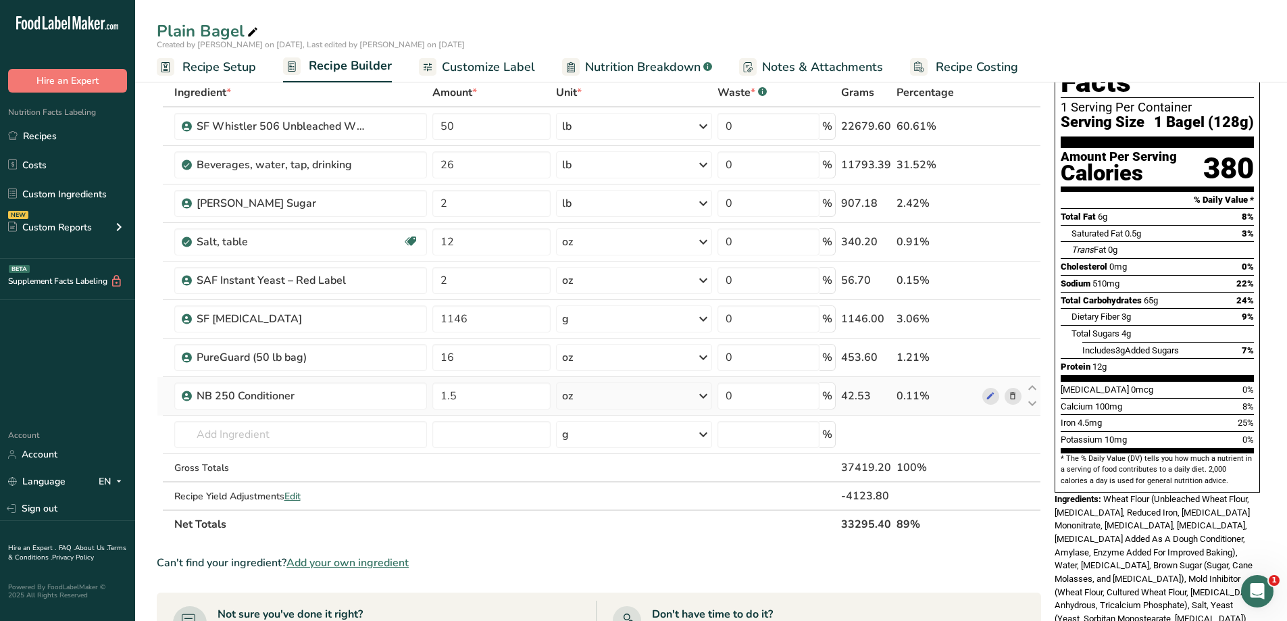
click at [1013, 397] on icon at bounding box center [1012, 396] width 9 height 14
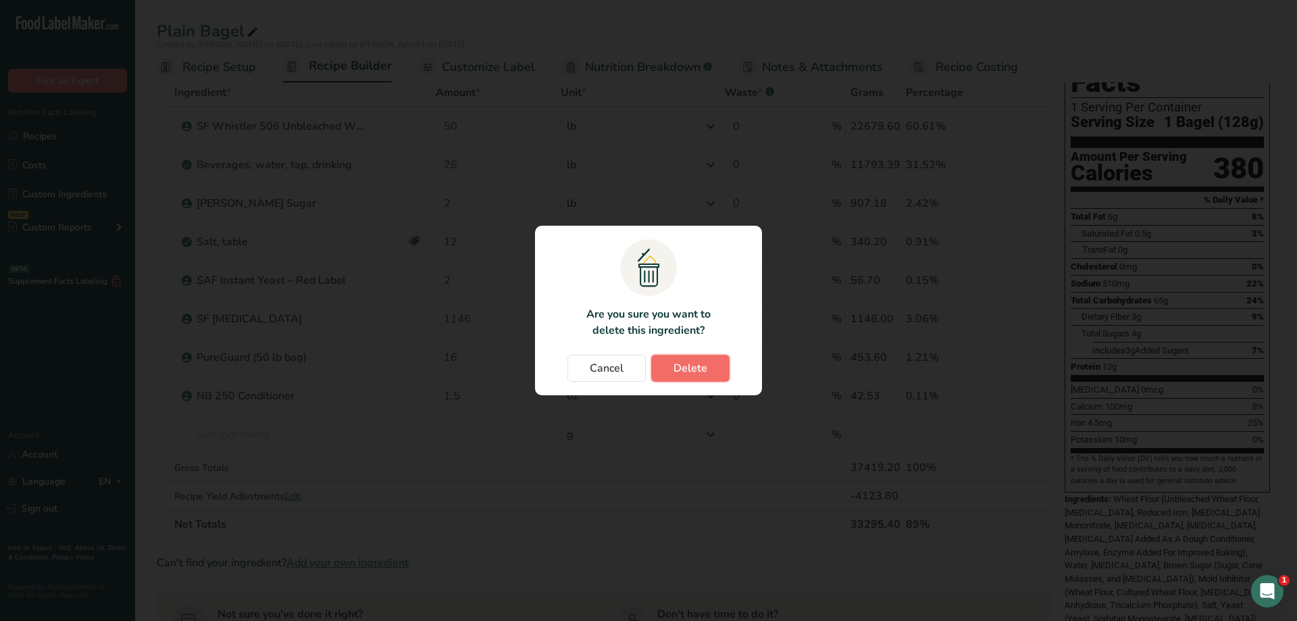
click at [713, 369] on button "Delete" at bounding box center [690, 368] width 78 height 27
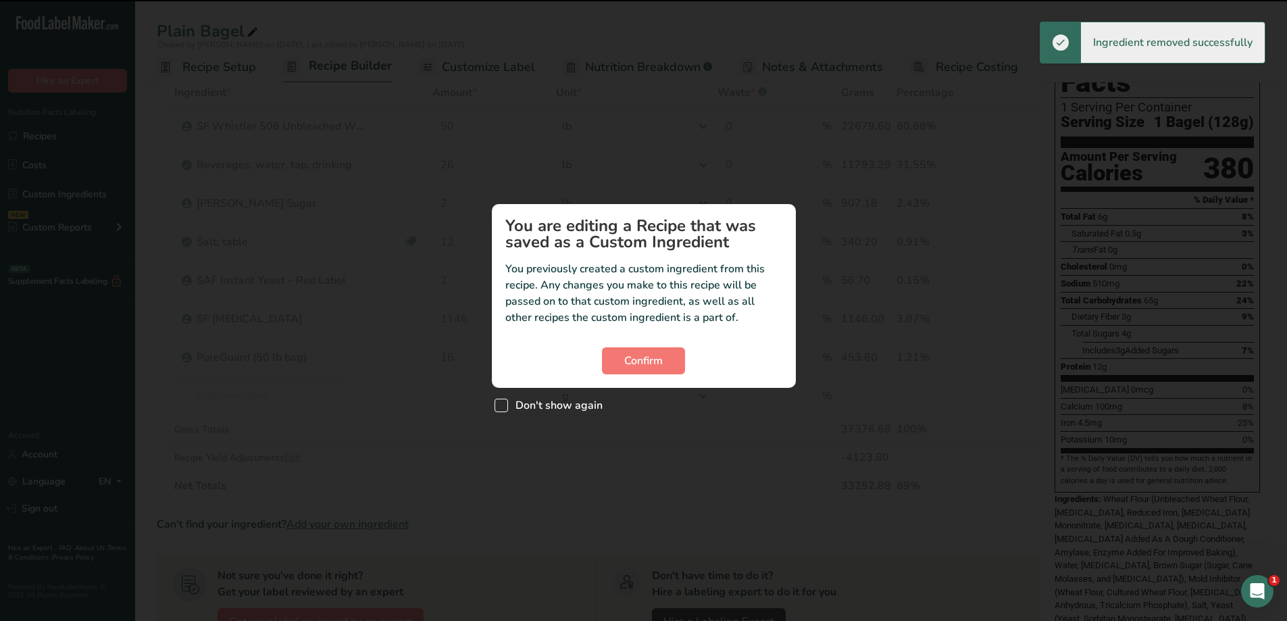
click at [501, 409] on span "Custom ingredient modal" at bounding box center [501, 405] width 14 height 14
click at [501, 409] on input "Don't show again" at bounding box center [498, 405] width 9 height 9
checkbox input "true"
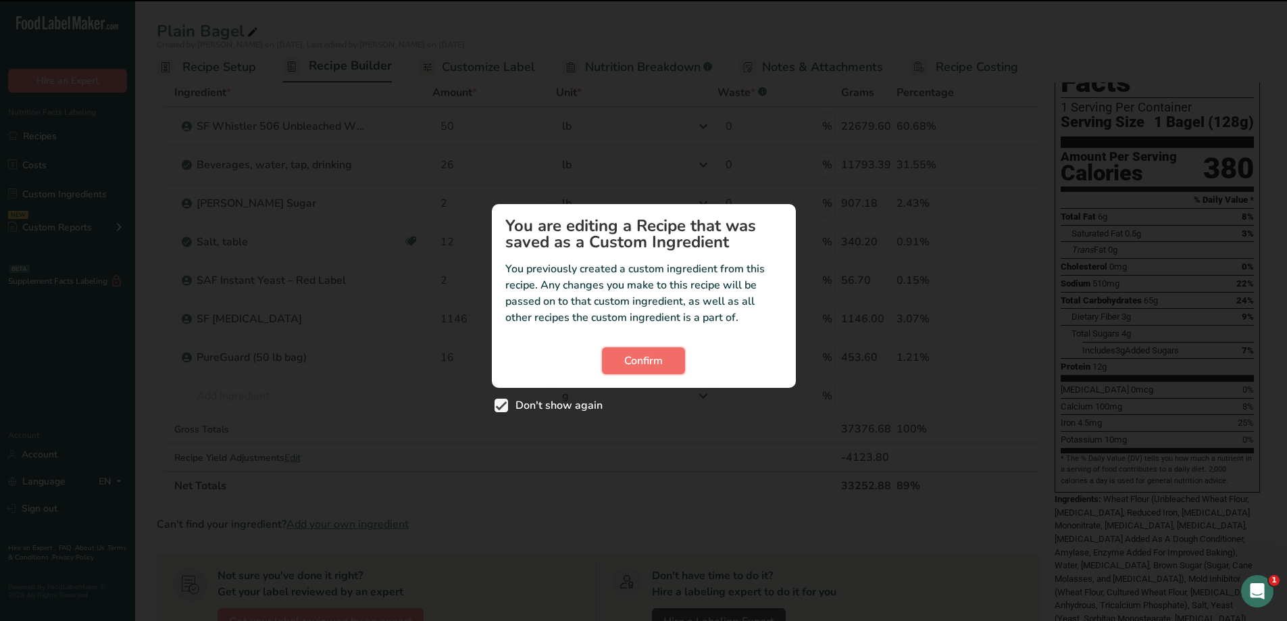
click at [658, 371] on button "Confirm" at bounding box center [643, 360] width 83 height 27
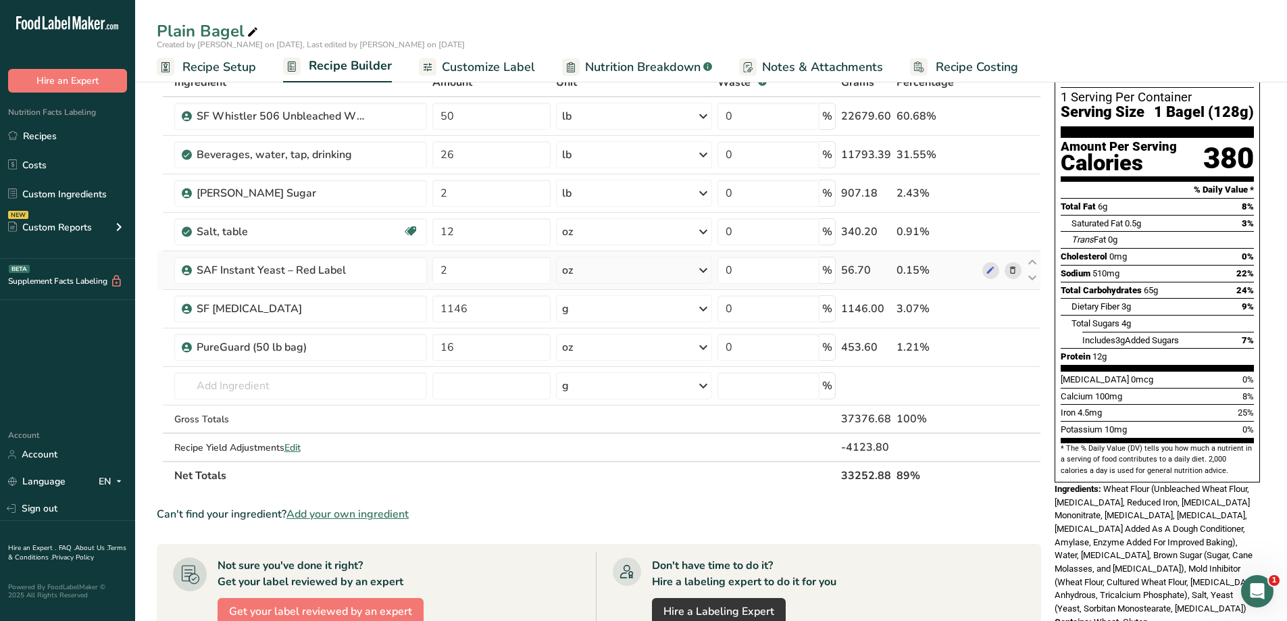
scroll to position [0, 0]
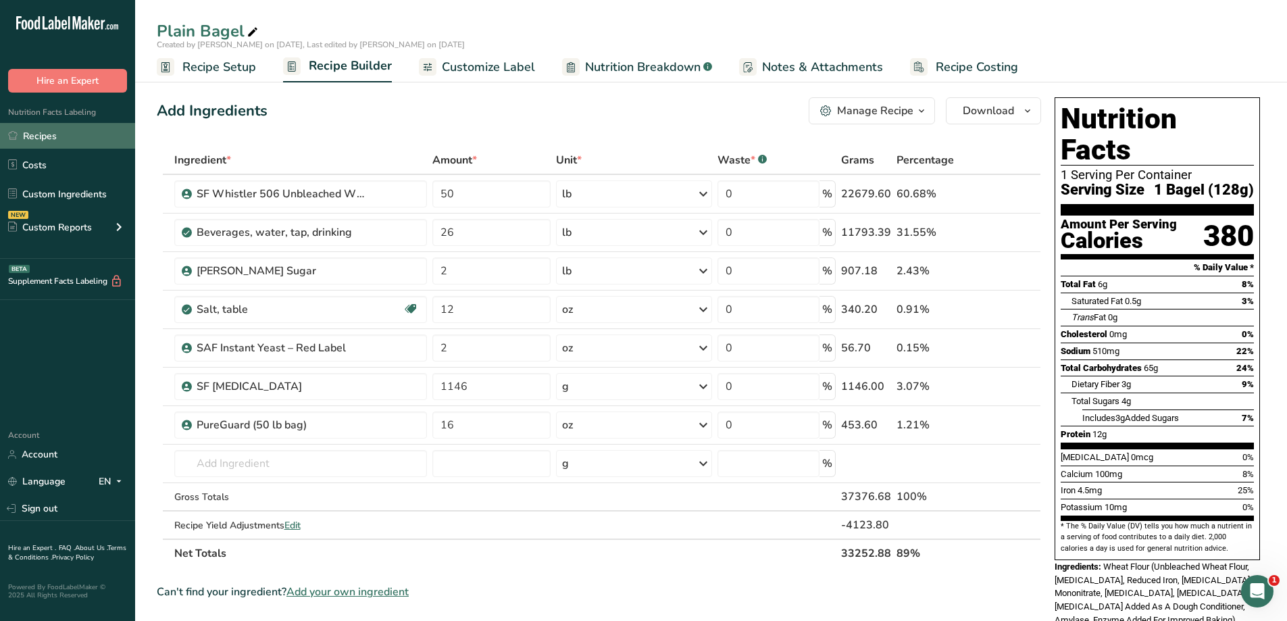
click at [81, 143] on link "Recipes" at bounding box center [67, 136] width 135 height 26
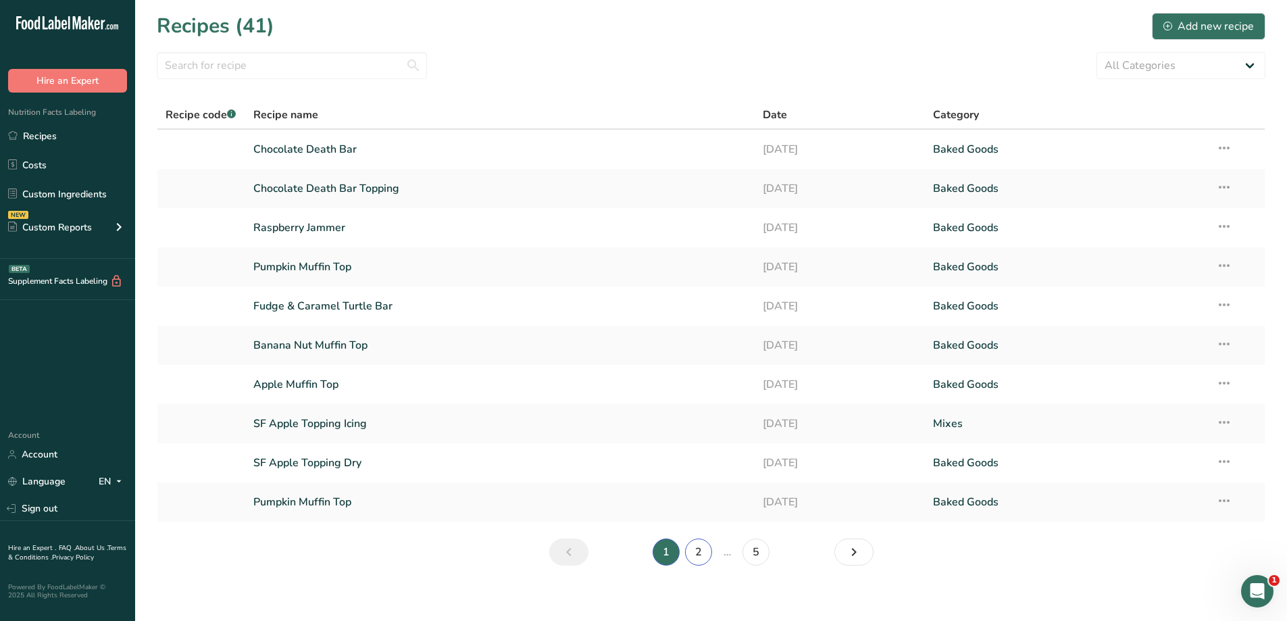
click at [704, 554] on link "2" at bounding box center [698, 551] width 27 height 27
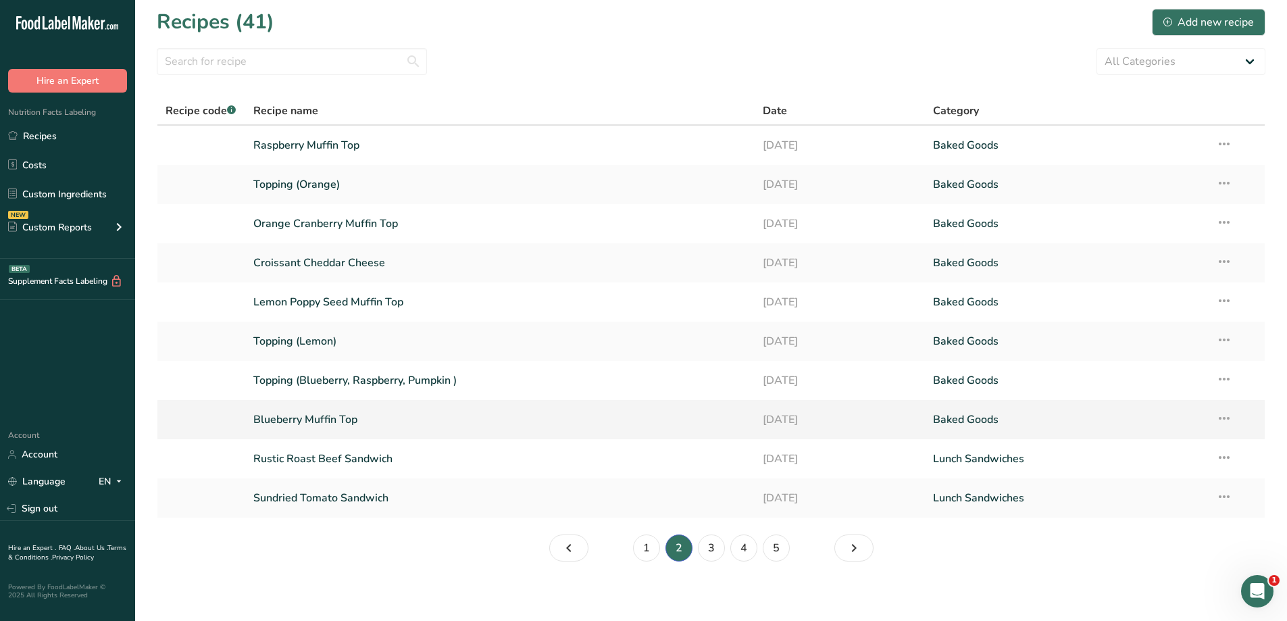
scroll to position [9, 0]
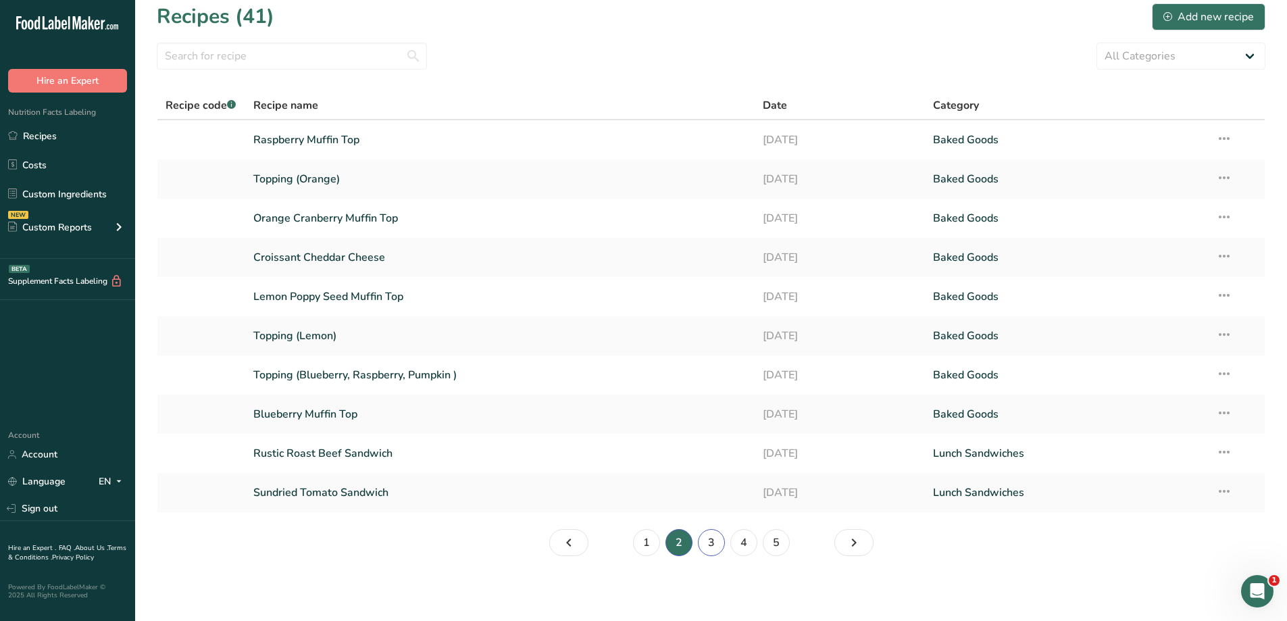
click at [710, 547] on link "3" at bounding box center [711, 542] width 27 height 27
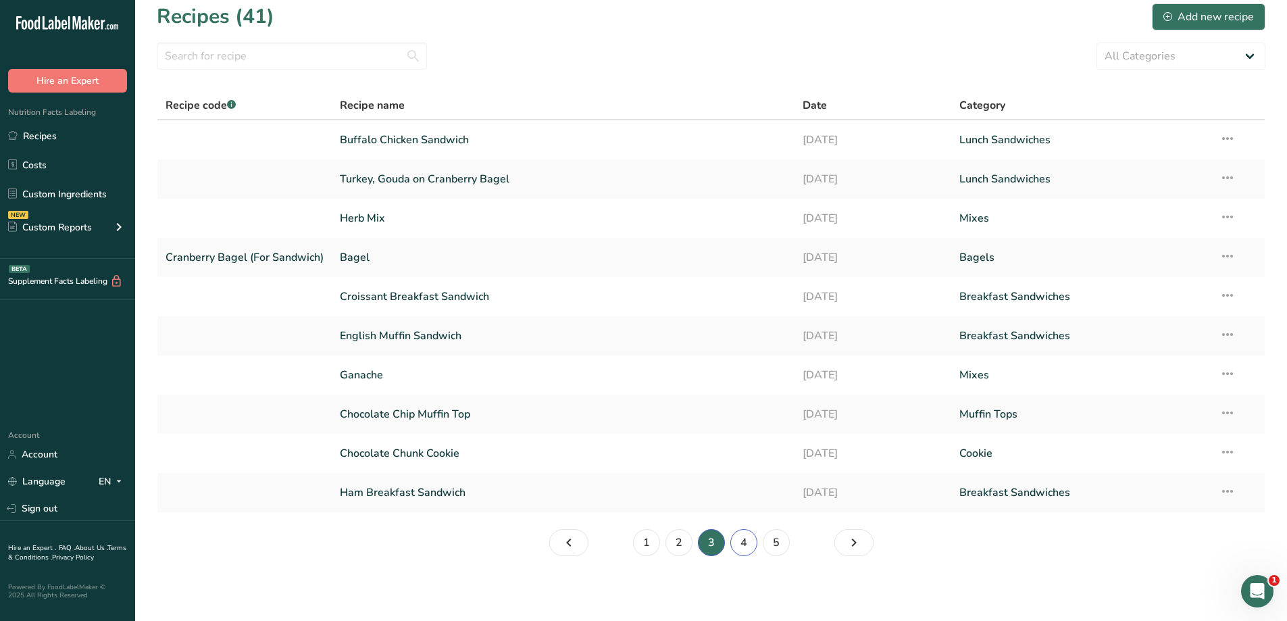
click at [745, 546] on link "4" at bounding box center [743, 542] width 27 height 27
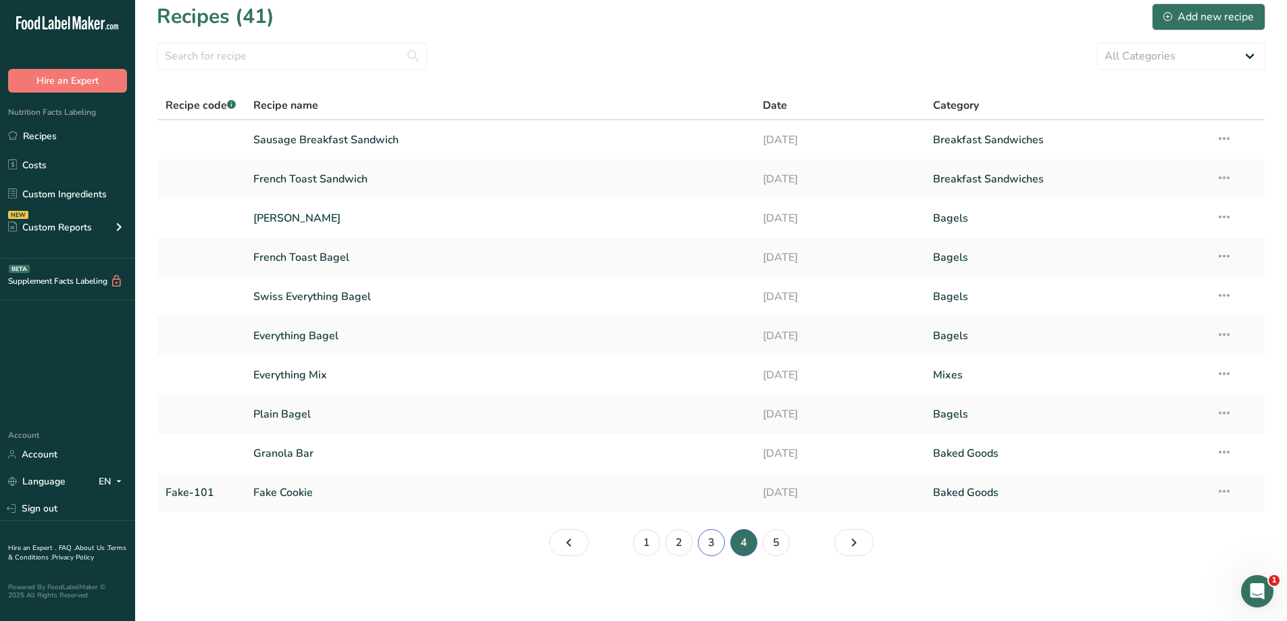
click at [706, 539] on link "3" at bounding box center [711, 542] width 27 height 27
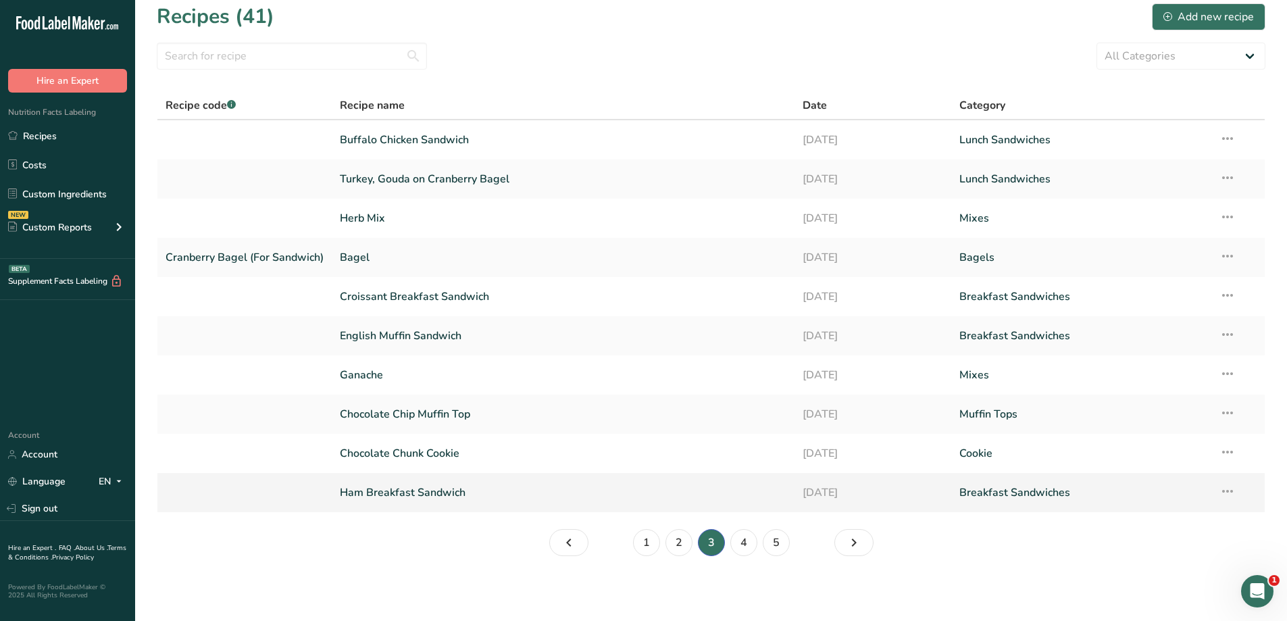
click at [446, 500] on link "Ham Breakfast Sandwich" at bounding box center [563, 492] width 446 height 28
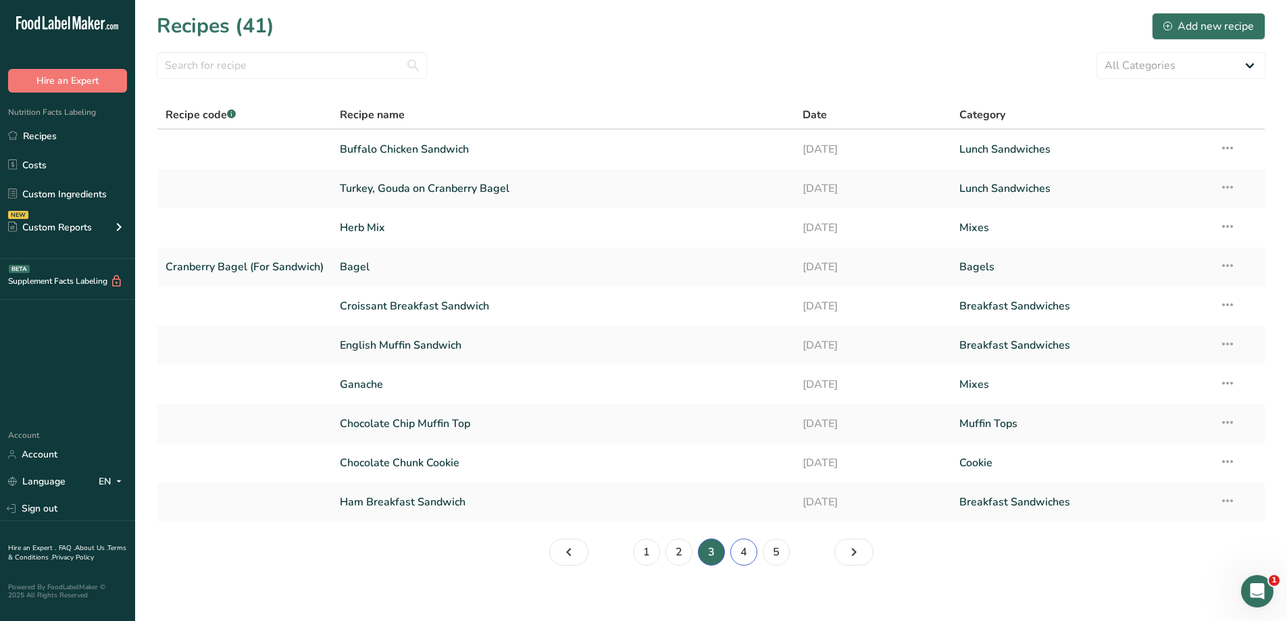
click at [745, 552] on link "4" at bounding box center [743, 551] width 27 height 27
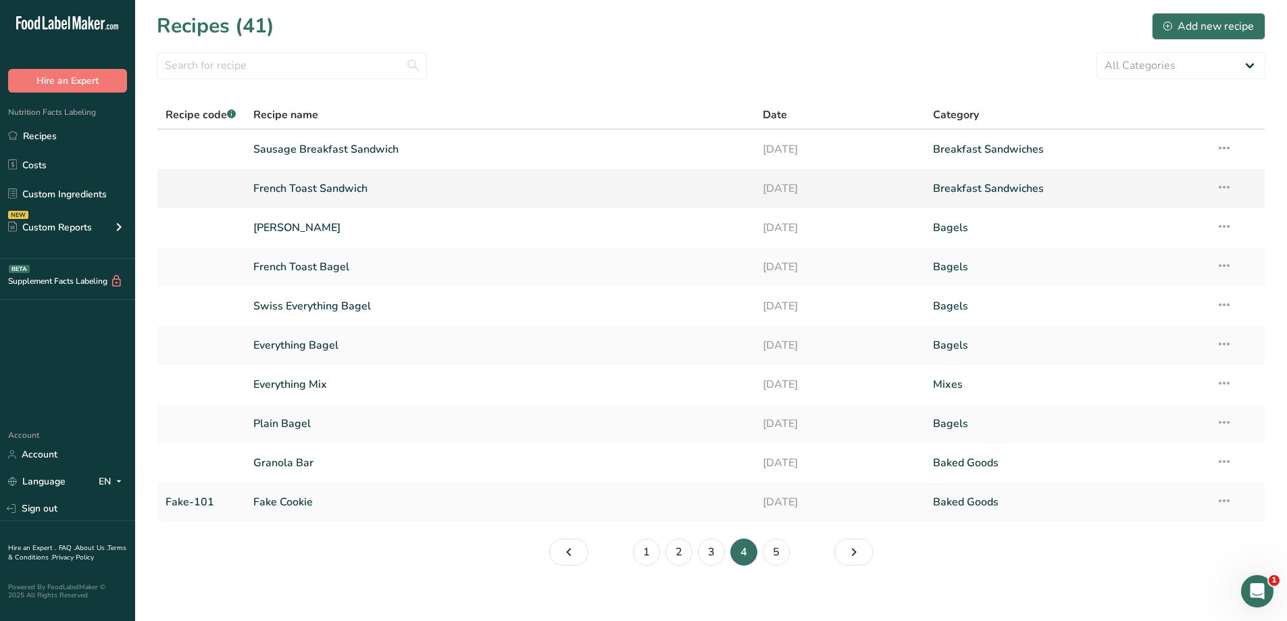
click at [445, 190] on link "French Toast Sandwich" at bounding box center [500, 188] width 494 height 28
click at [777, 547] on link "5" at bounding box center [775, 551] width 27 height 27
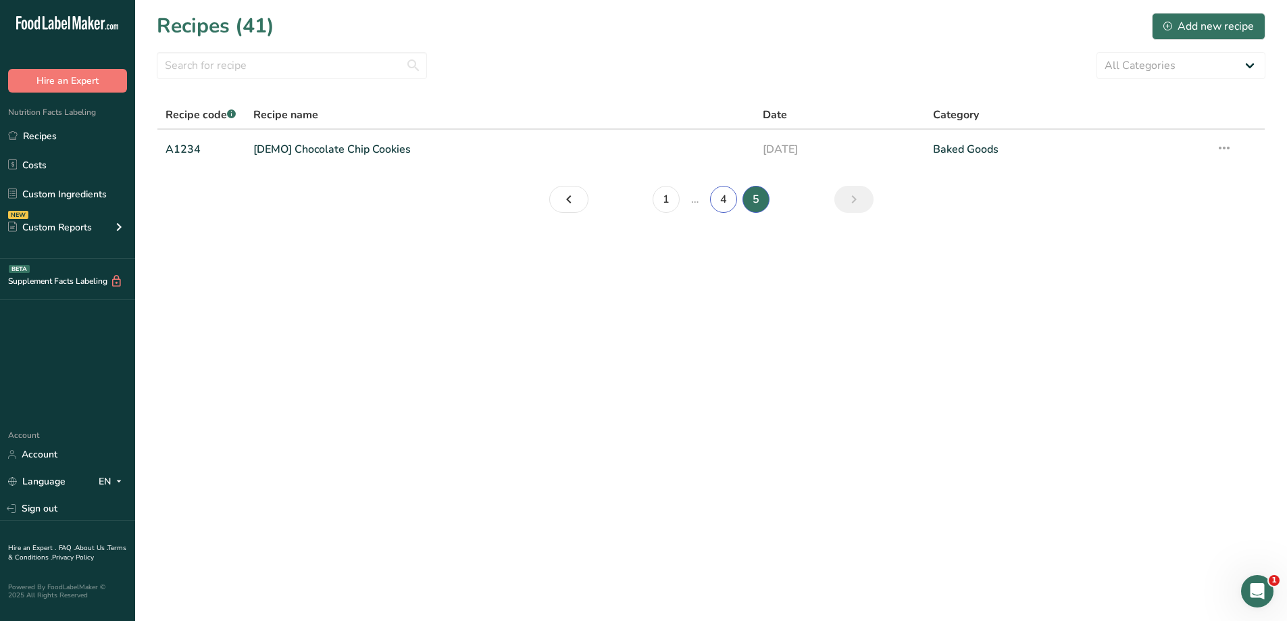
click at [721, 207] on link "4" at bounding box center [723, 199] width 27 height 27
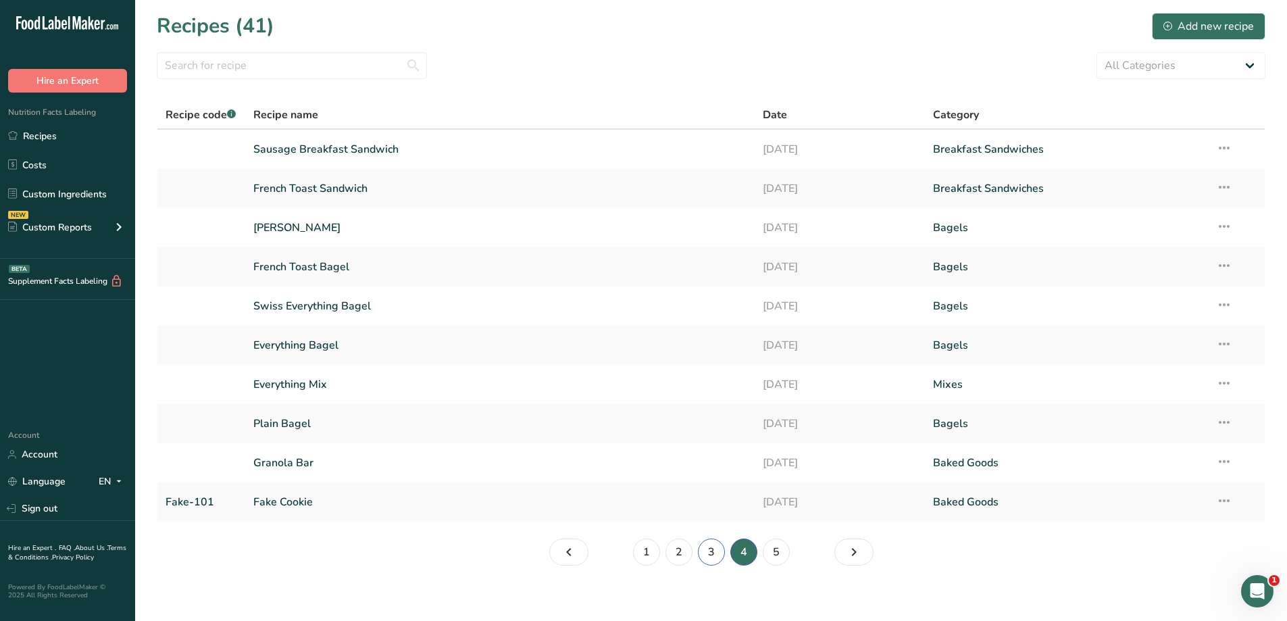
click at [715, 552] on link "3" at bounding box center [711, 551] width 27 height 27
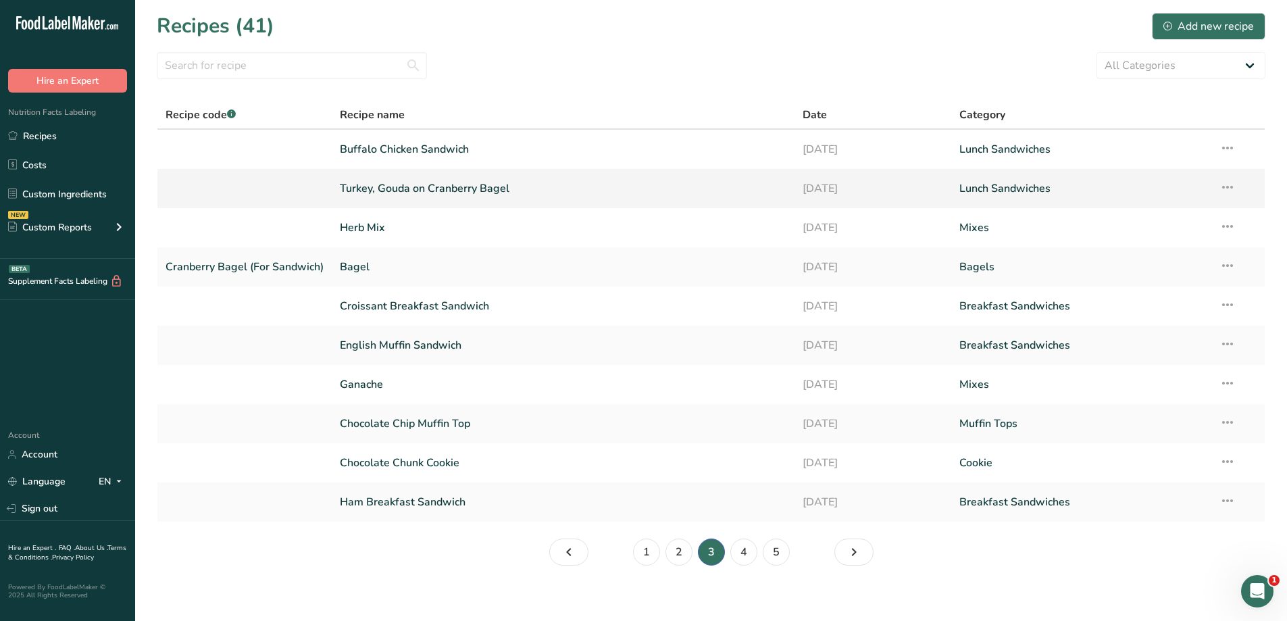
click at [540, 188] on link "Turkey, Gouda on Cranberry Bagel" at bounding box center [563, 188] width 446 height 28
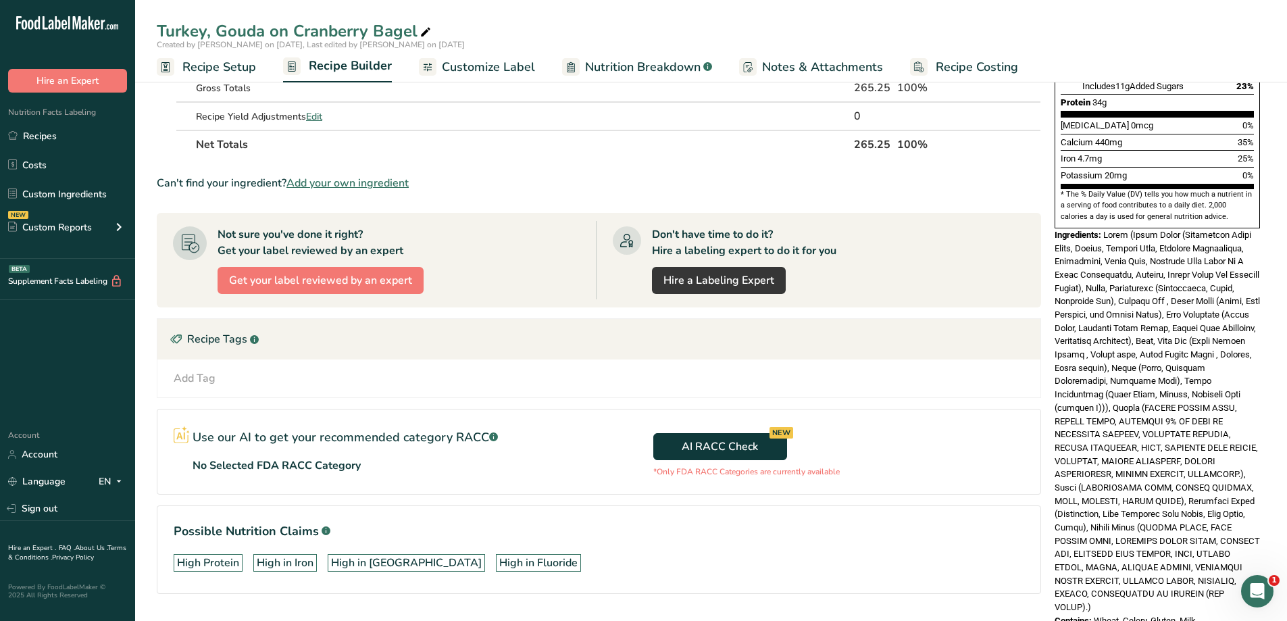
scroll to position [369, 0]
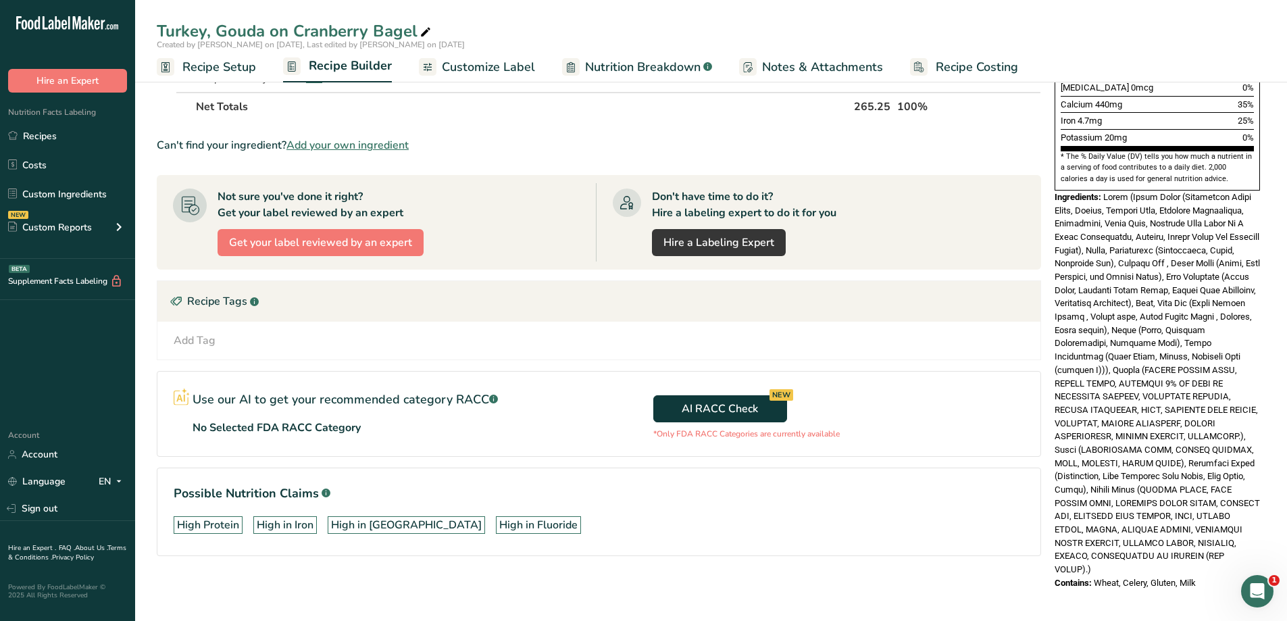
drag, startPoint x: 1207, startPoint y: 553, endPoint x: 1054, endPoint y: 168, distance: 414.1
click at [1054, 168] on div "Nutrition Facts 1 Serving Per Container Serving Size 265g Amount Per Serving Ca…" at bounding box center [1157, 158] width 216 height 873
copy div "Ingredients: Bagel (Wheat Flour (Unbleached Wheat Flour, [MEDICAL_DATA], Reduce…"
click at [88, 131] on link "Recipes" at bounding box center [67, 136] width 135 height 26
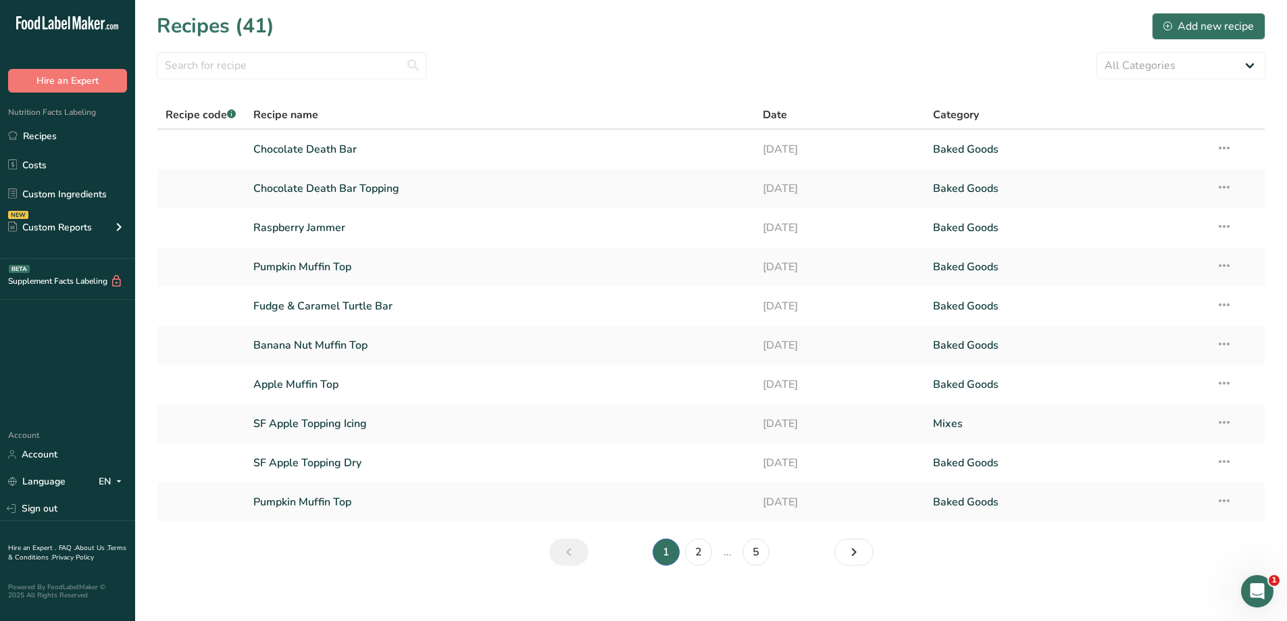
scroll to position [9, 0]
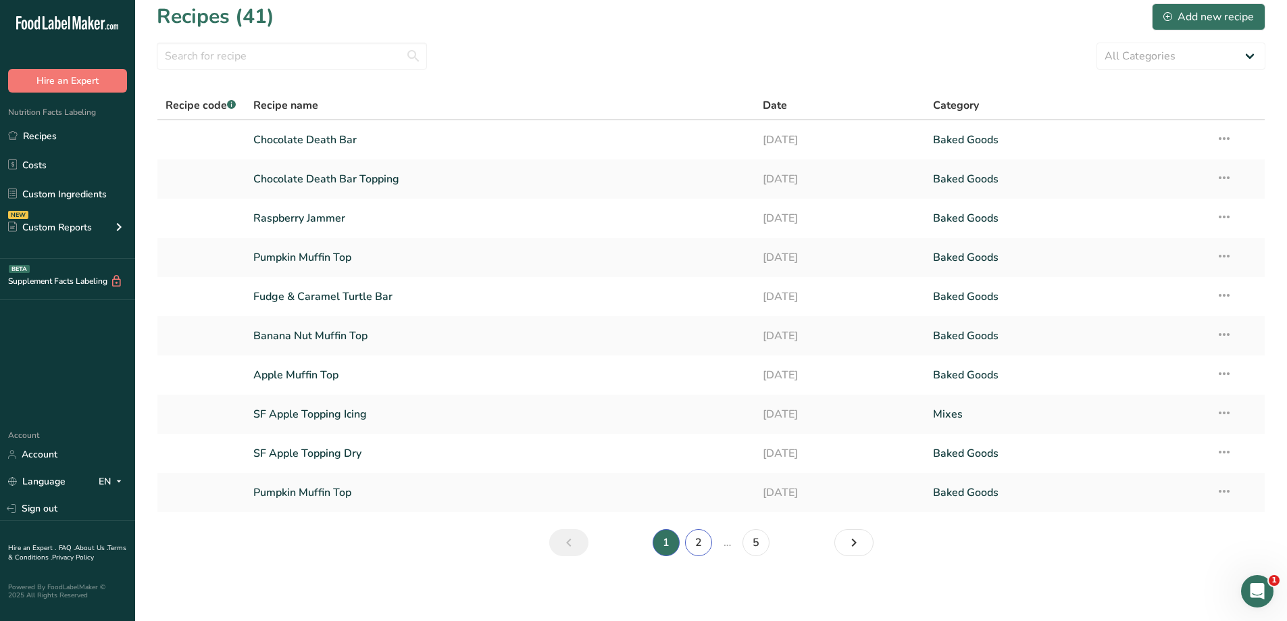
click at [700, 541] on link "2" at bounding box center [698, 542] width 27 height 27
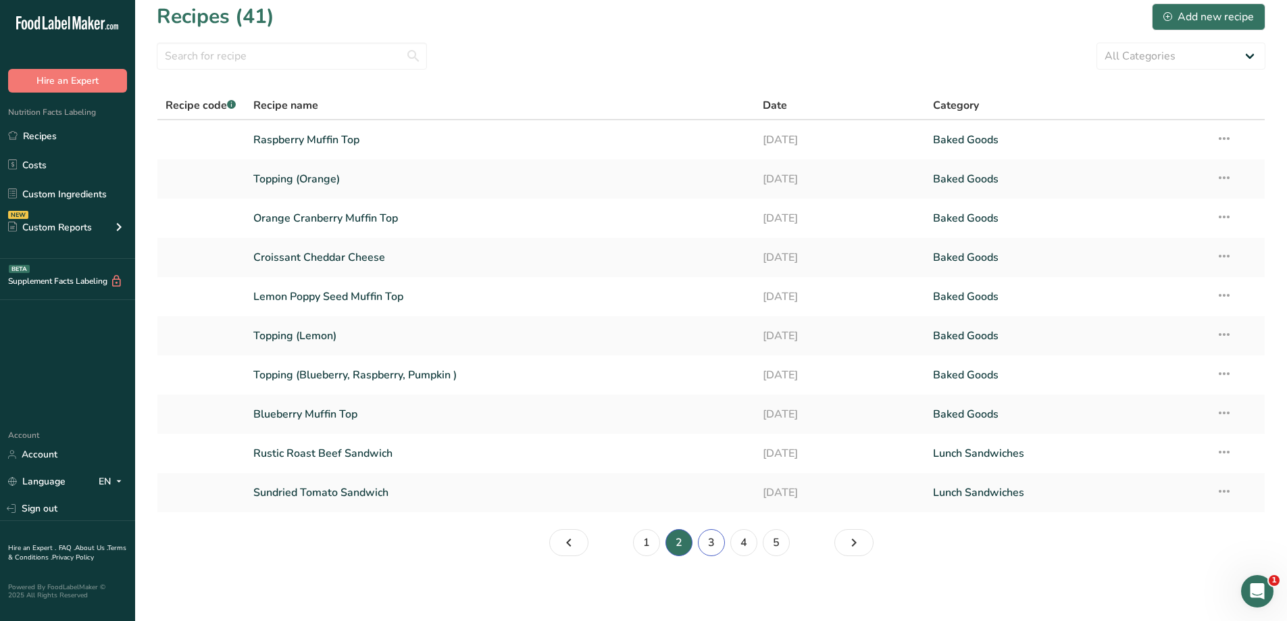
click at [708, 546] on link "3" at bounding box center [711, 542] width 27 height 27
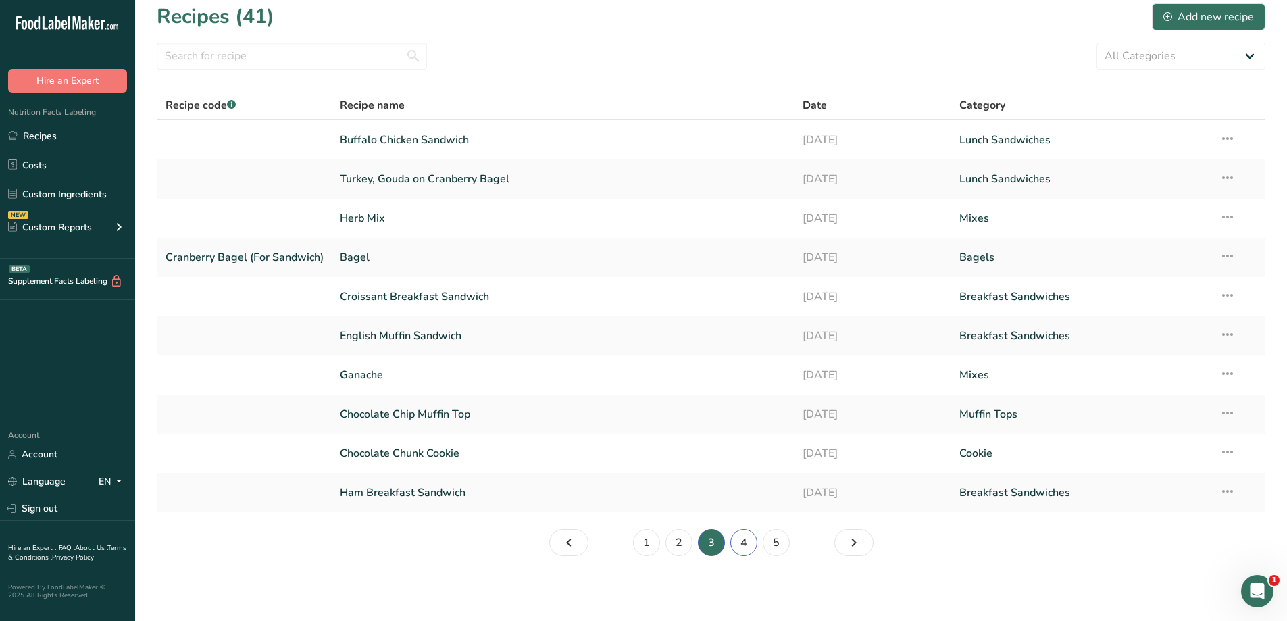
click at [742, 536] on link "4" at bounding box center [743, 542] width 27 height 27
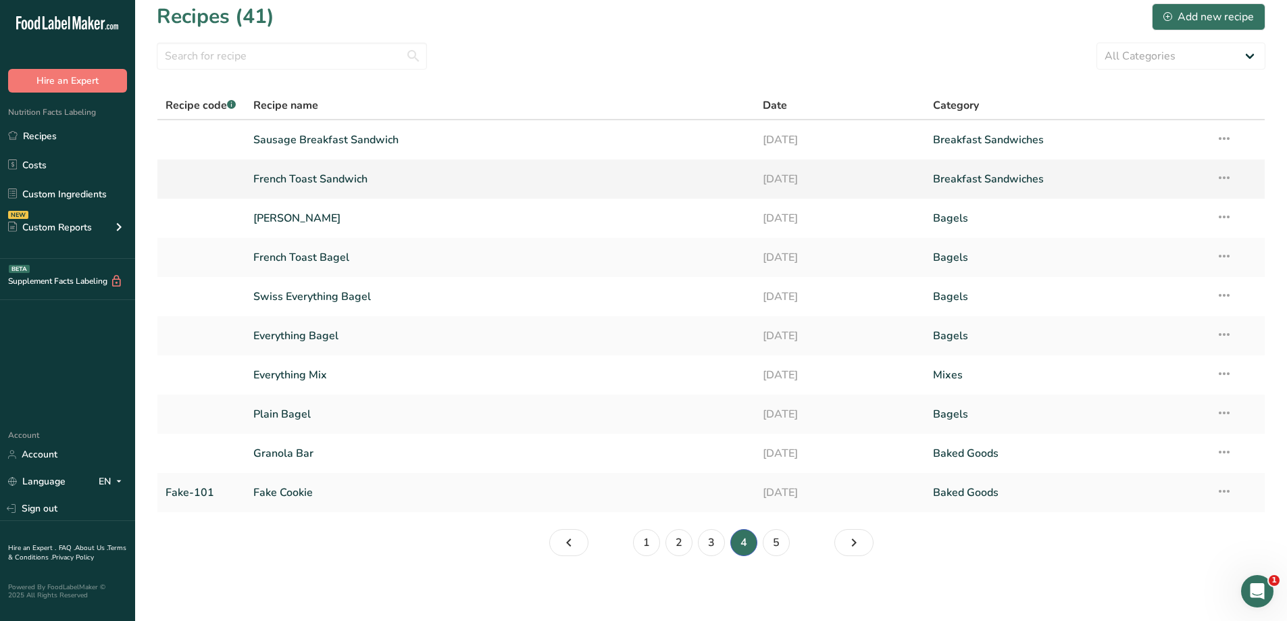
click at [416, 184] on link "French Toast Sandwich" at bounding box center [500, 179] width 494 height 28
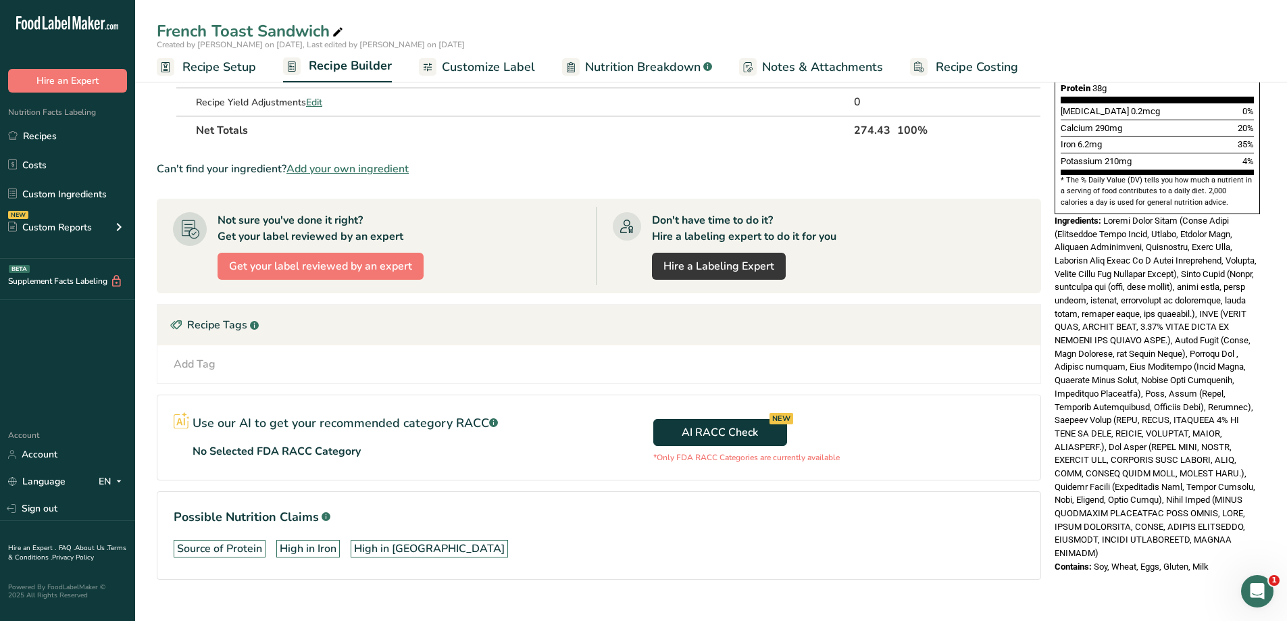
scroll to position [369, 0]
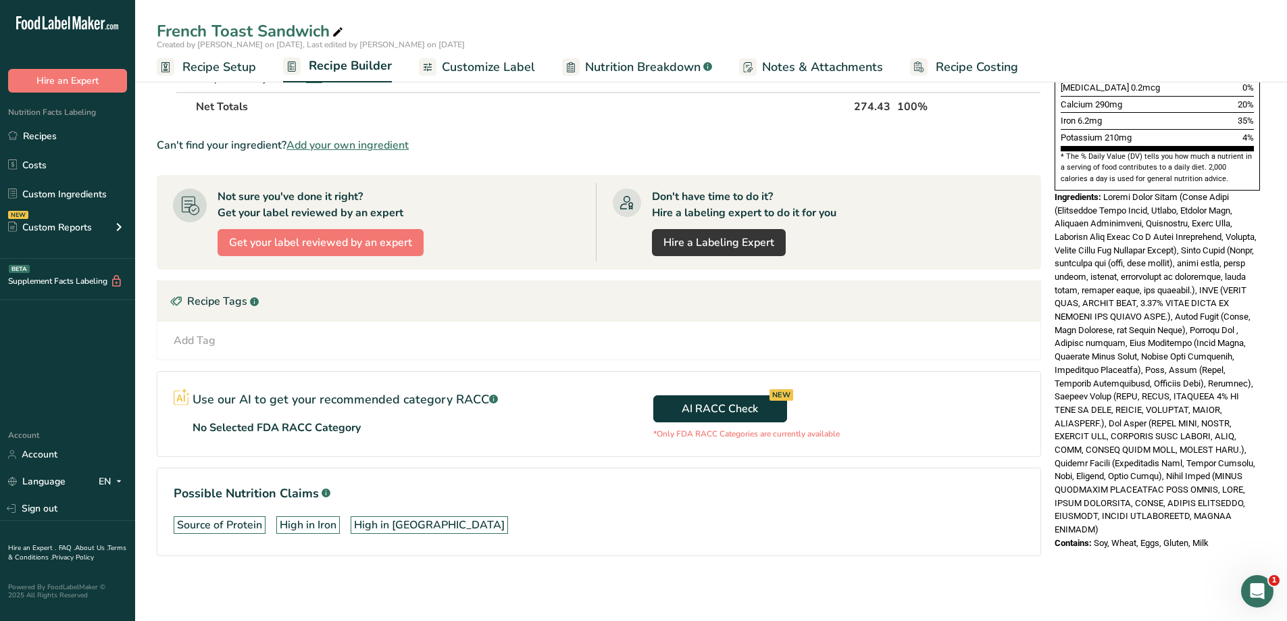
drag, startPoint x: 1217, startPoint y: 517, endPoint x: 1054, endPoint y: 171, distance: 382.8
click at [1054, 171] on div "Nutrition Facts 1 Serving Per Container Serving Size 274g Amount Per Serving Ca…" at bounding box center [1157, 138] width 216 height 832
copy div "Ingredients: French Toast Bagel (Wheat Flour (Unbleached Wheat Flour, [MEDICAL_…"
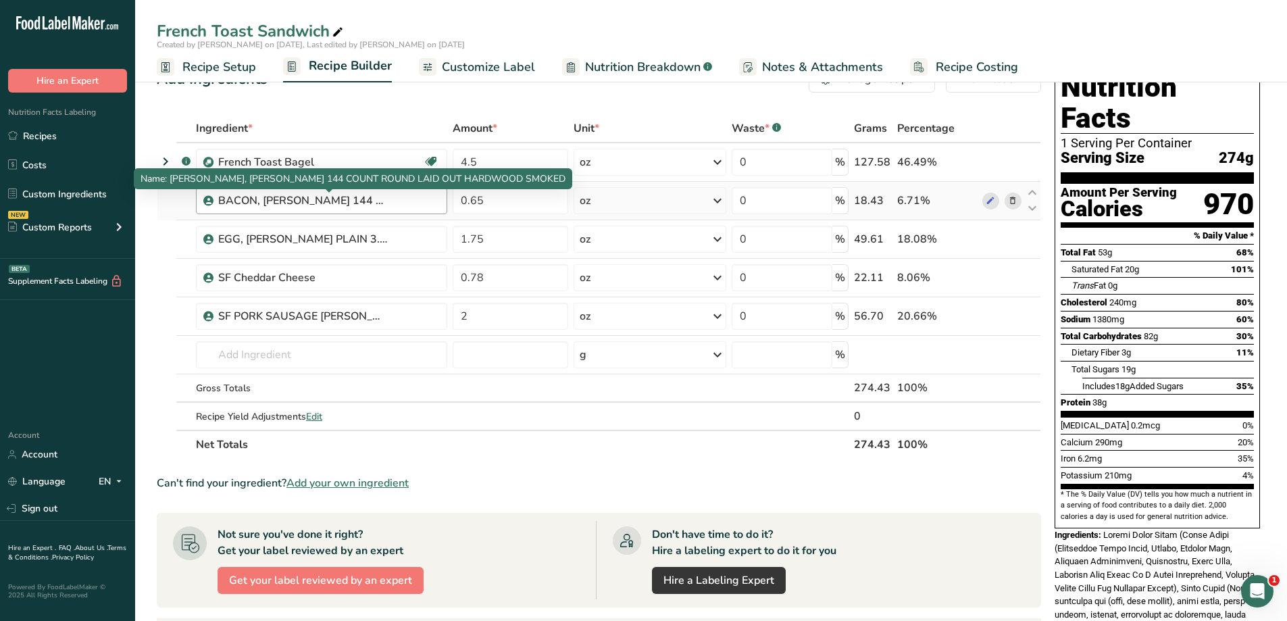
scroll to position [0, 0]
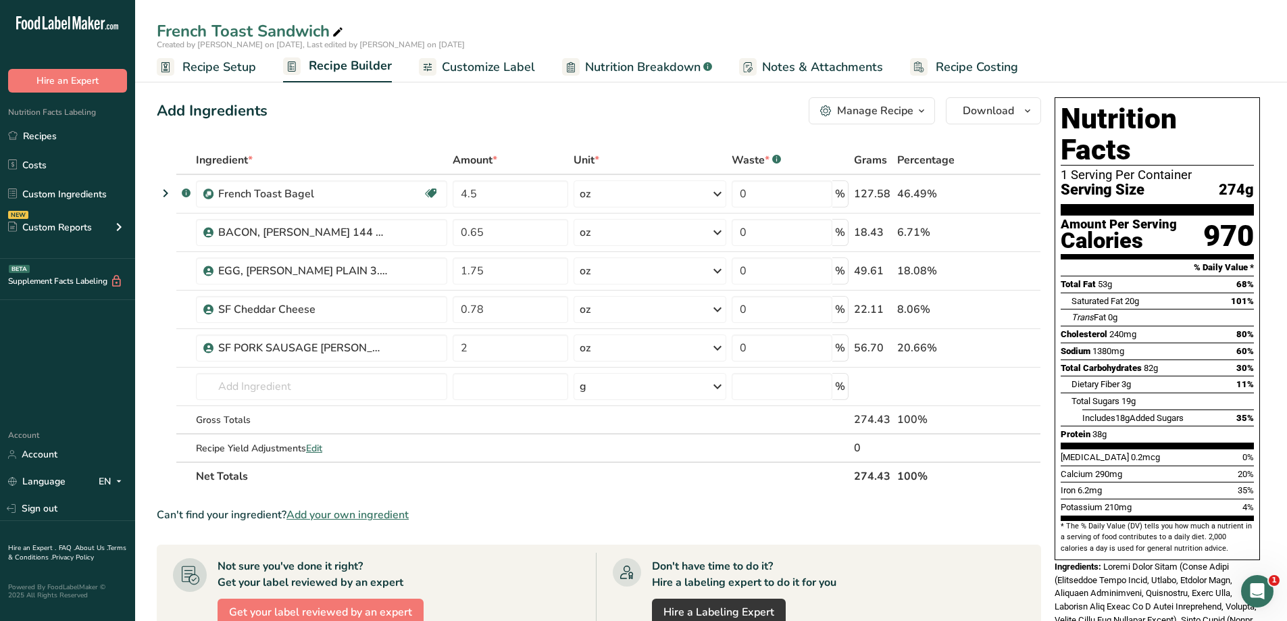
drag, startPoint x: 80, startPoint y: 128, endPoint x: 313, endPoint y: 153, distance: 233.7
click at [80, 128] on link "Recipes" at bounding box center [67, 136] width 135 height 26
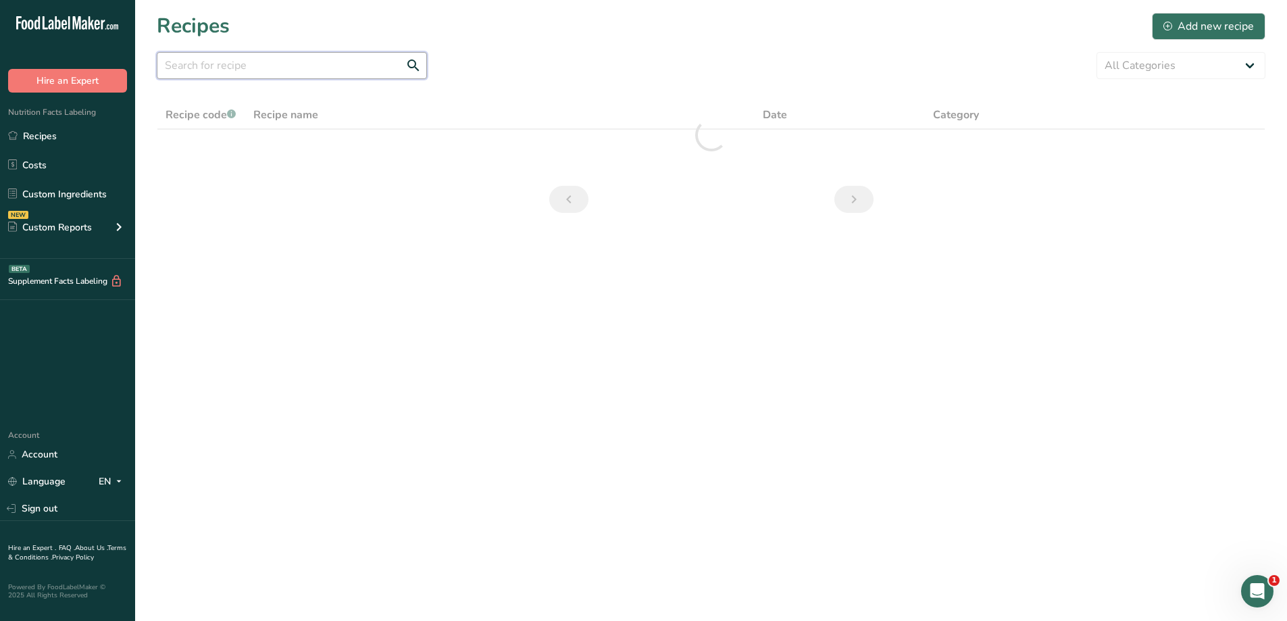
click at [218, 61] on input "text" at bounding box center [292, 65] width 270 height 27
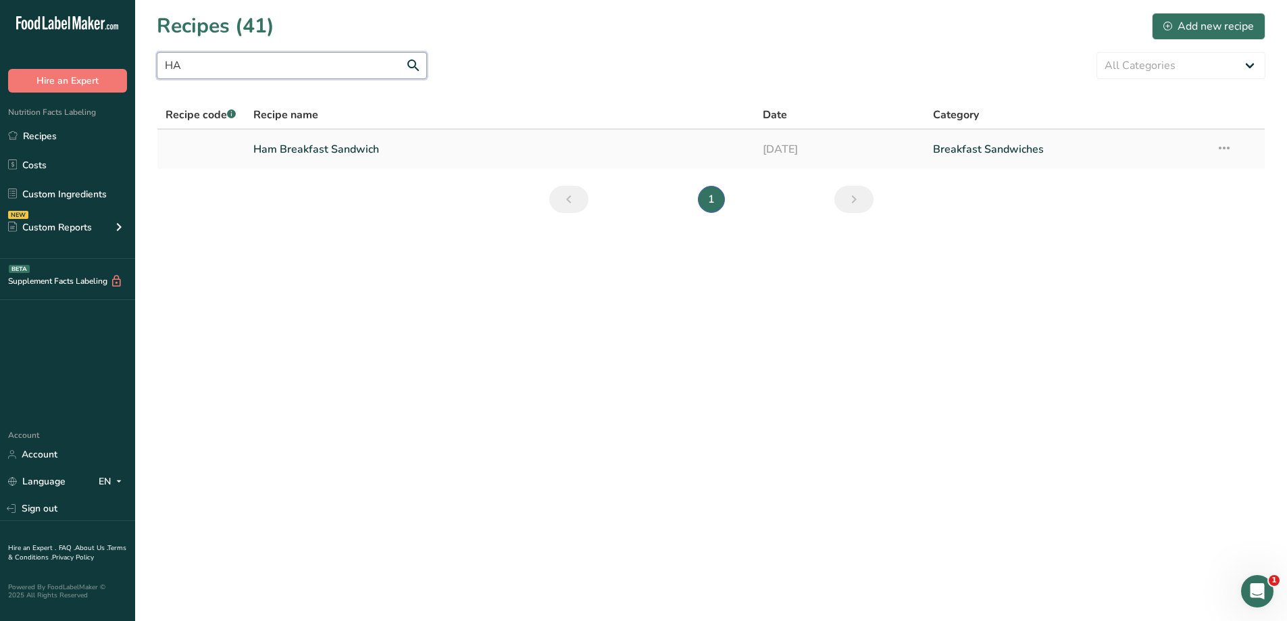
type input "HA"
click at [391, 153] on link "Ham Breakfast Sandwich" at bounding box center [500, 149] width 494 height 28
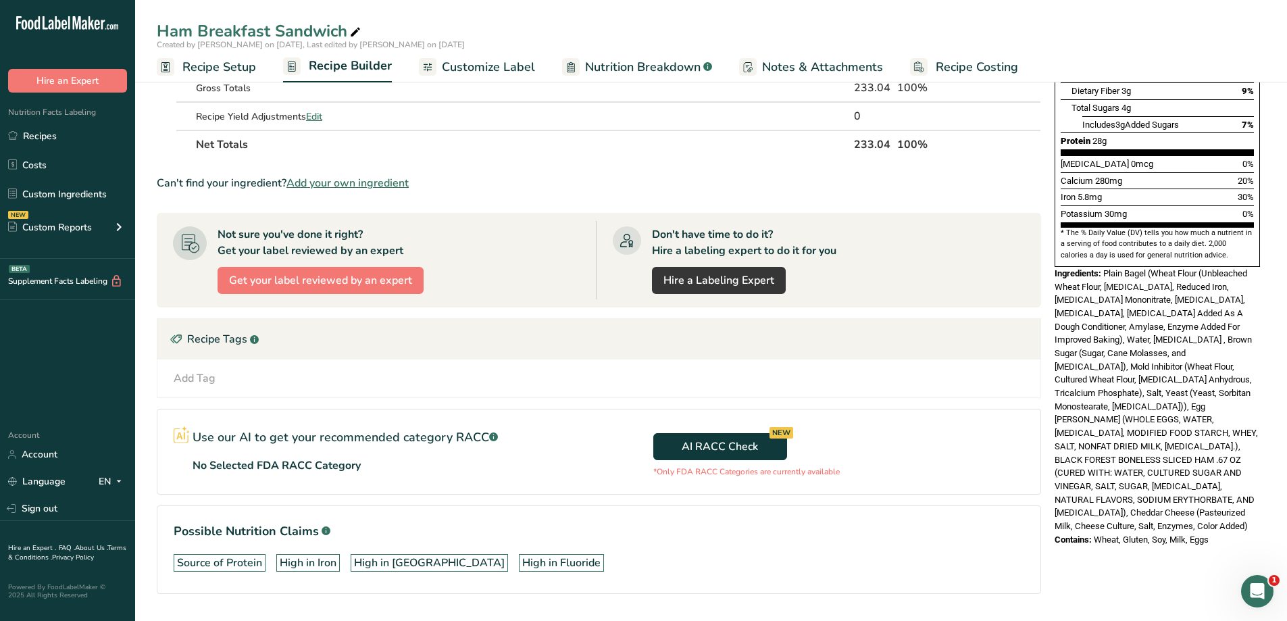
scroll to position [331, 0]
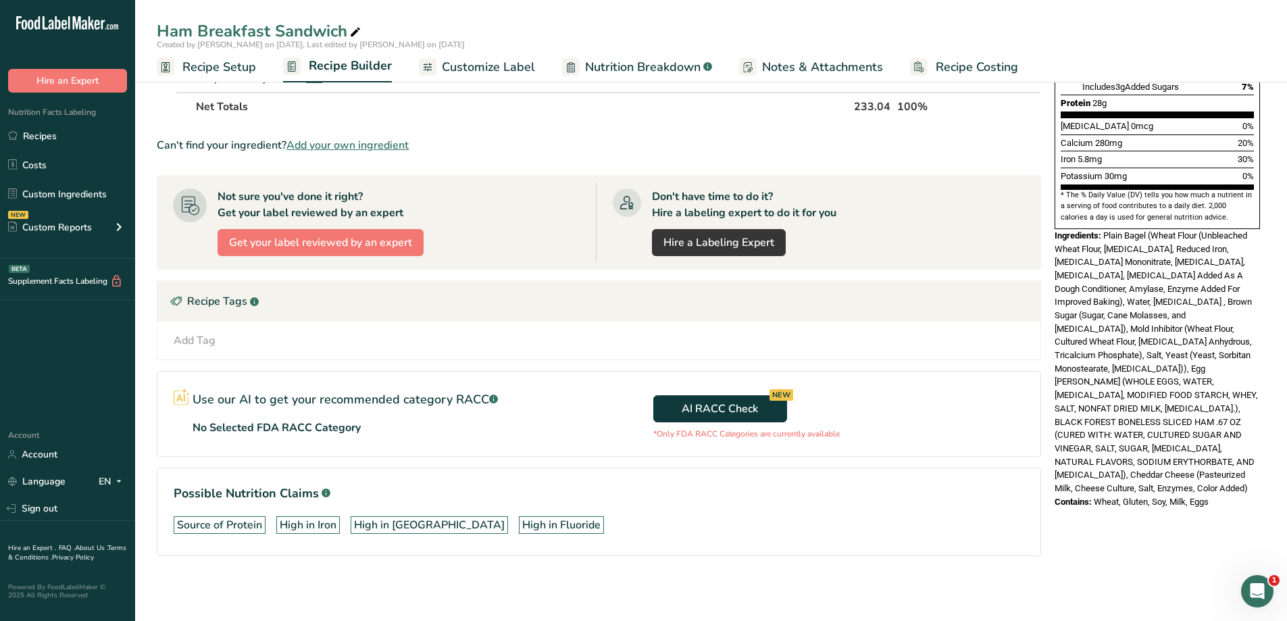
drag, startPoint x: 1215, startPoint y: 446, endPoint x: 1050, endPoint y: 205, distance: 291.9
click at [1050, 205] on div "Nutrition Facts 1 Serving Per Container Serving Size 233g Amount Per Serving Ca…" at bounding box center [1157, 137] width 216 height 752
copy div "Ingredients: Plain Bagel (Wheat Flour (Unbleached Wheat Flour, [MEDICAL_DATA], …"
